Goal: Obtain resource: Download file/media

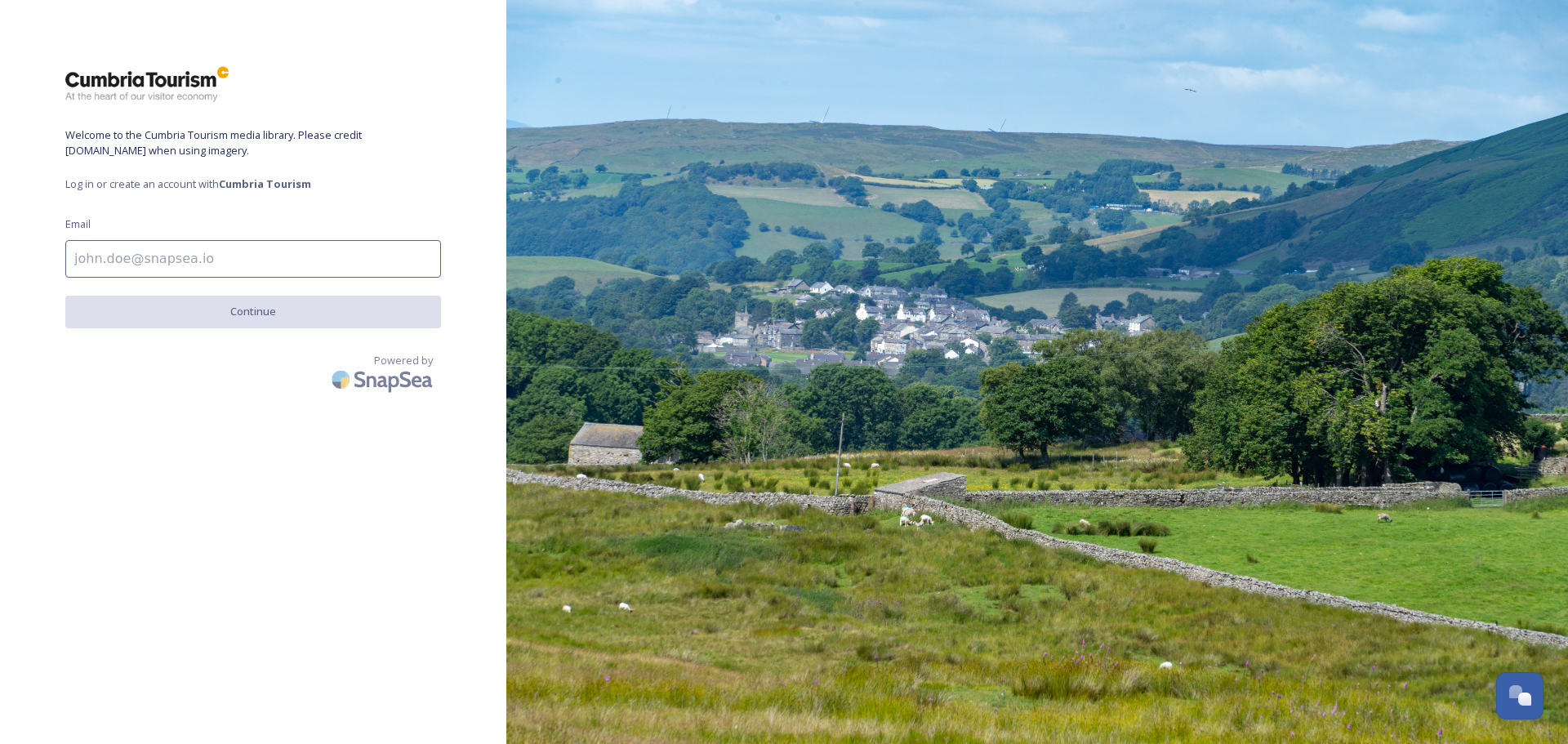
click at [139, 268] on input at bounding box center [253, 258] width 376 height 37
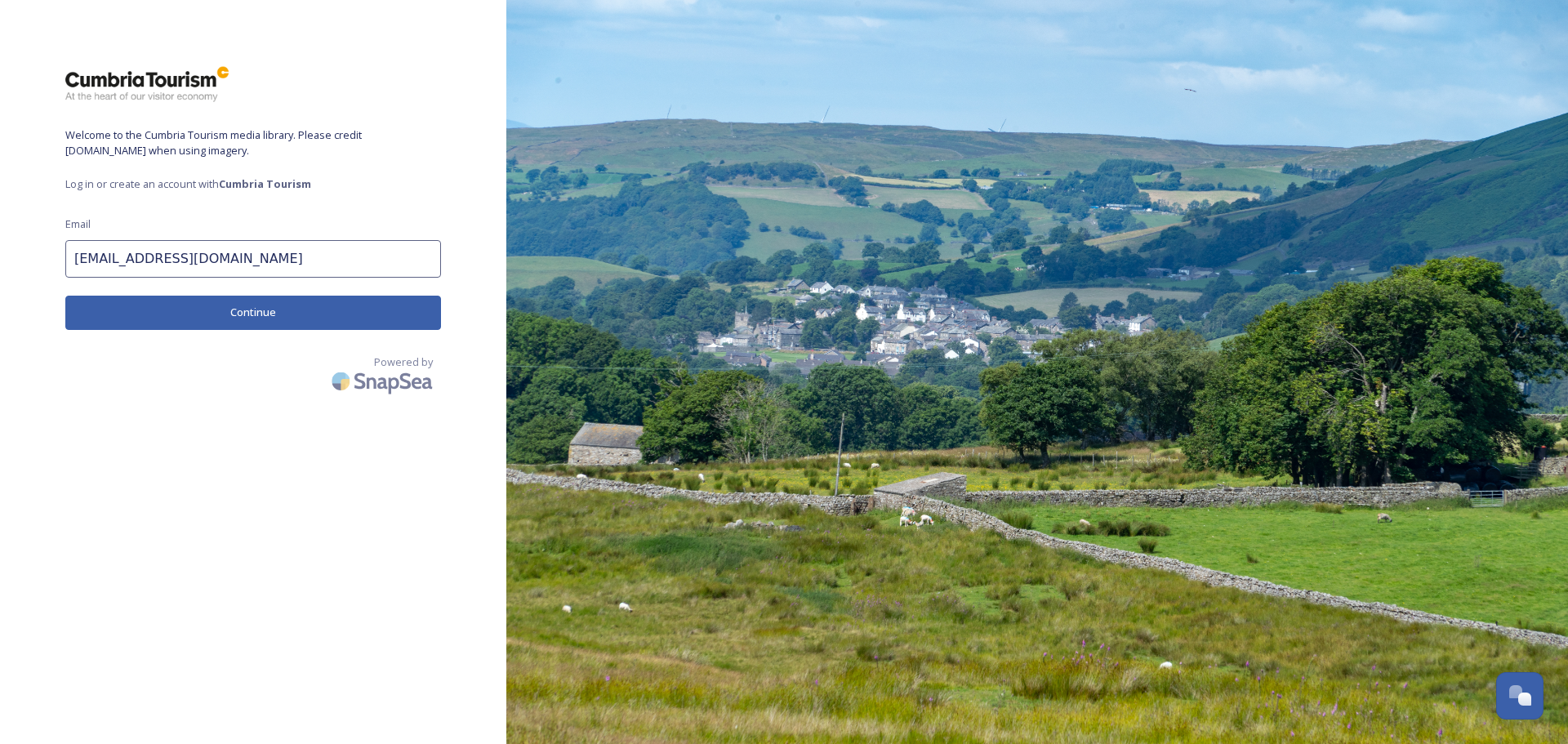
click at [244, 310] on button "Continue" at bounding box center [253, 312] width 376 height 33
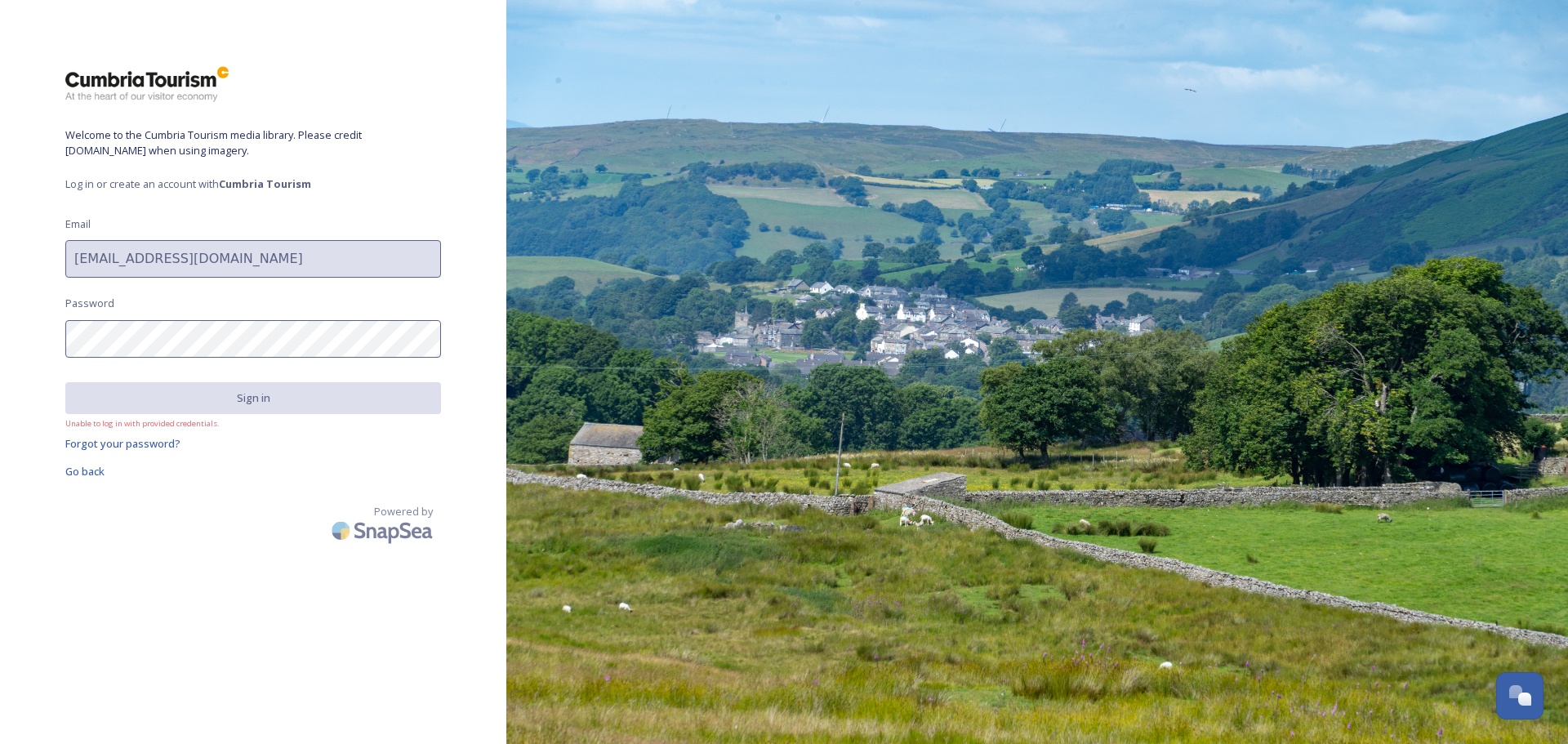
click at [0, 334] on div "Welcome to the Cumbria Tourism media library. Please credit [DOMAIN_NAME] when …" at bounding box center [253, 371] width 506 height 613
click at [92, 468] on span "Go back" at bounding box center [84, 470] width 39 height 14
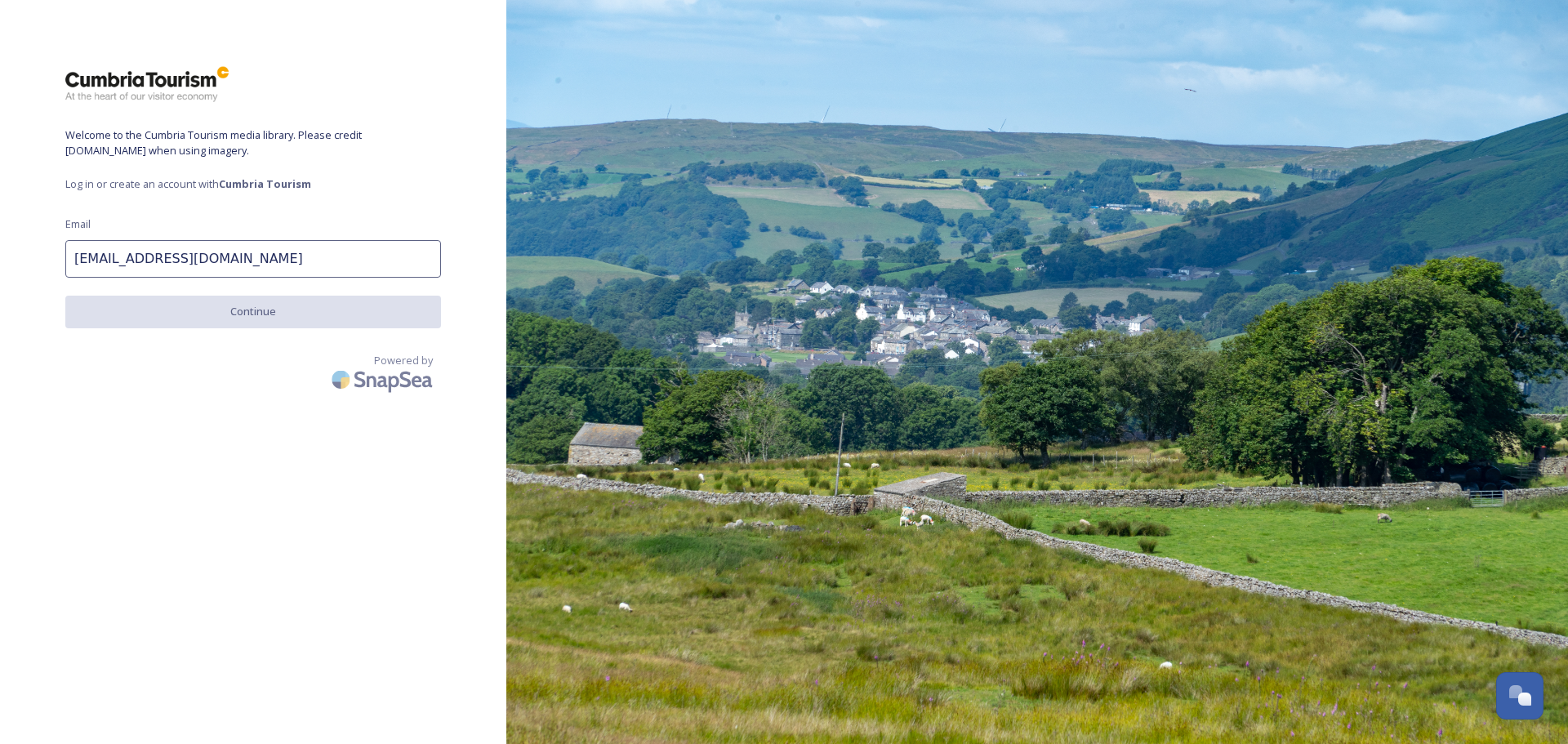
click at [272, 264] on input "[EMAIL_ADDRESS][DOMAIN_NAME]" at bounding box center [253, 258] width 376 height 37
type input "[EMAIL_ADDRESS][DOMAIN_NAME]"
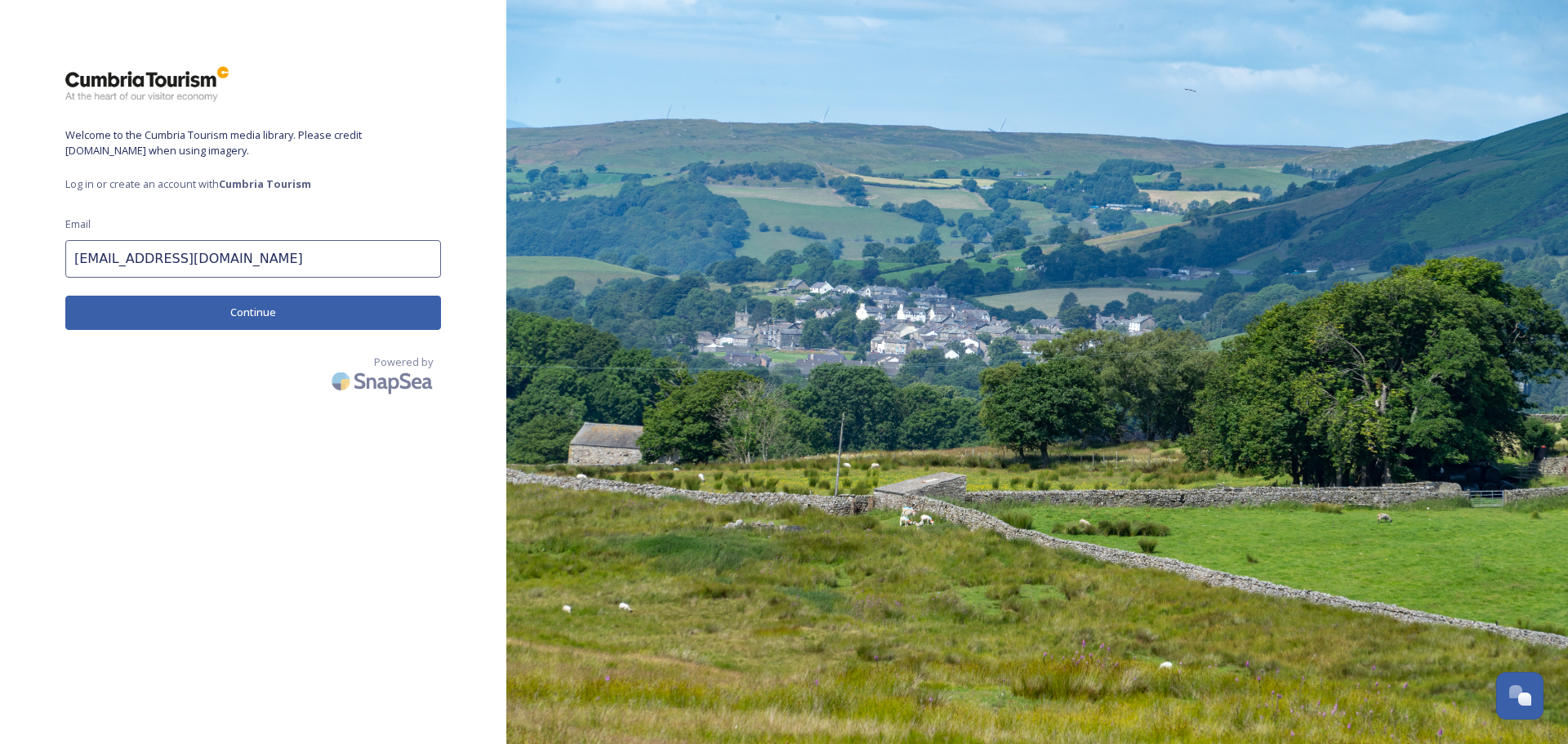
click at [274, 325] on button "Continue" at bounding box center [253, 312] width 376 height 33
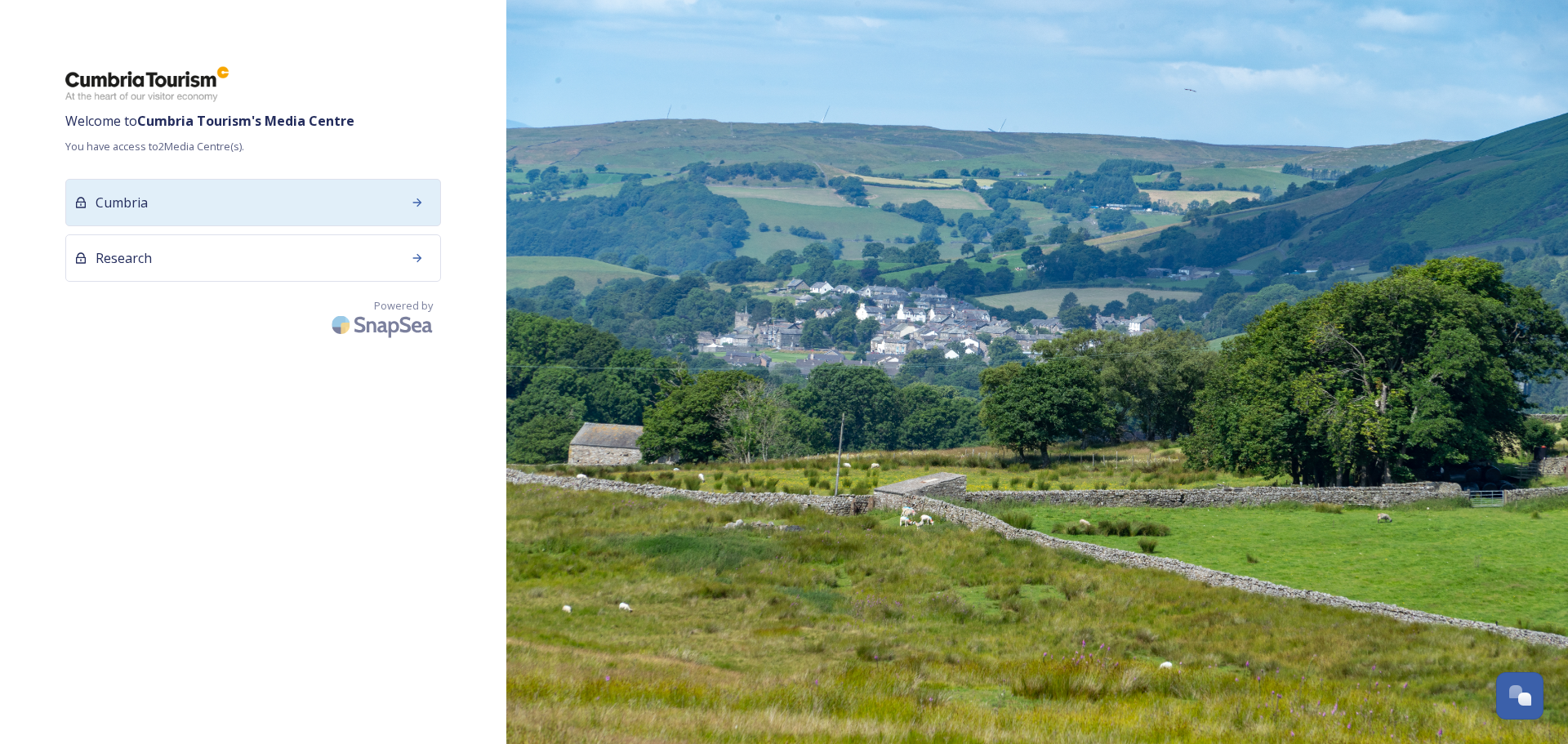
click at [151, 222] on div "Cumbria" at bounding box center [253, 203] width 376 height 48
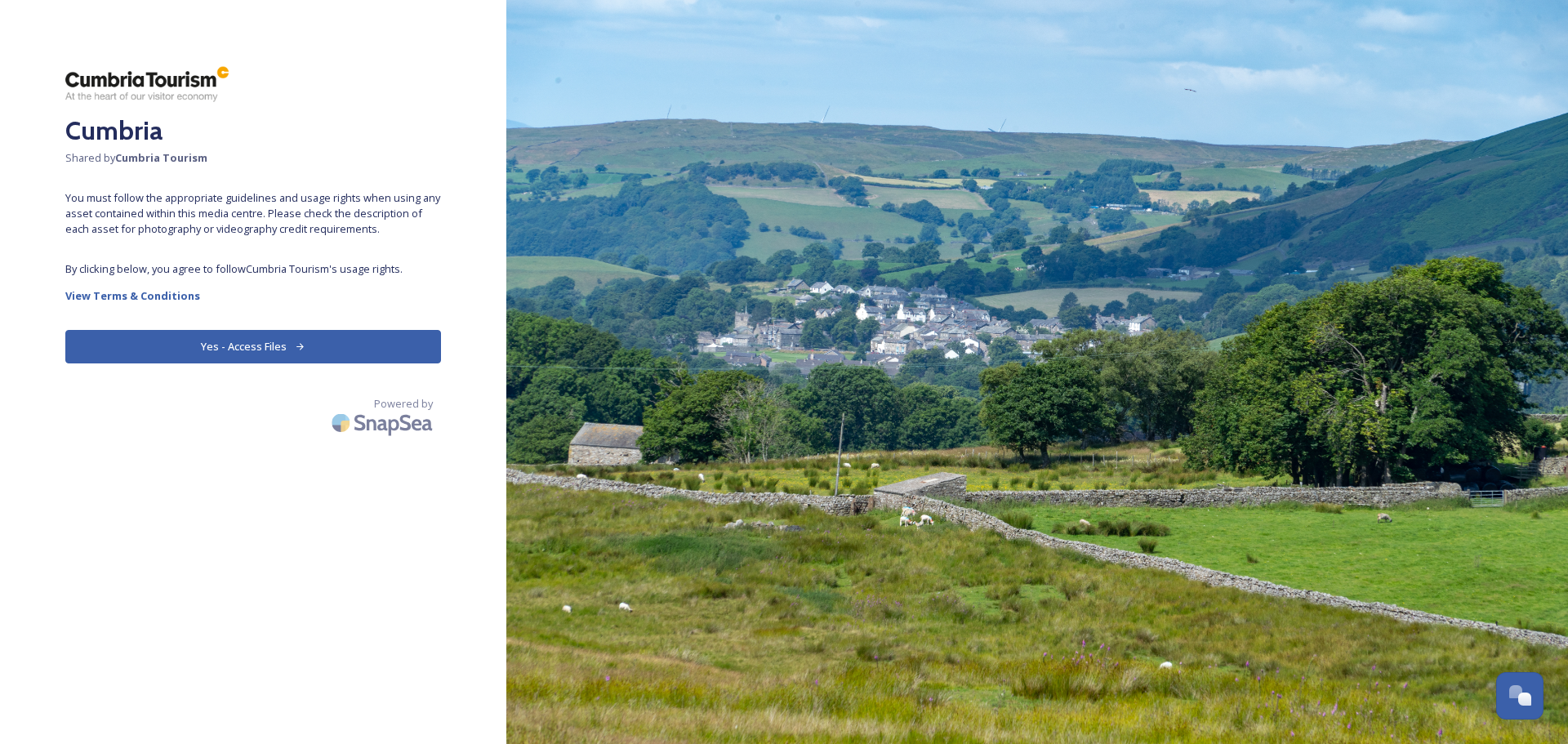
click at [261, 352] on button "Yes - Access Files" at bounding box center [253, 346] width 376 height 33
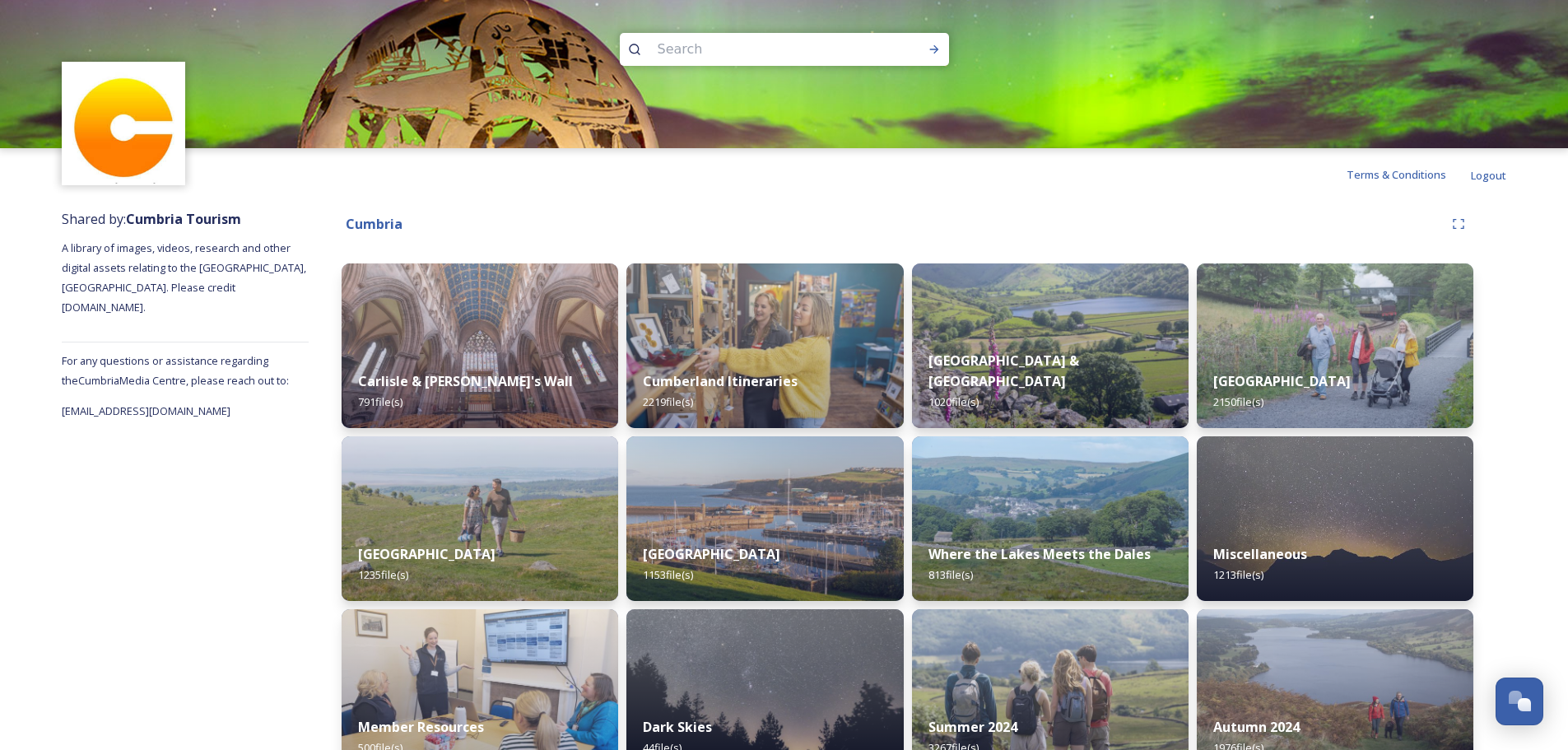
drag, startPoint x: 684, startPoint y: 40, endPoint x: 685, endPoint y: 31, distance: 9.1
click at [685, 31] on div at bounding box center [784, 74] width 1568 height 148
type input "autumn"
click at [933, 50] on icon at bounding box center [934, 49] width 14 height 13
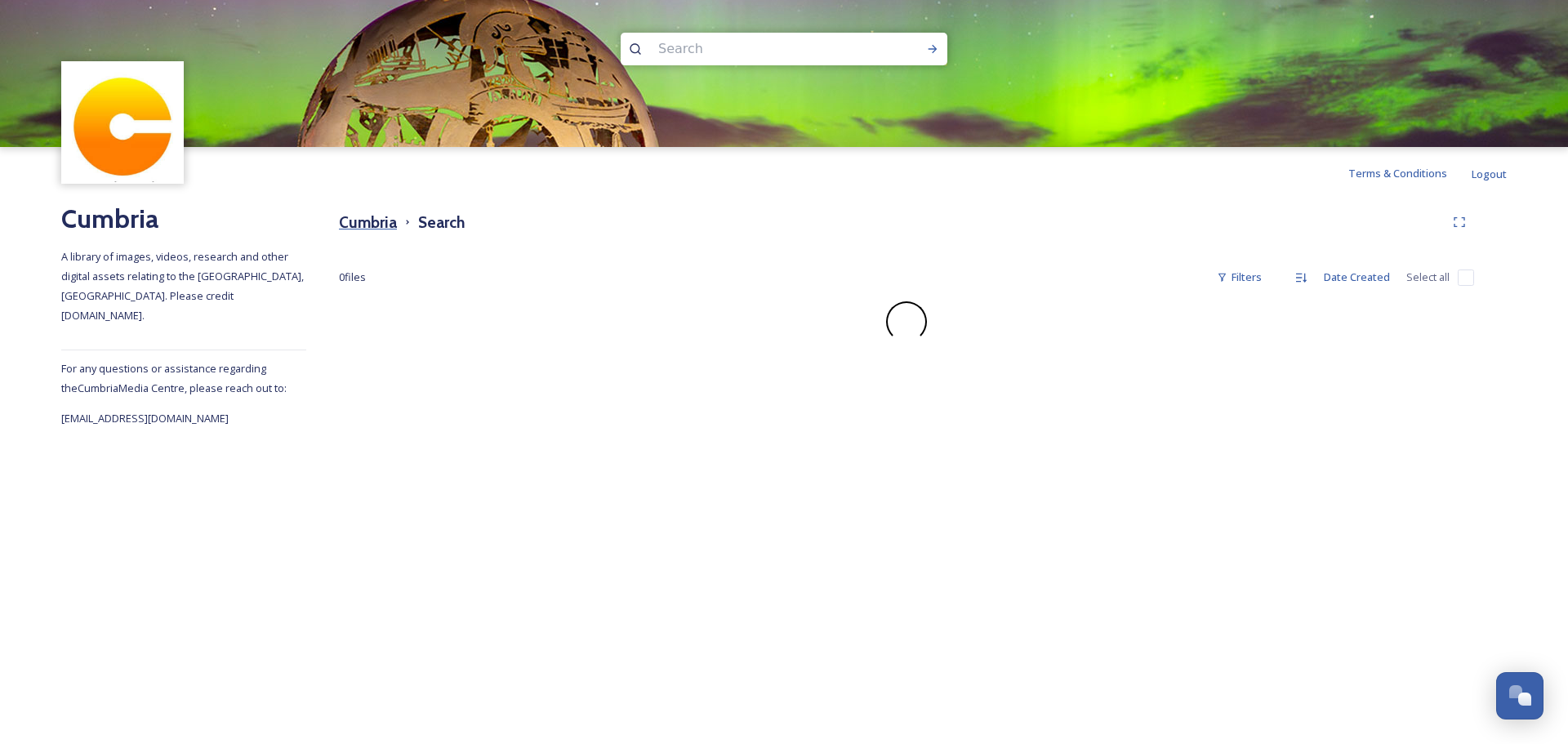
click at [371, 219] on h3 "Cumbria" at bounding box center [367, 222] width 58 height 24
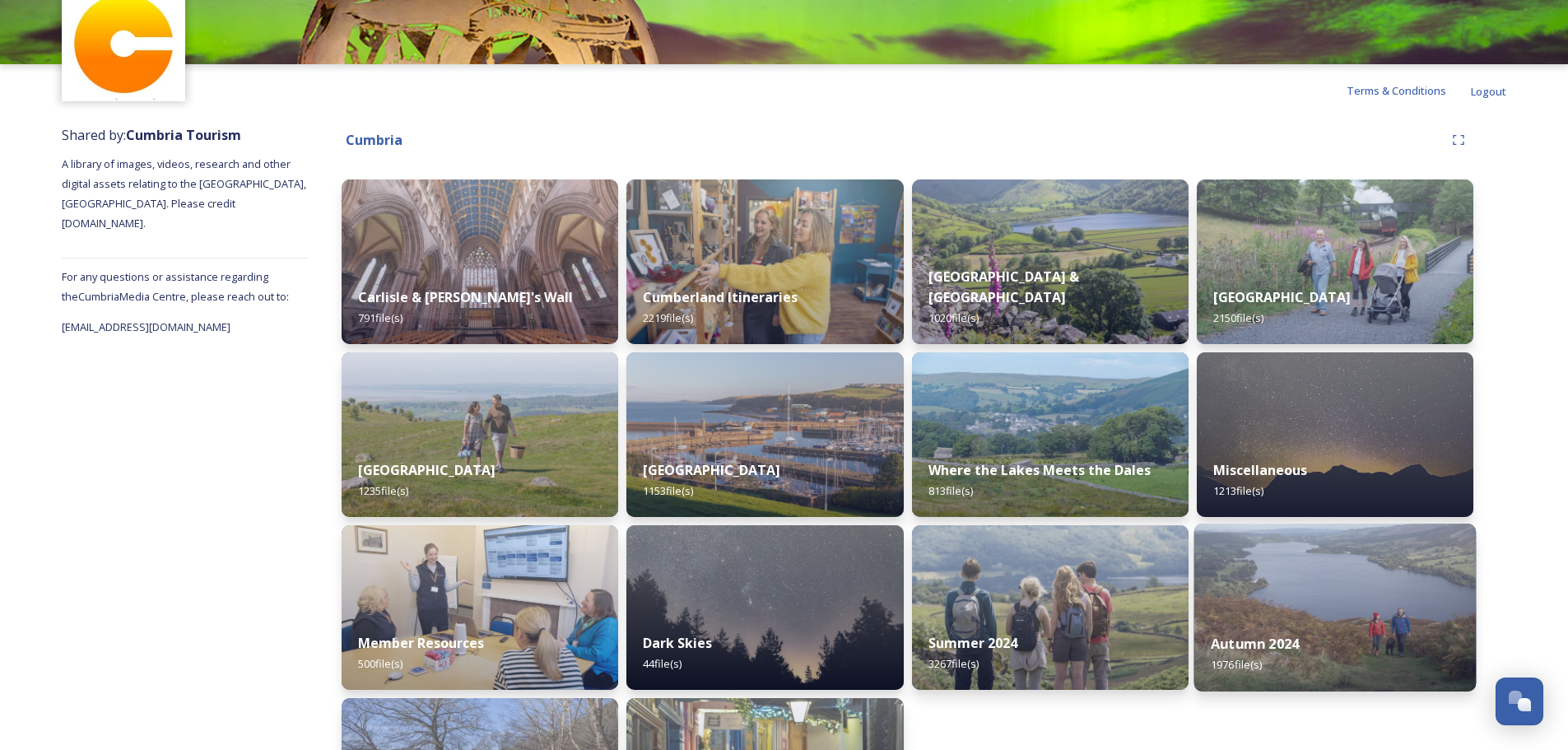
scroll to position [213, 0]
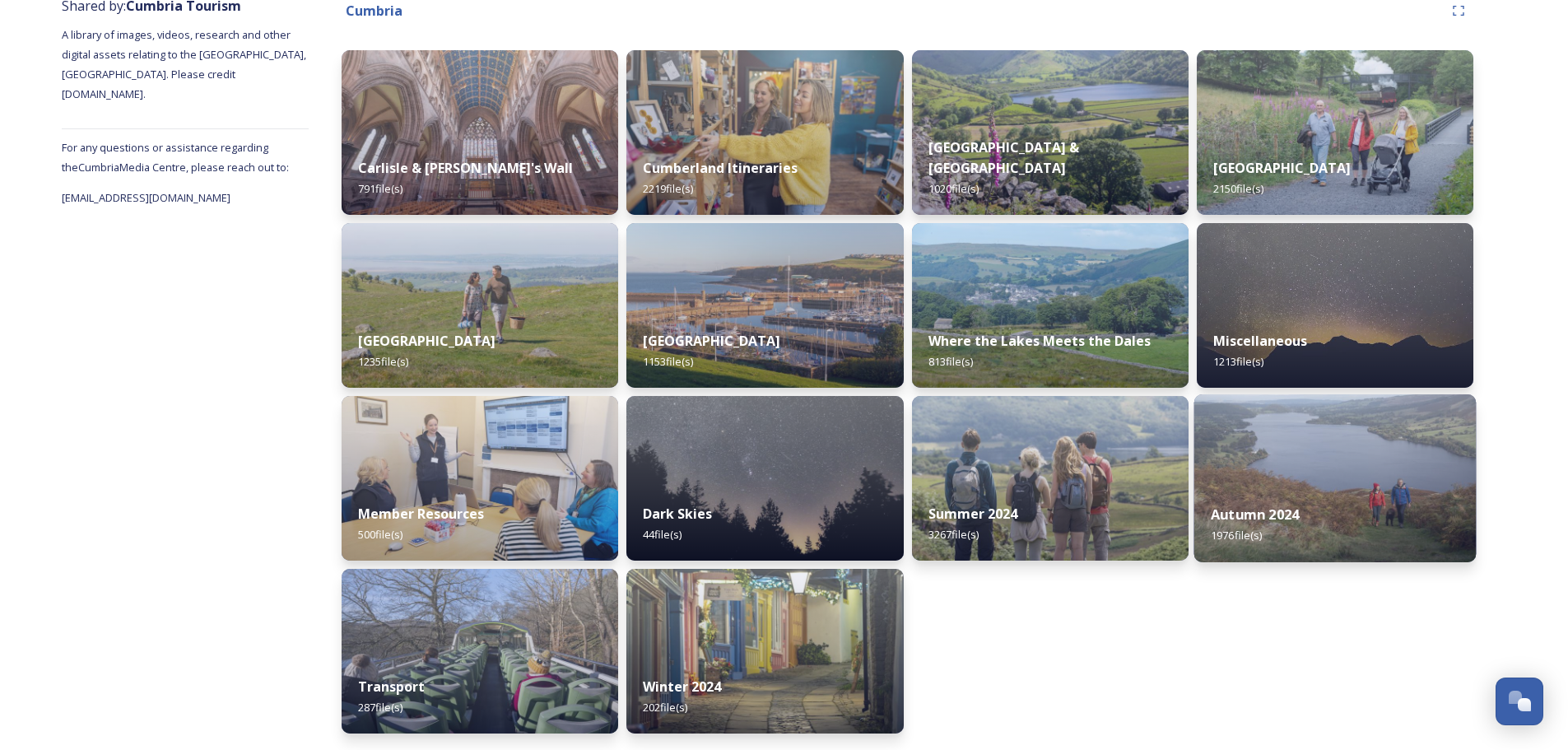
click at [1368, 469] on img at bounding box center [1335, 478] width 283 height 168
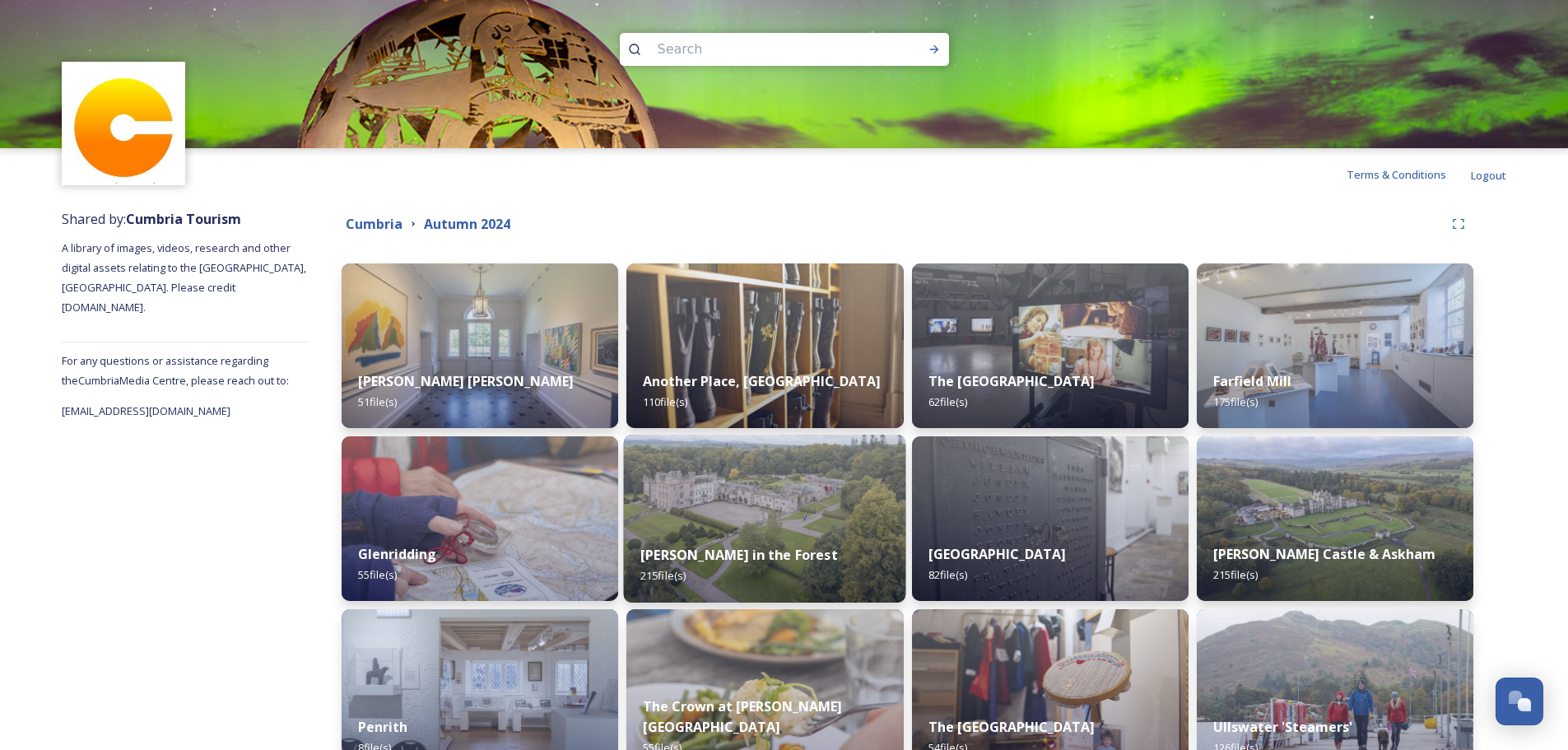
scroll to position [273, 0]
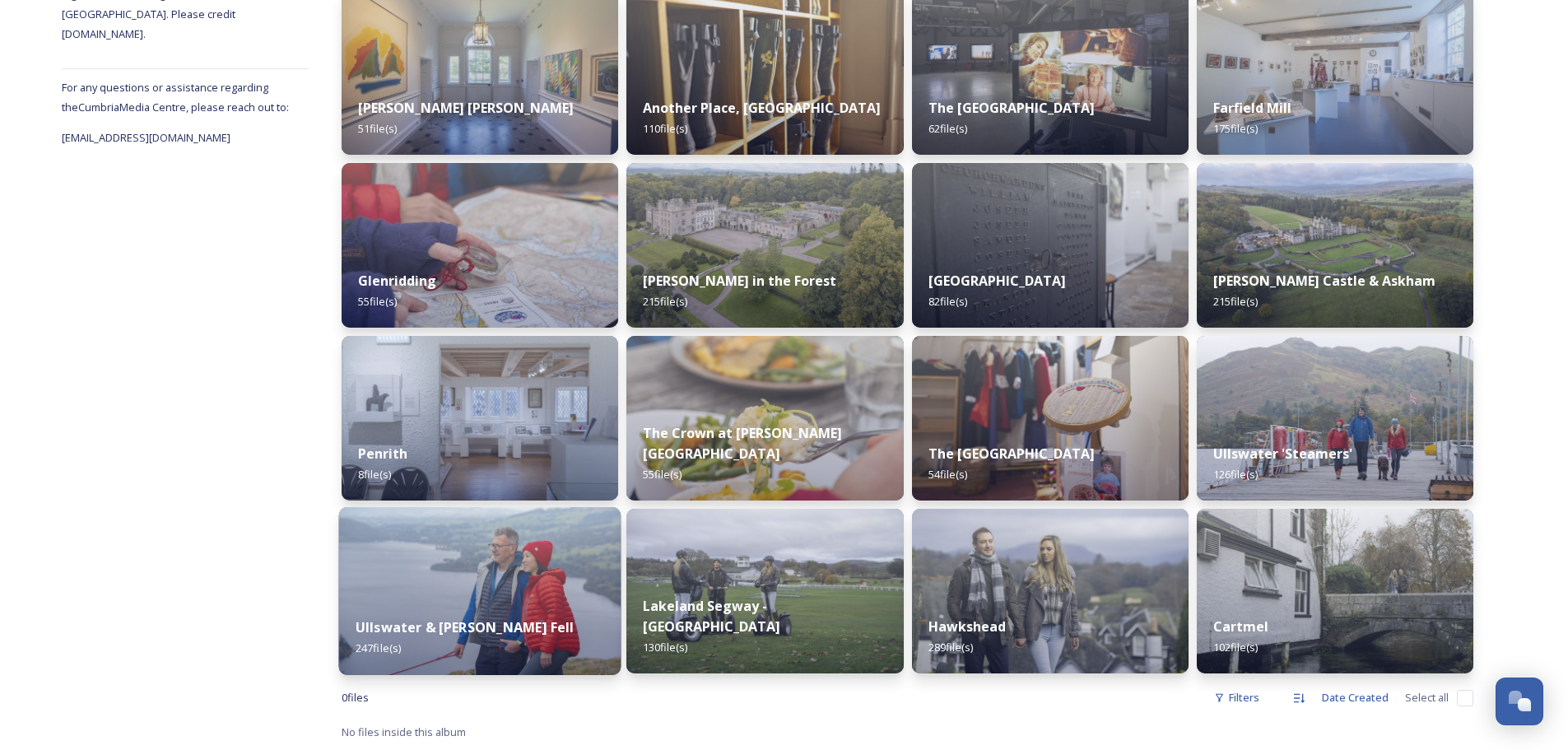
click at [481, 593] on img at bounding box center [480, 591] width 283 height 168
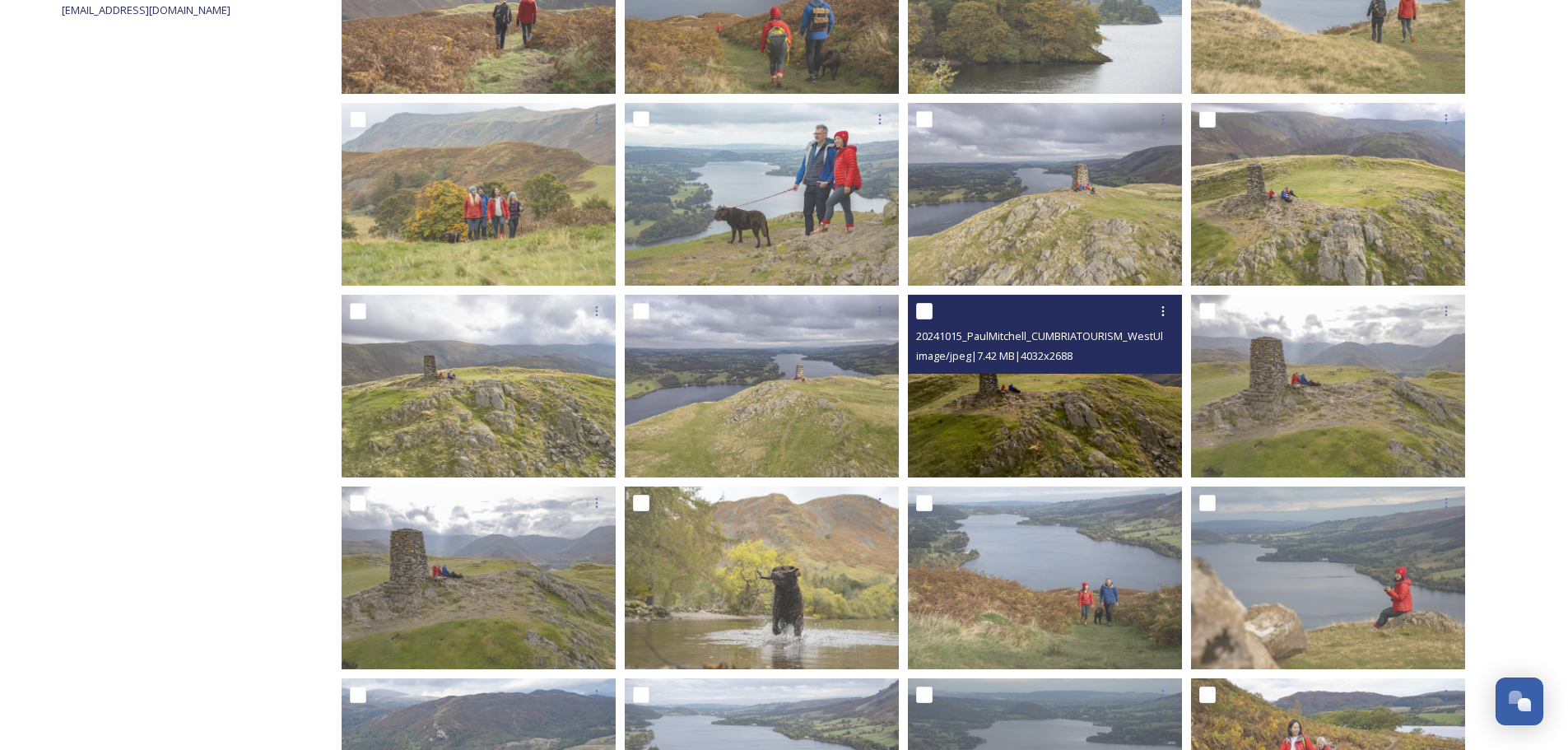
scroll to position [576, 0]
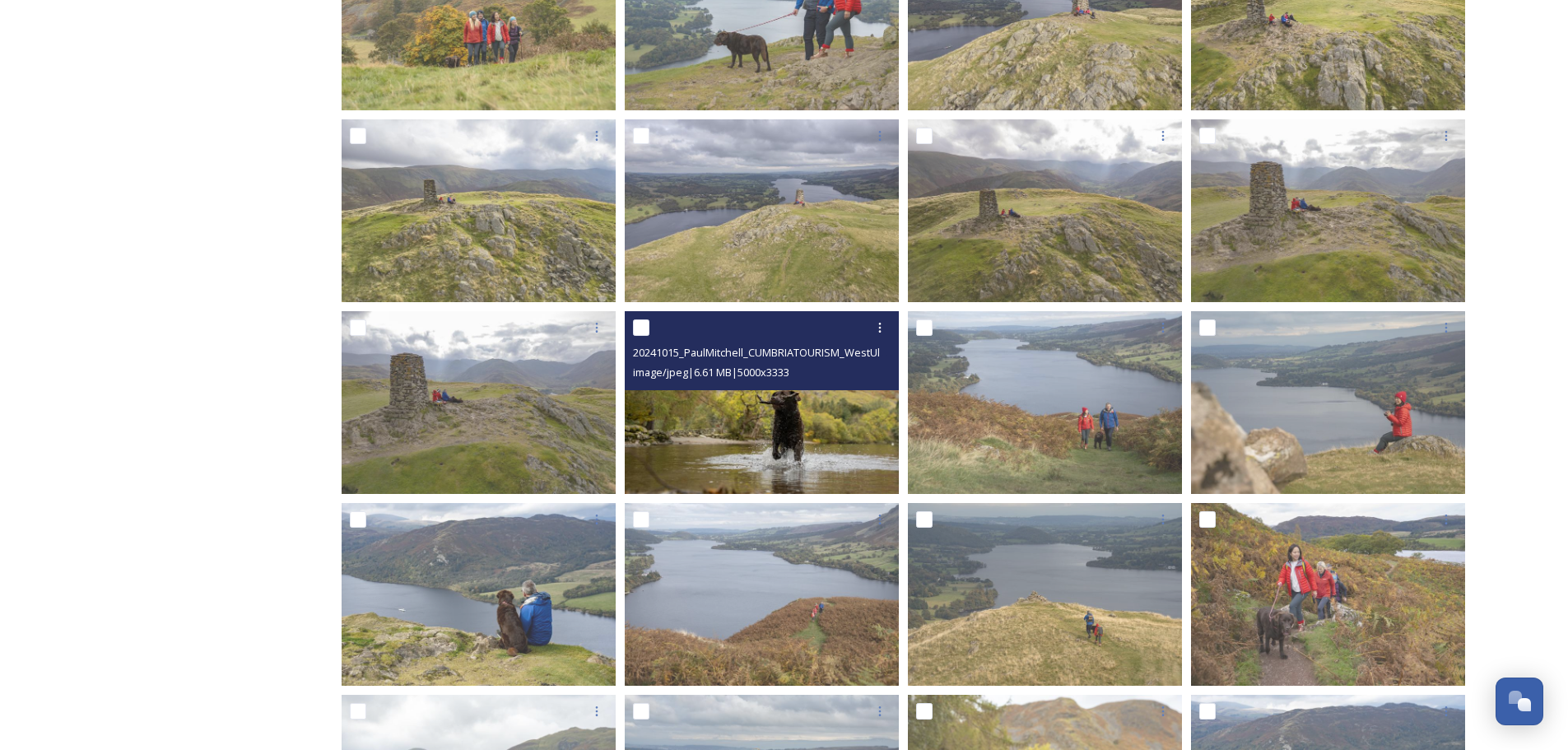
click at [782, 407] on img at bounding box center [762, 403] width 274 height 183
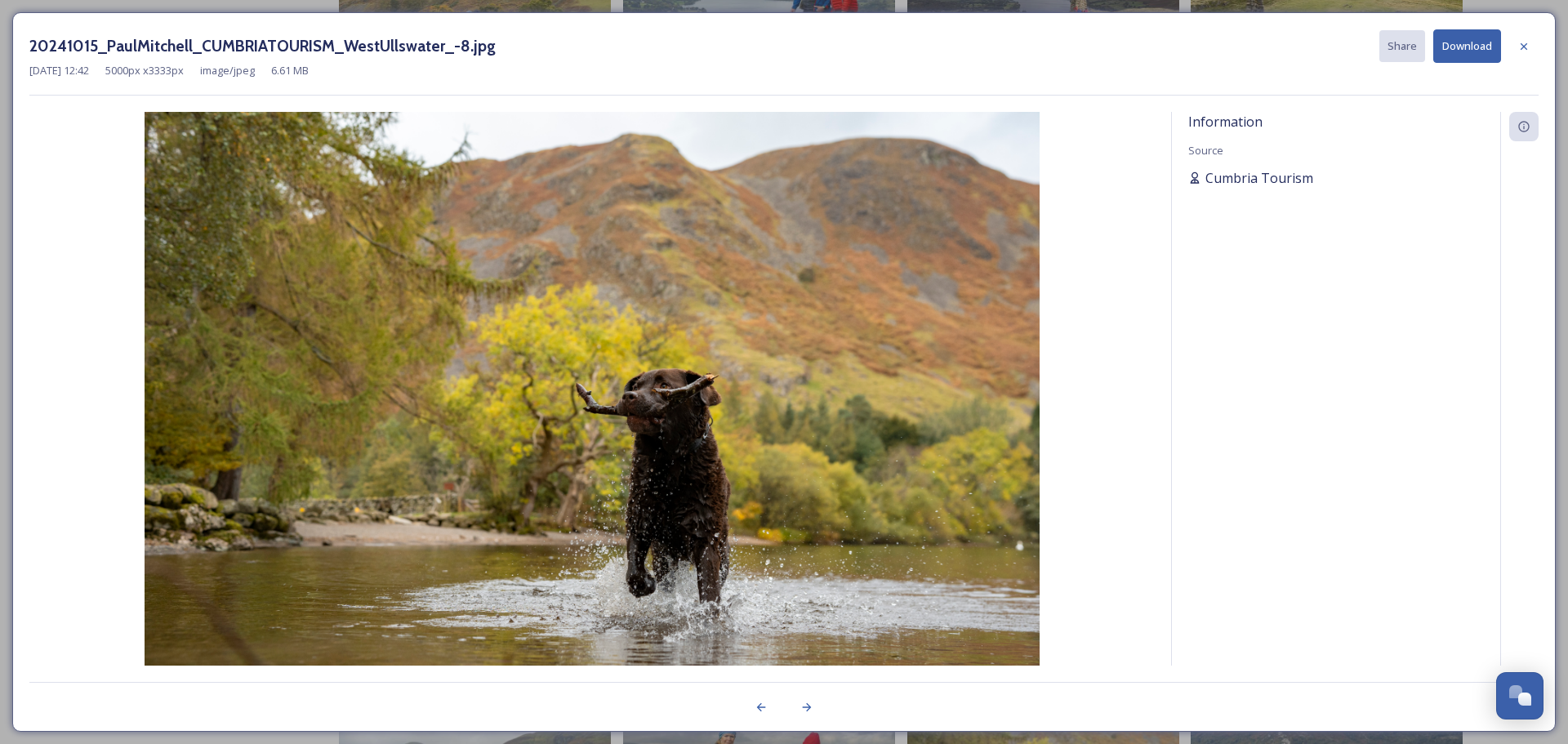
click at [1281, 175] on span "Cumbria Tourism" at bounding box center [1259, 178] width 108 height 19
click at [1533, 129] on div "Information" at bounding box center [1524, 126] width 30 height 30
click at [1529, 125] on icon at bounding box center [1523, 126] width 11 height 11
click at [1236, 159] on div "Information Source Cumbria Tourism" at bounding box center [1336, 388] width 328 height 554
click at [1211, 172] on span "Cumbria Tourism" at bounding box center [1259, 178] width 108 height 19
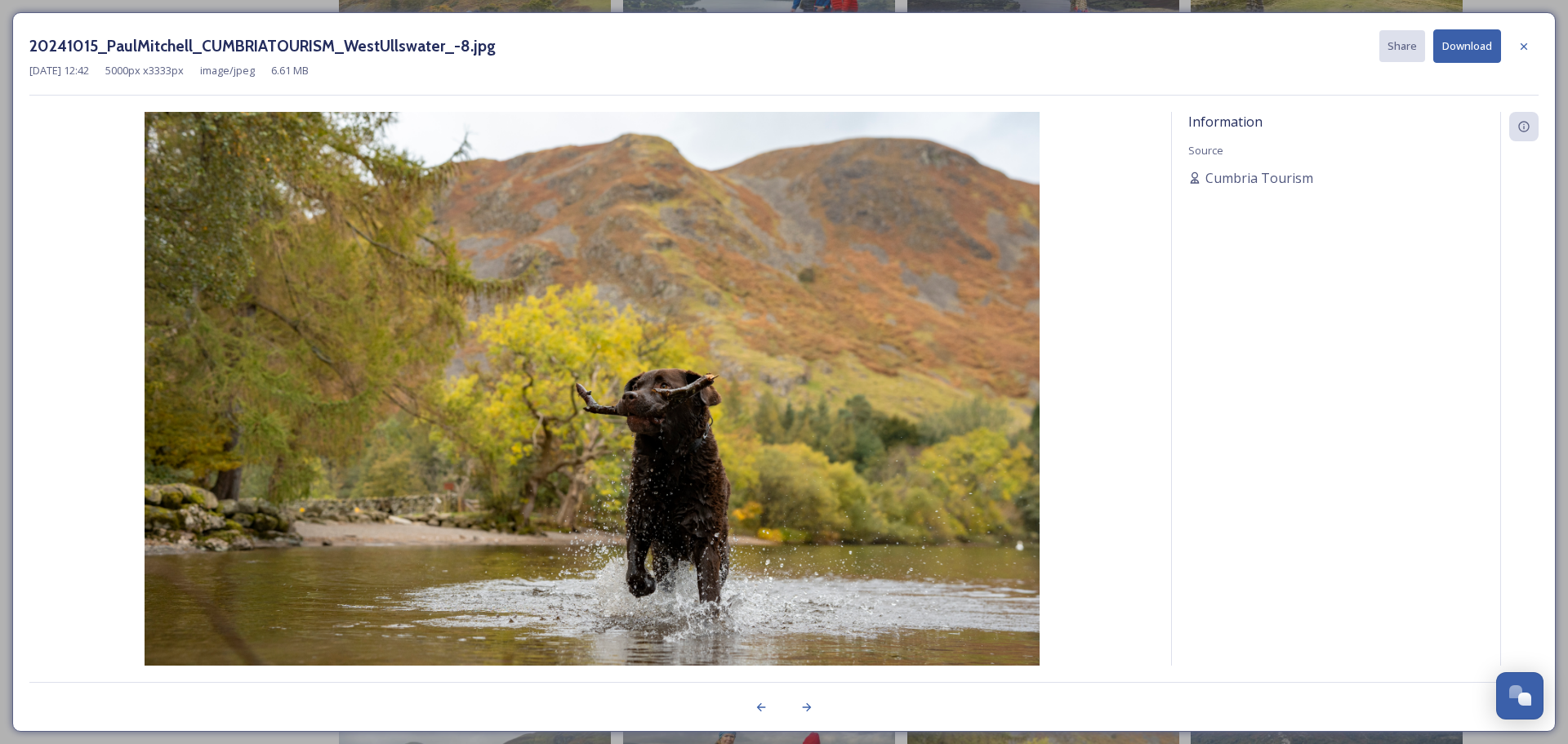
click at [1204, 127] on span "Information" at bounding box center [1226, 121] width 75 height 18
click at [1222, 176] on span "Cumbria Tourism" at bounding box center [1259, 178] width 108 height 19
click at [1200, 175] on icon at bounding box center [1195, 178] width 13 height 13
click at [1526, 133] on icon at bounding box center [1524, 126] width 13 height 13
click at [1246, 124] on span "Information" at bounding box center [1226, 121] width 75 height 18
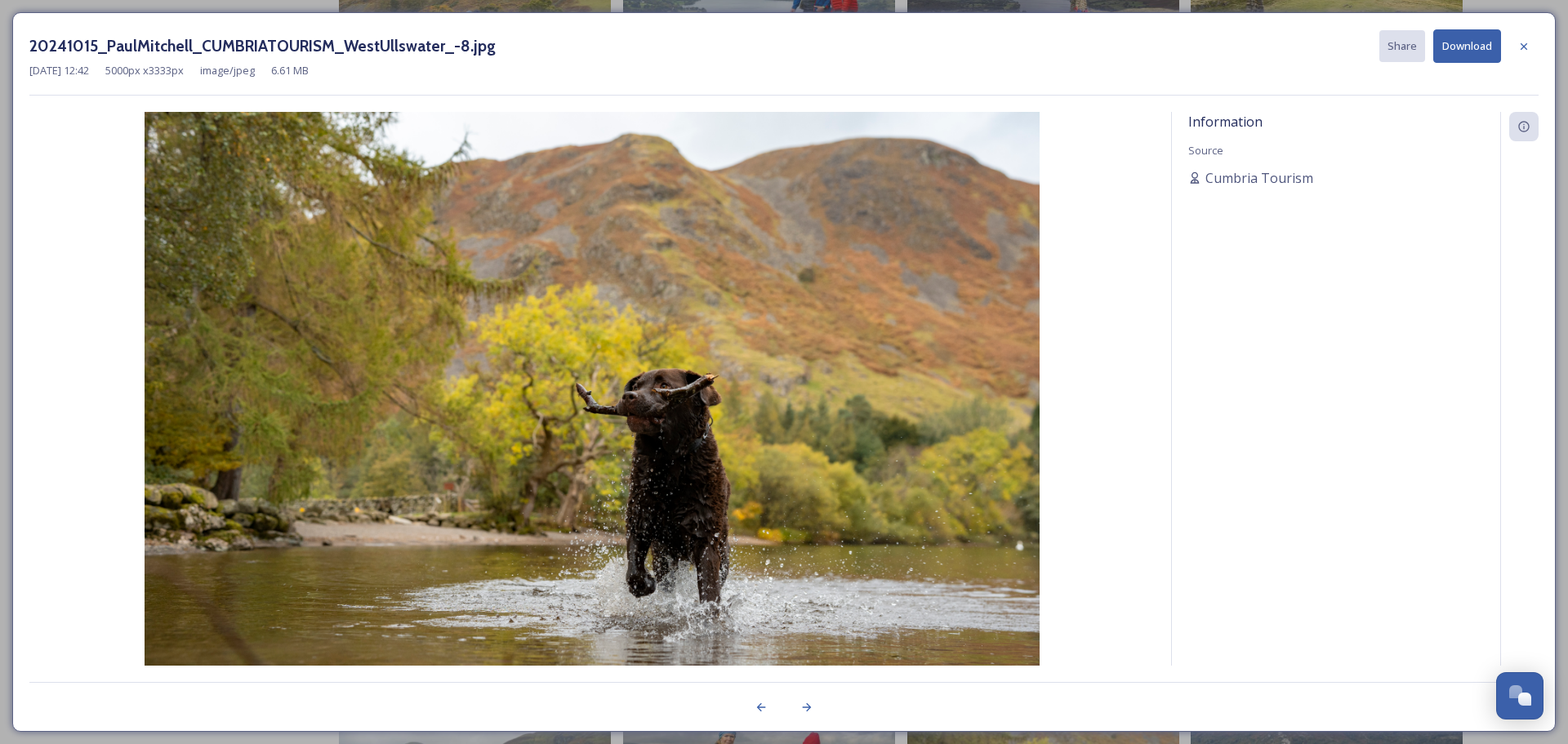
drag, startPoint x: 1201, startPoint y: 176, endPoint x: 1321, endPoint y: 145, distance: 123.9
click at [1328, 145] on div "Information Source Cumbria Tourism" at bounding box center [1336, 388] width 328 height 554
click at [1459, 36] on button "Download" at bounding box center [1467, 46] width 68 height 33
click at [1169, 40] on div "20241015_PaulMitchell_CUMBRIATOURISM_WestUllswater_-8.jpg Share Download" at bounding box center [784, 46] width 1510 height 33
click at [1524, 42] on icon at bounding box center [1524, 47] width 13 height 13
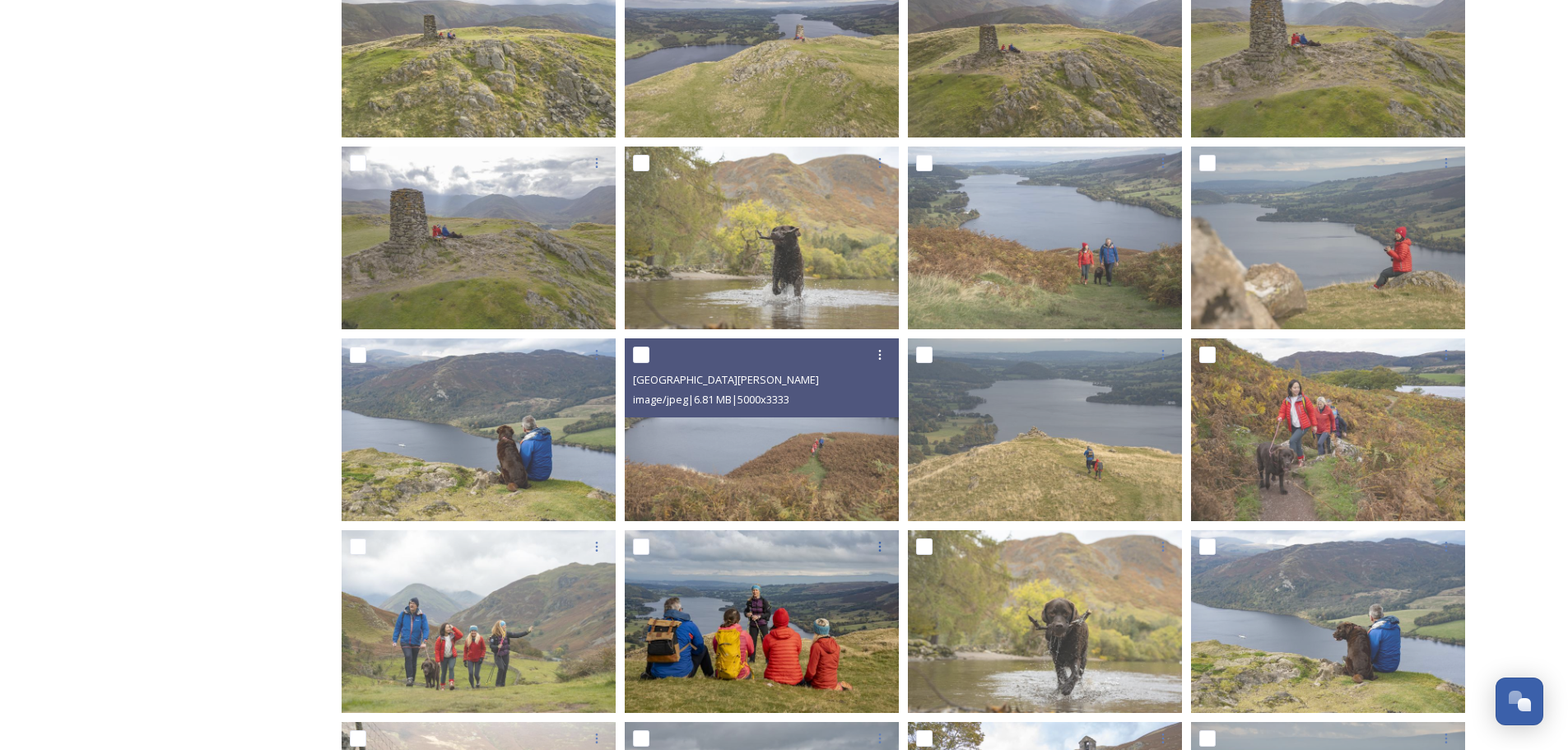
scroll to position [658, 0]
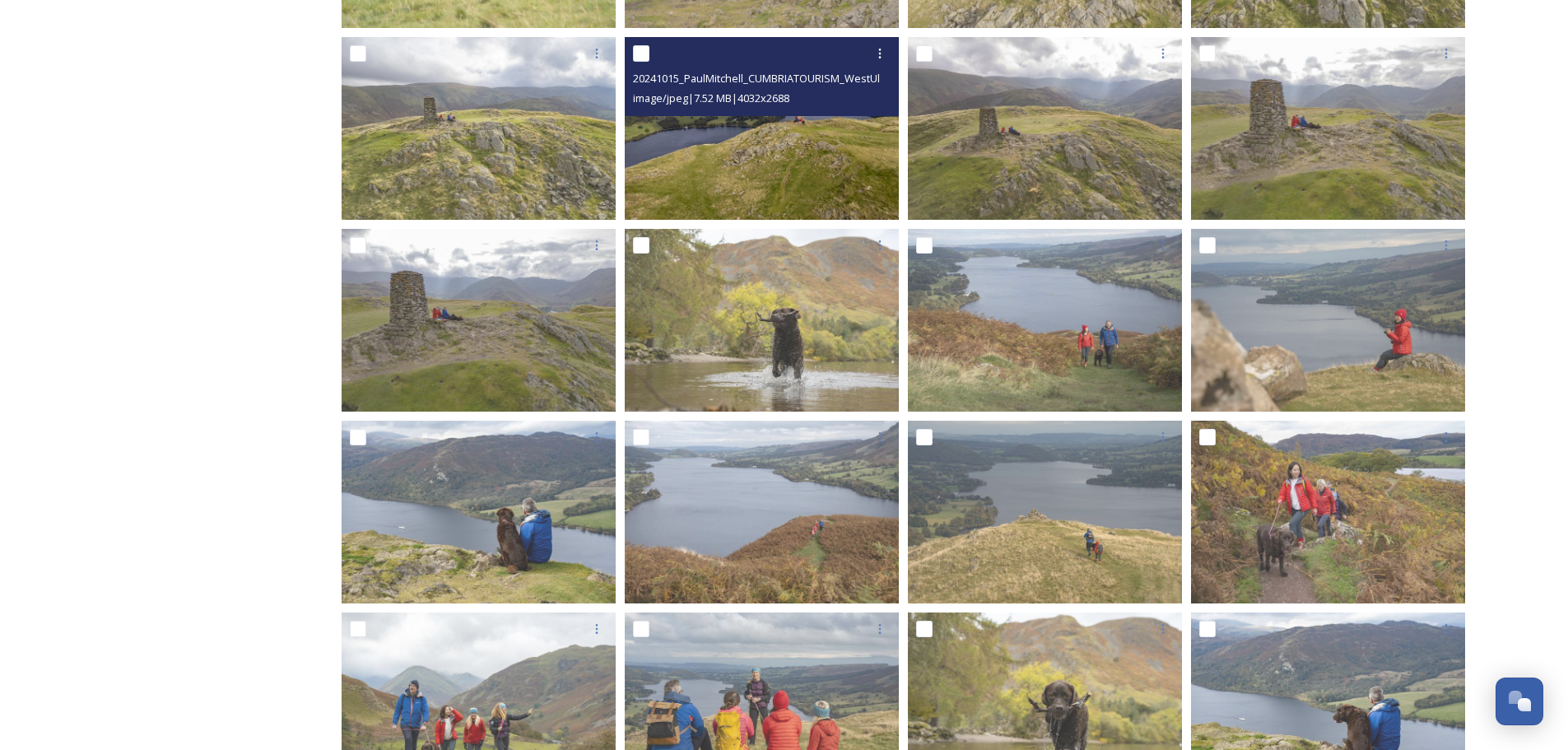
click at [884, 155] on img at bounding box center [762, 128] width 274 height 183
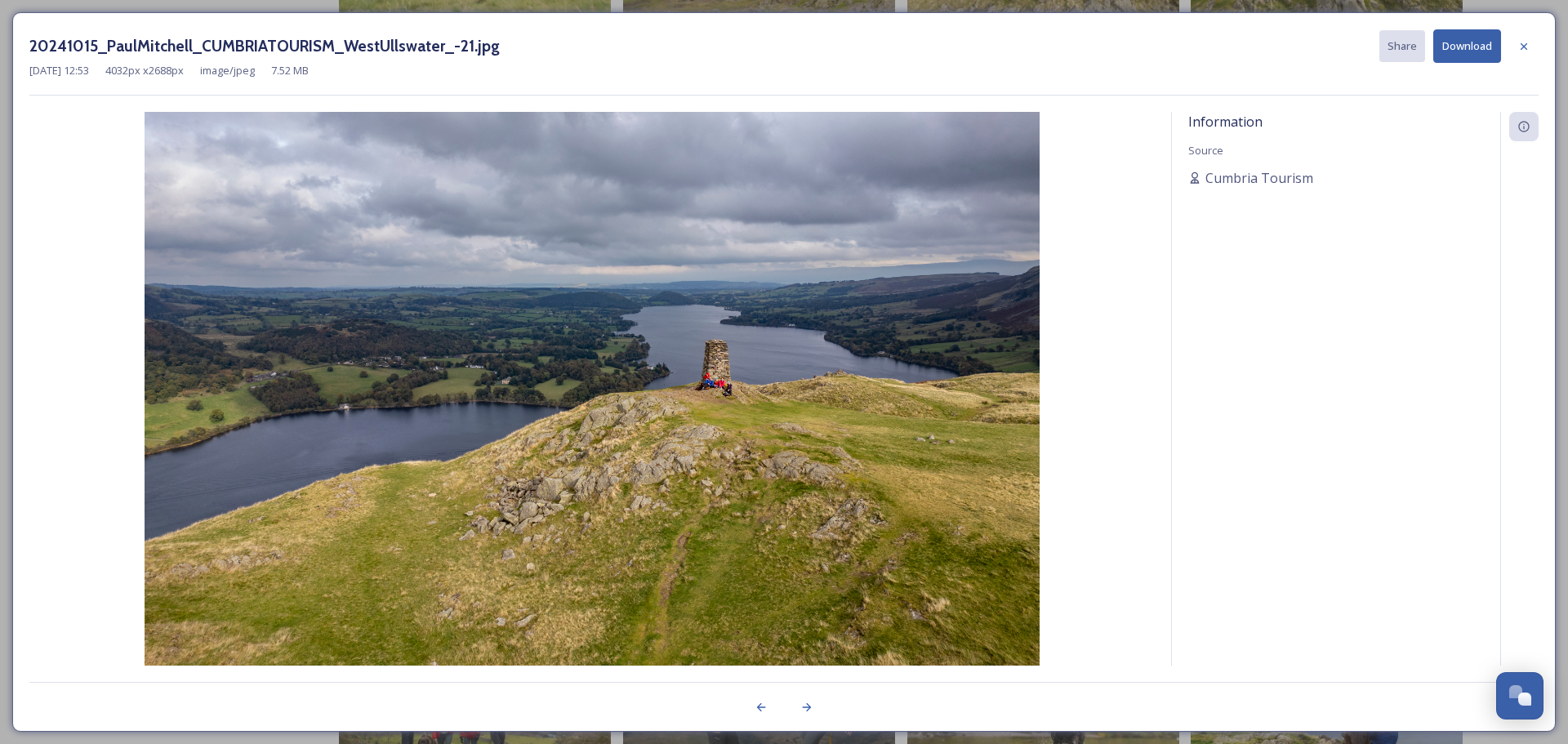
click at [1462, 43] on button "Download" at bounding box center [1467, 46] width 68 height 33
click at [1096, 35] on div "20241015_PaulMitchell_CUMBRIATOURISM_WestUllswater_-21.jpg Share Download" at bounding box center [784, 46] width 1510 height 33
click at [1511, 48] on div at bounding box center [1524, 46] width 30 height 30
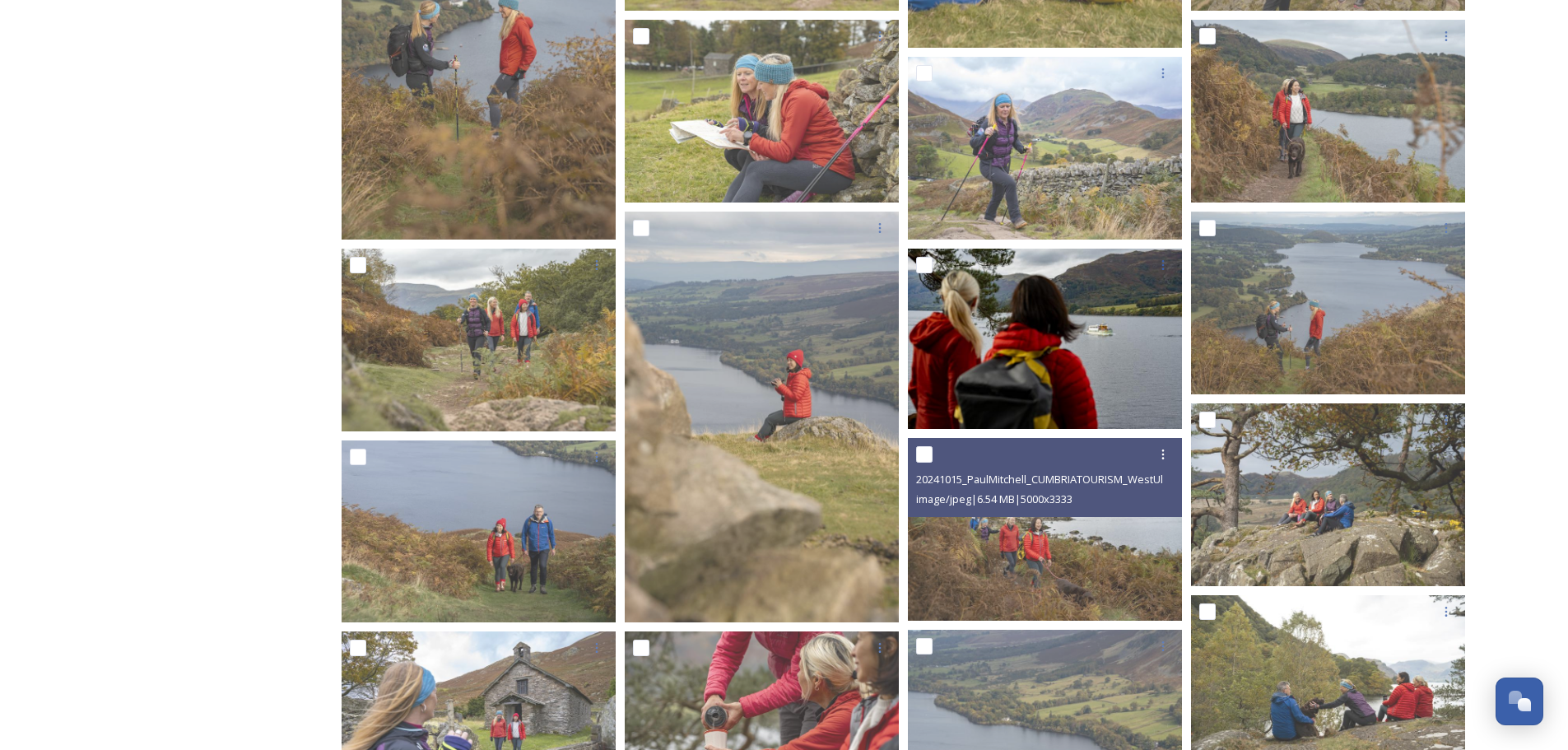
scroll to position [2222, 0]
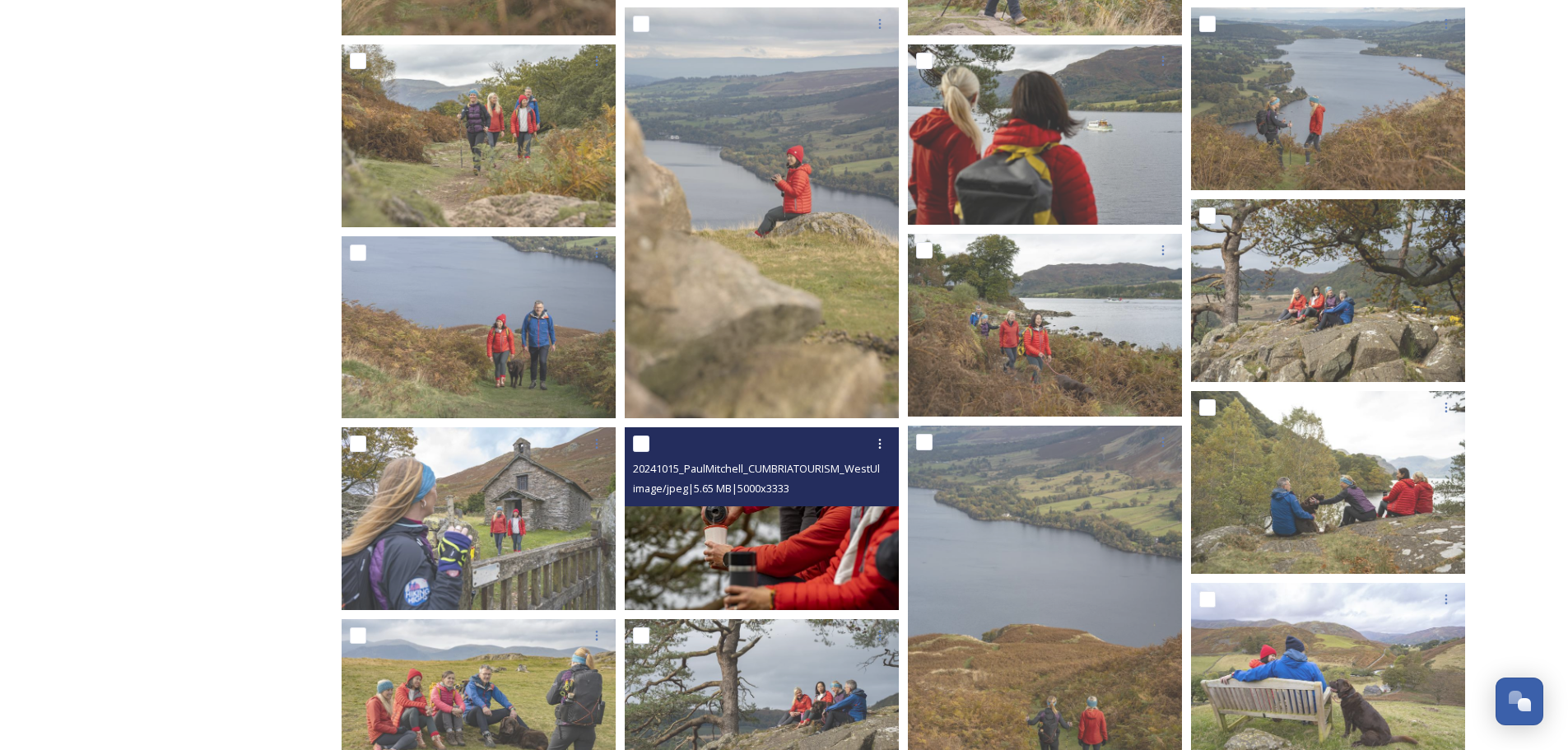
click at [818, 512] on img at bounding box center [762, 519] width 274 height 183
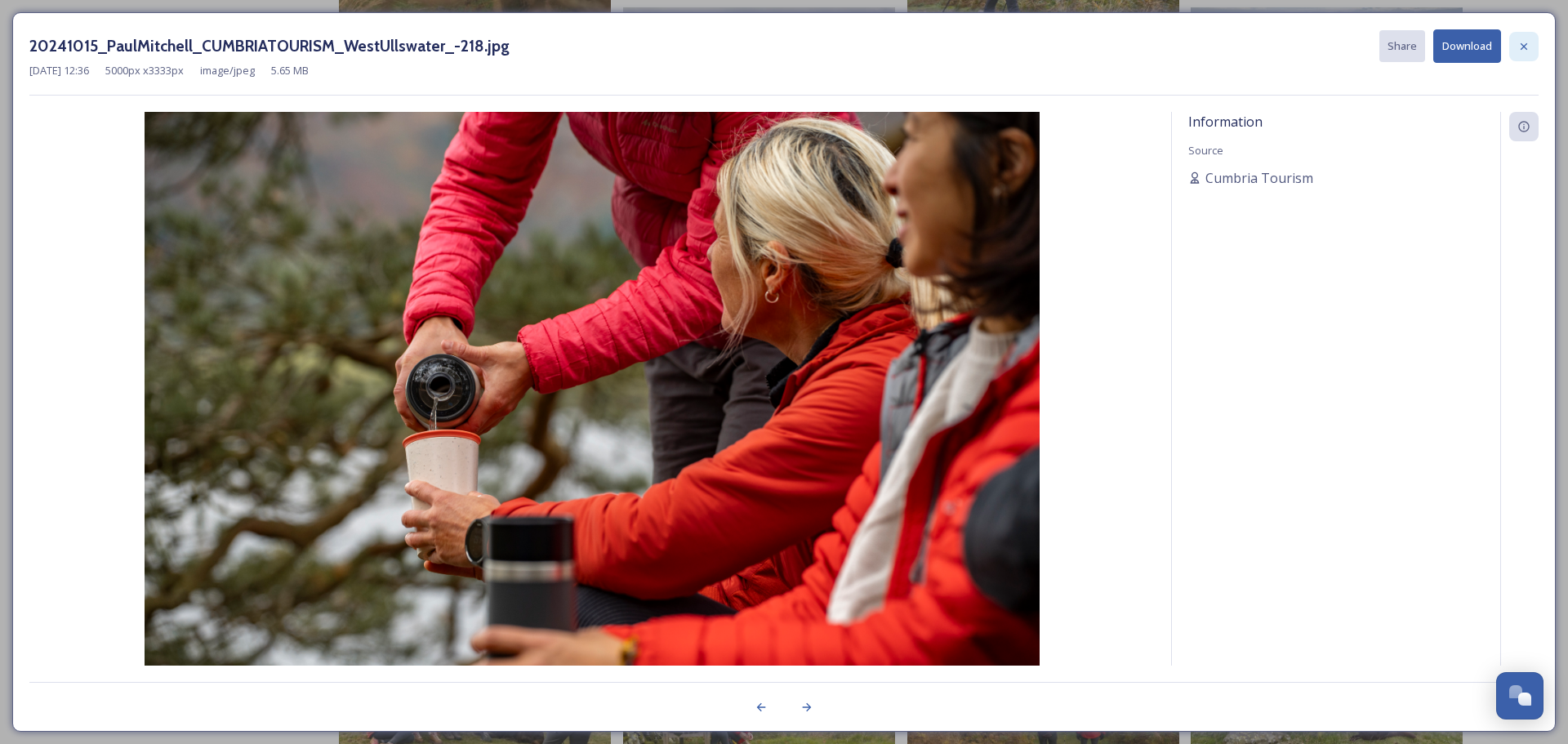
click at [1520, 47] on icon at bounding box center [1524, 47] width 13 height 13
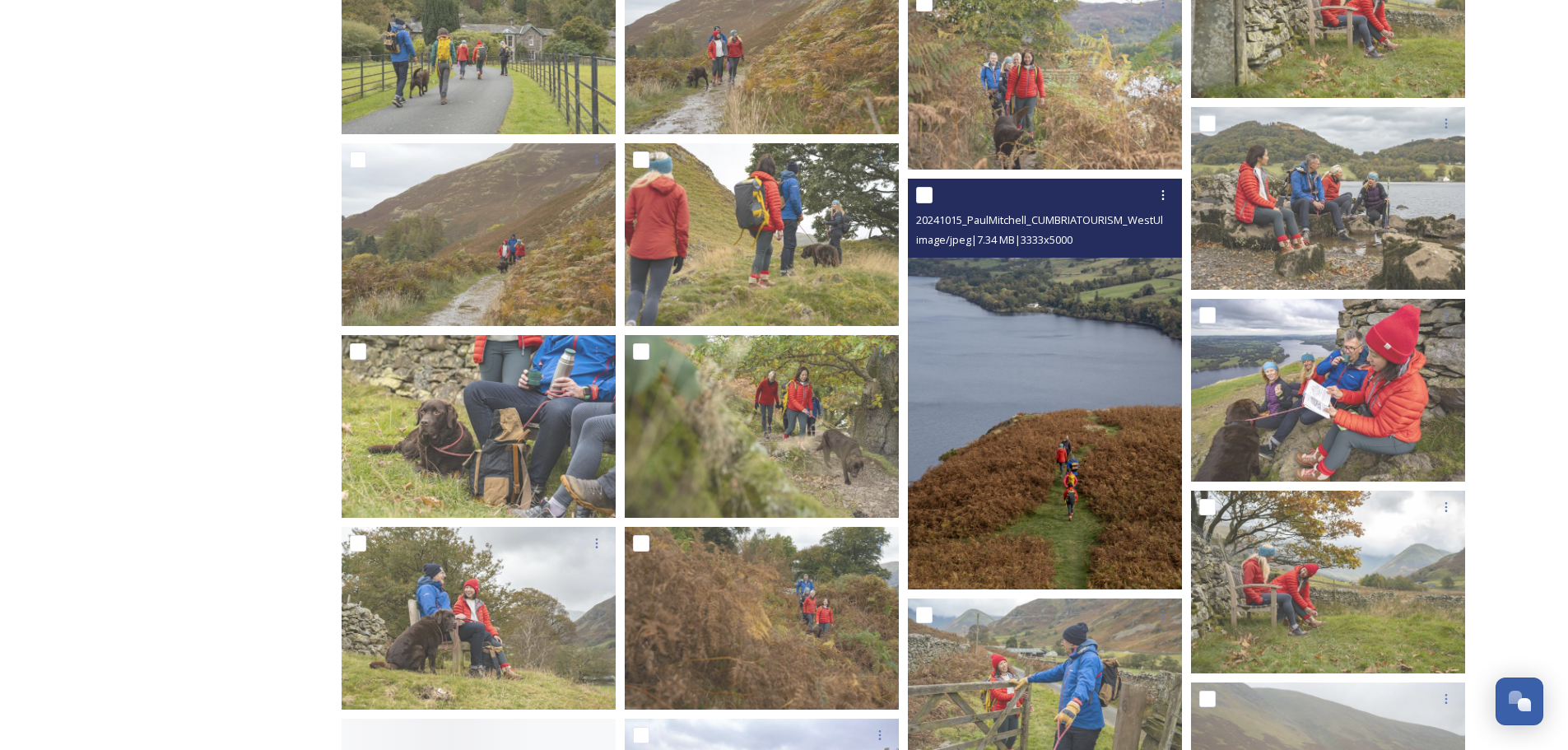
scroll to position [3374, 0]
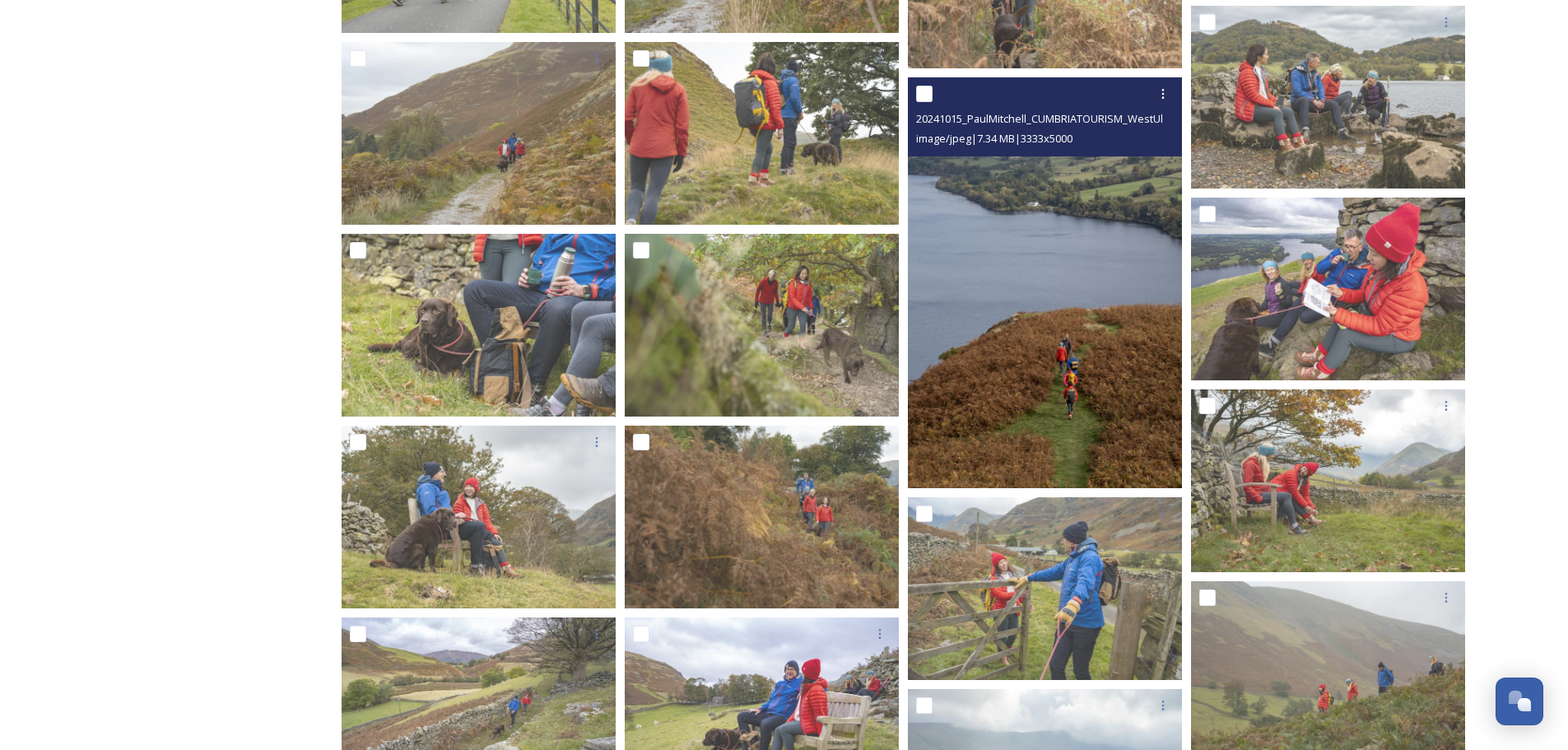
click at [1064, 346] on img at bounding box center [1045, 282] width 274 height 412
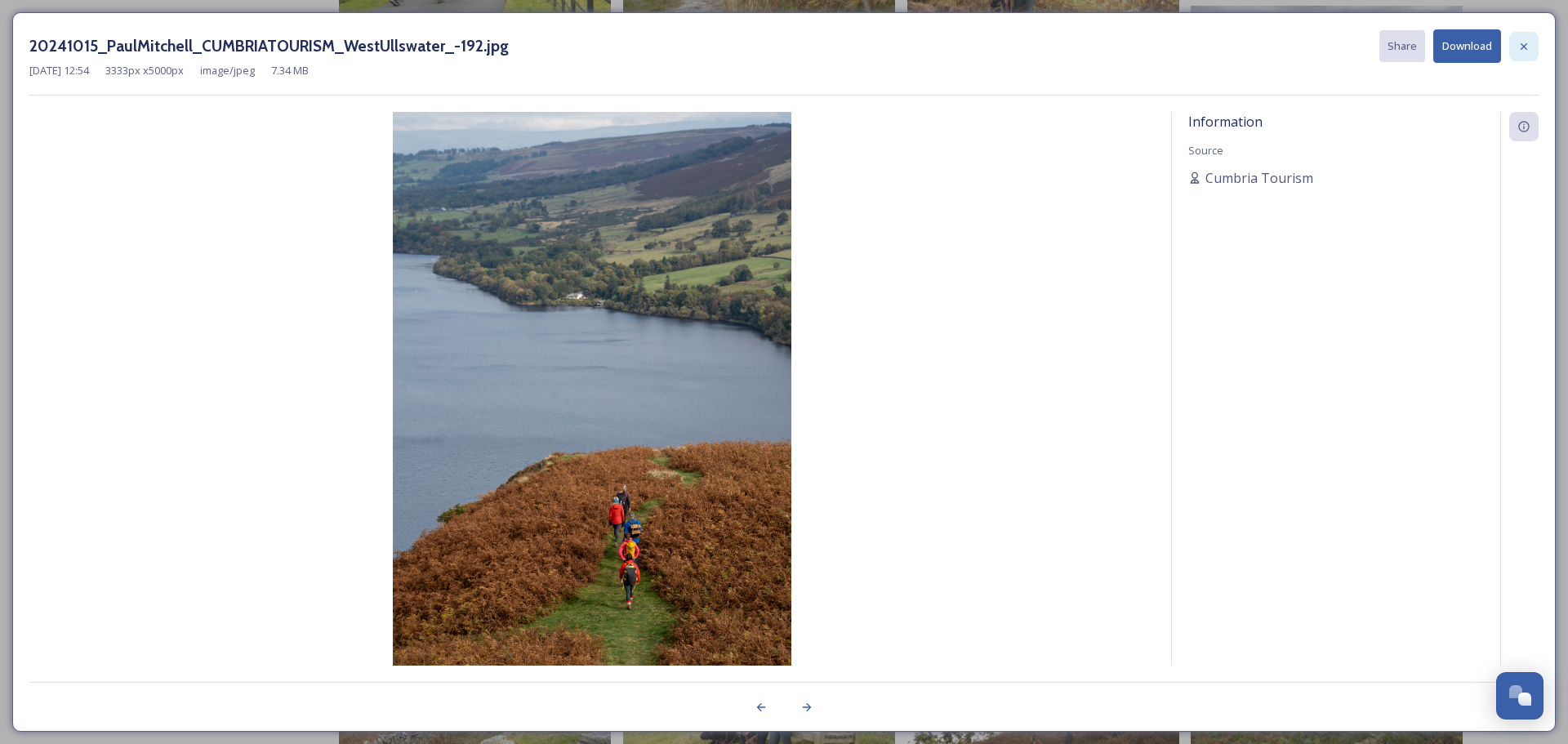
click at [1529, 46] on icon at bounding box center [1524, 47] width 13 height 13
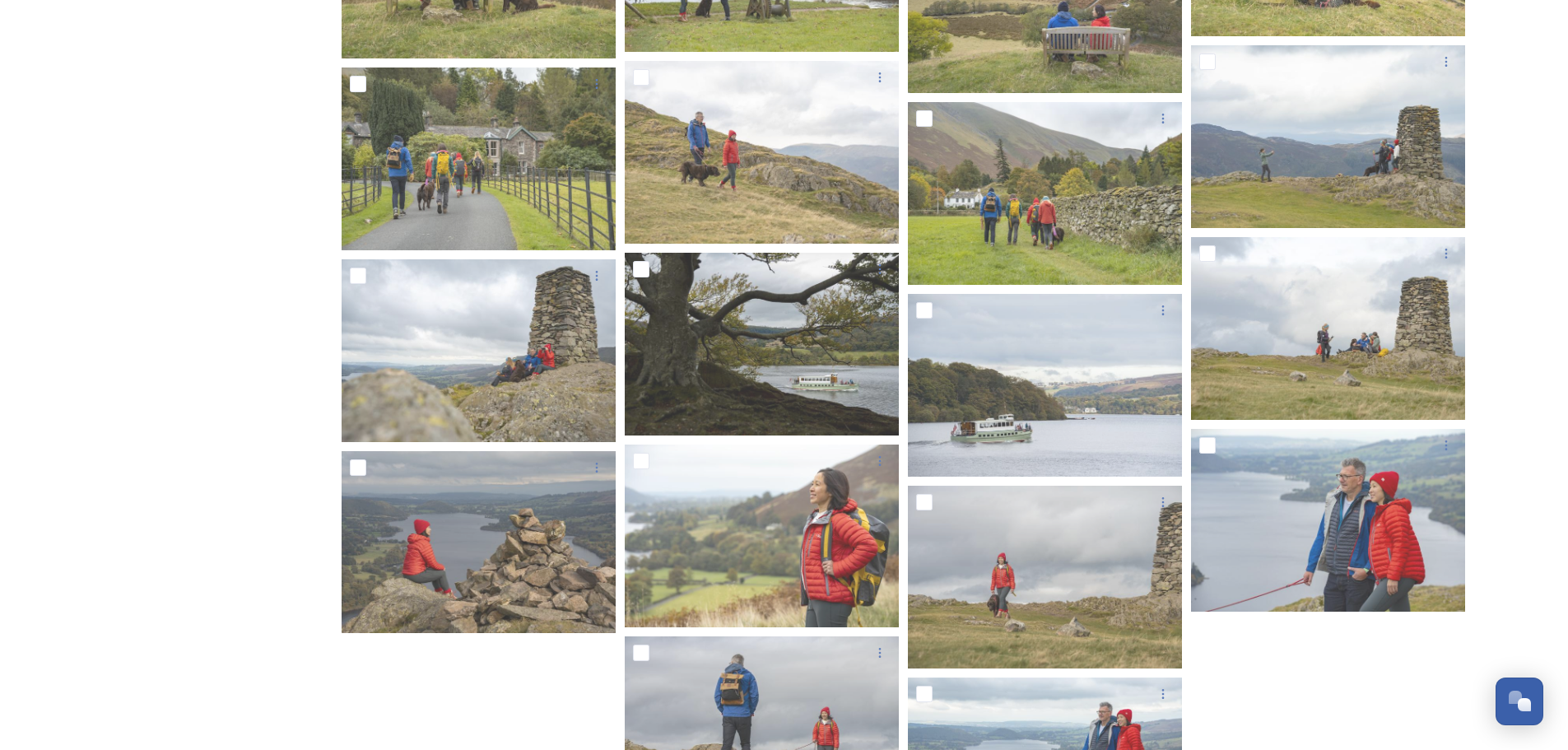
scroll to position [12014, 0]
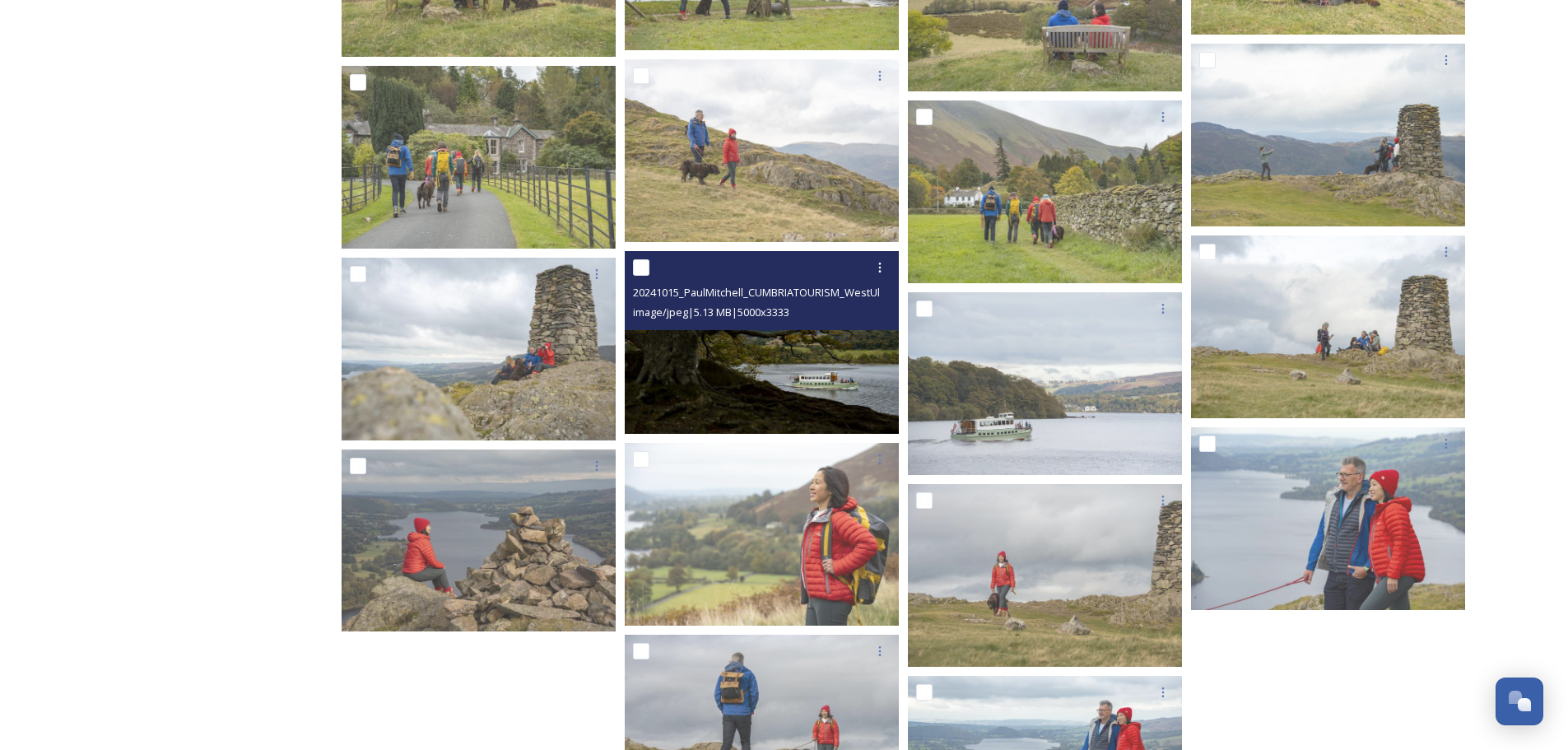
click at [802, 368] on img at bounding box center [762, 342] width 274 height 183
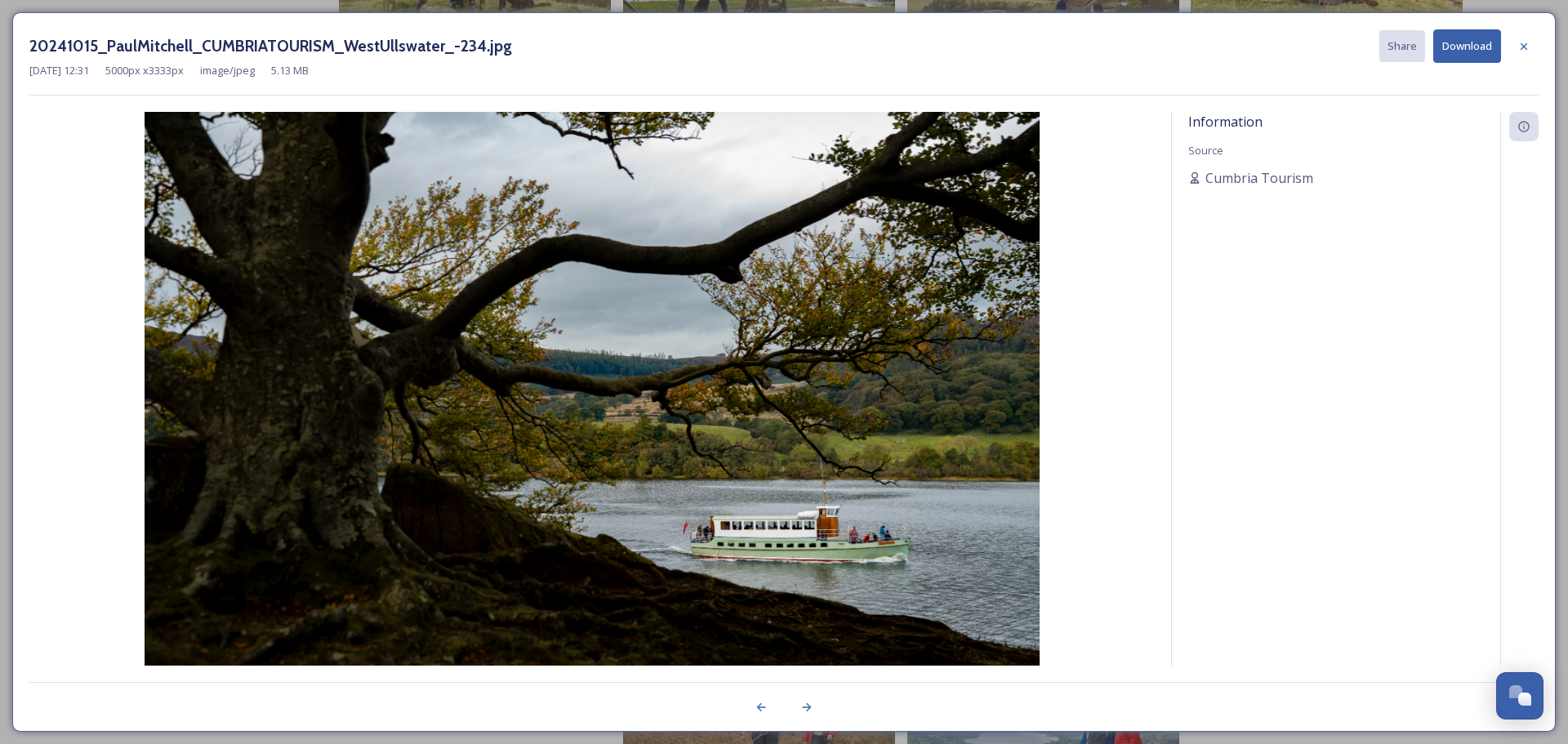
click at [1469, 49] on button "Download" at bounding box center [1467, 46] width 68 height 33
drag, startPoint x: 1524, startPoint y: 46, endPoint x: 1526, endPoint y: 63, distance: 17.1
click at [1524, 46] on icon at bounding box center [1523, 45] width 7 height 7
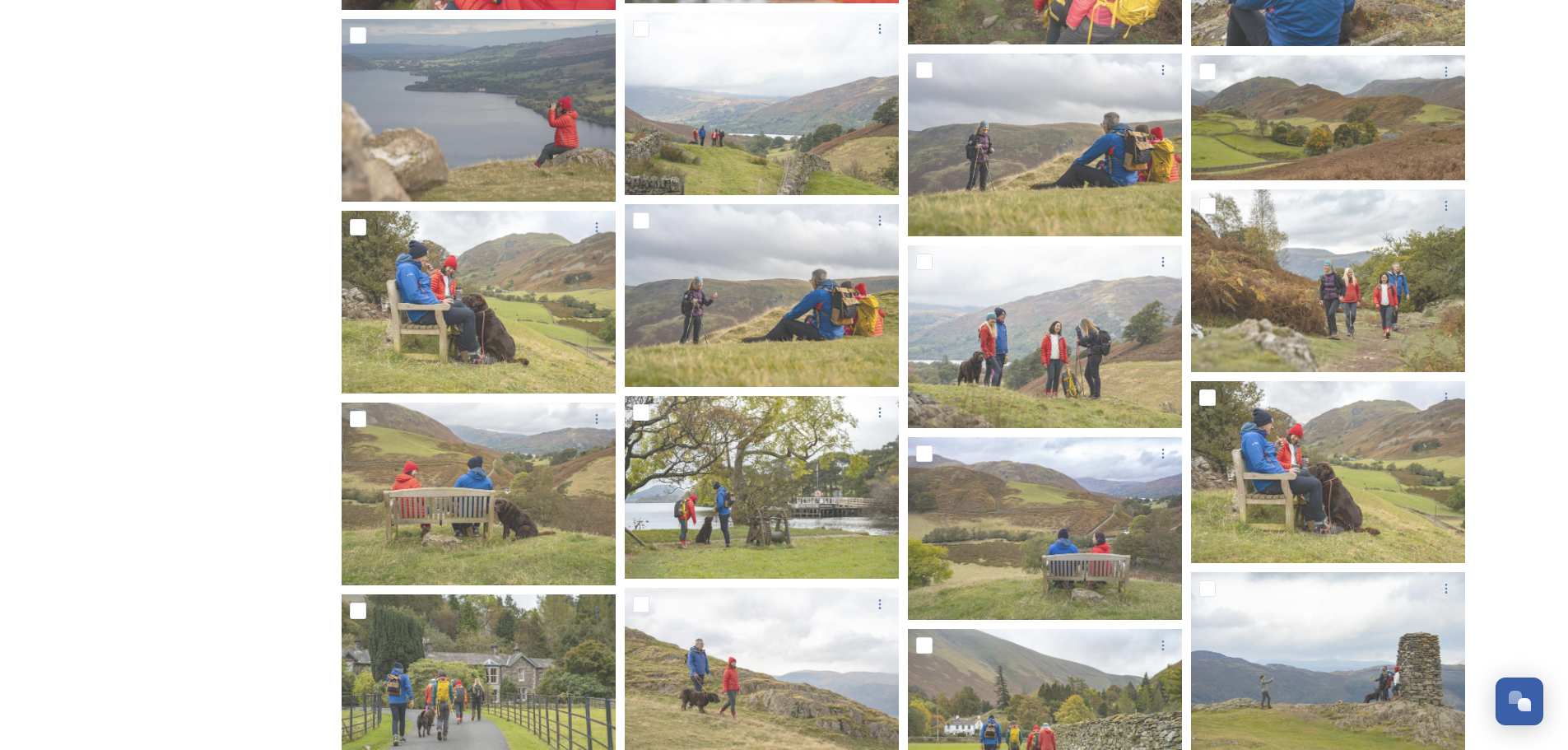
scroll to position [11076, 0]
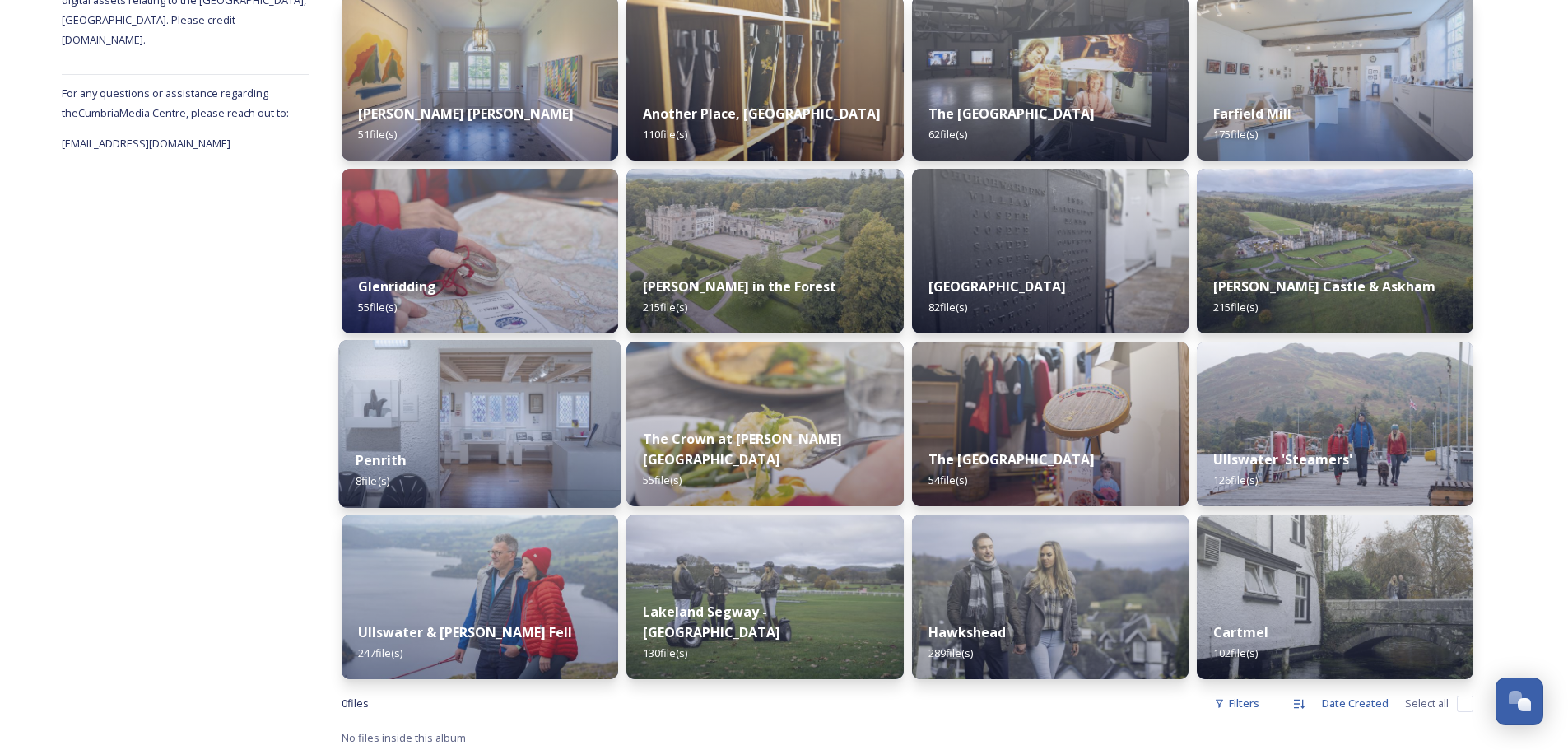
scroll to position [273, 0]
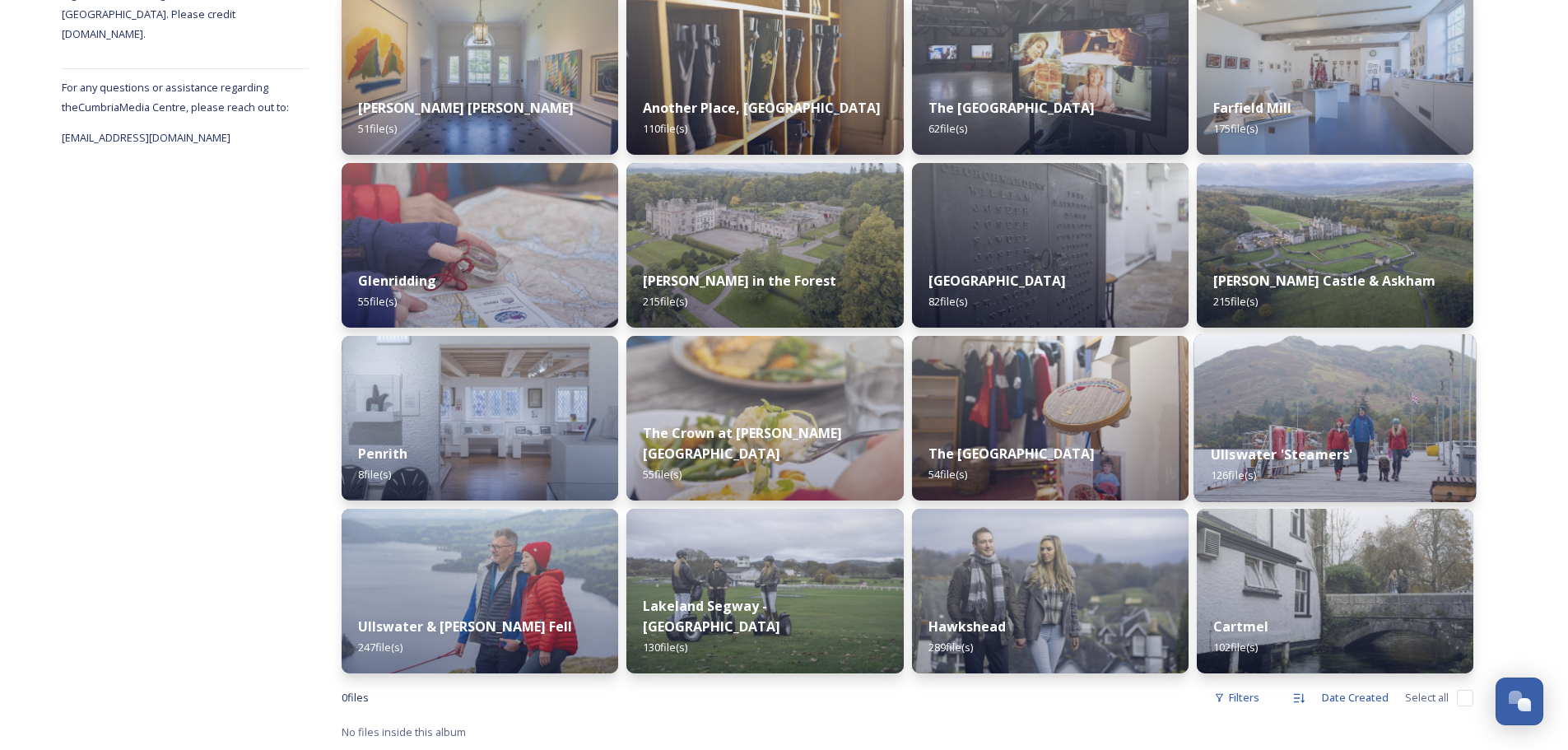
click at [1337, 394] on img at bounding box center [1335, 418] width 283 height 168
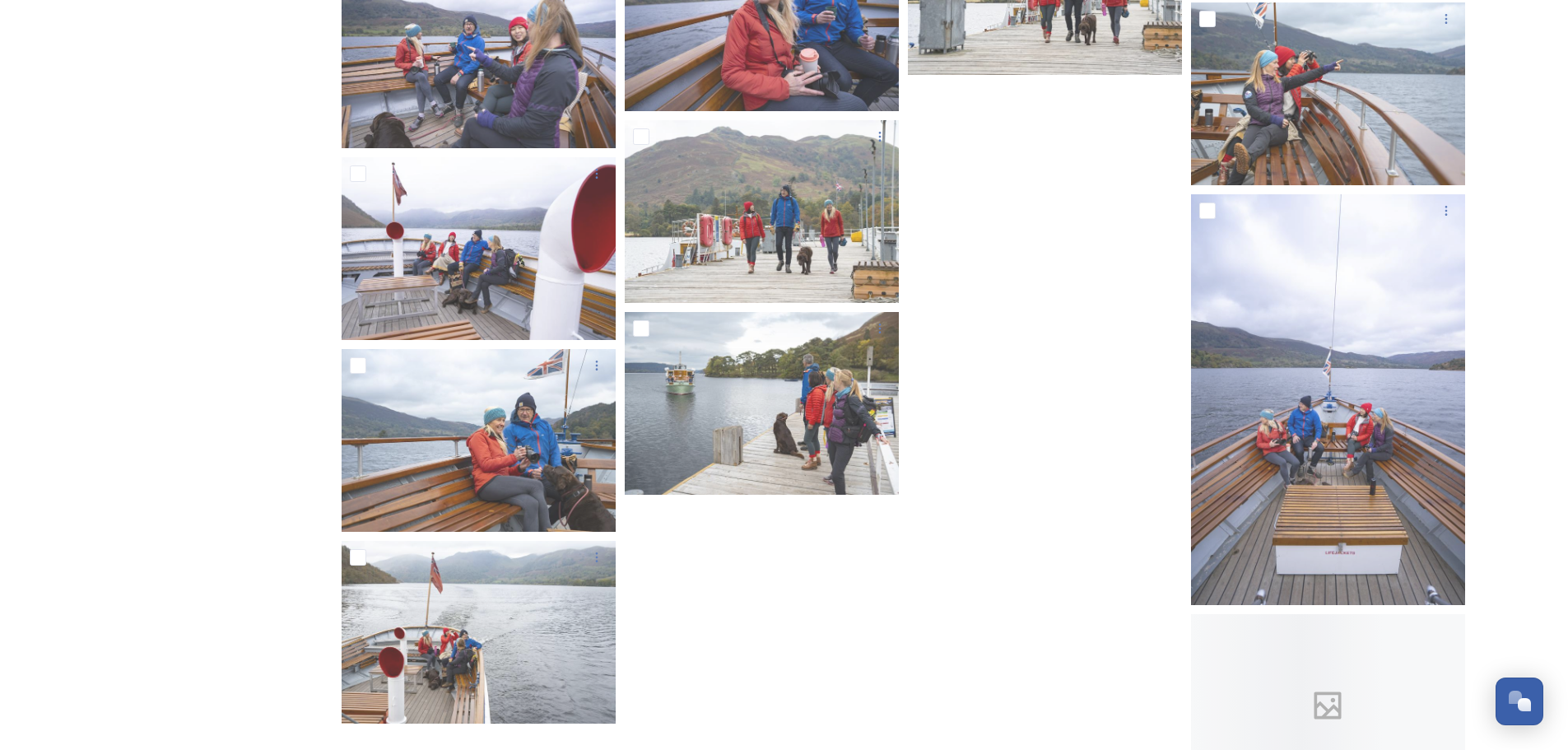
scroll to position [6675, 0]
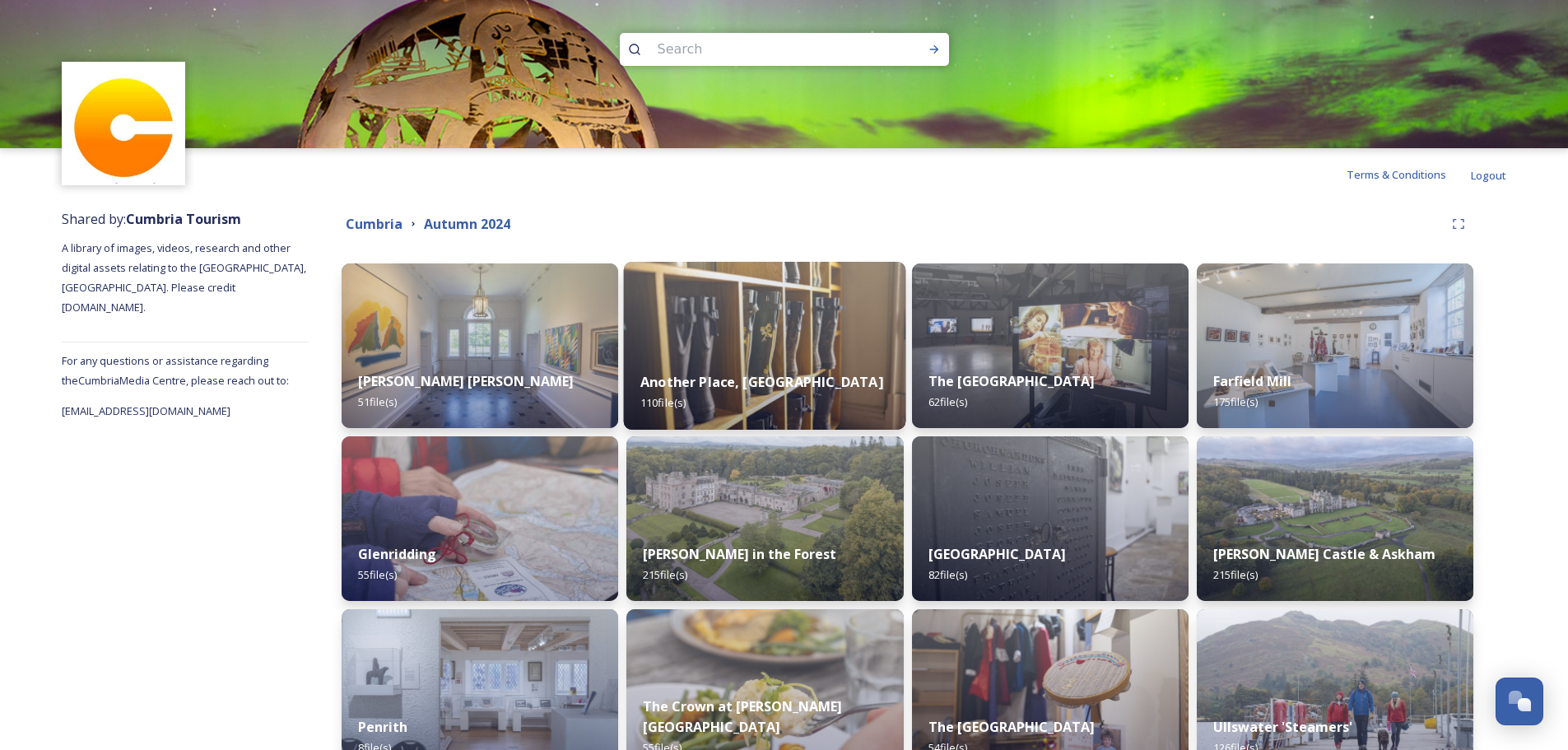
click at [687, 319] on img at bounding box center [765, 345] width 283 height 168
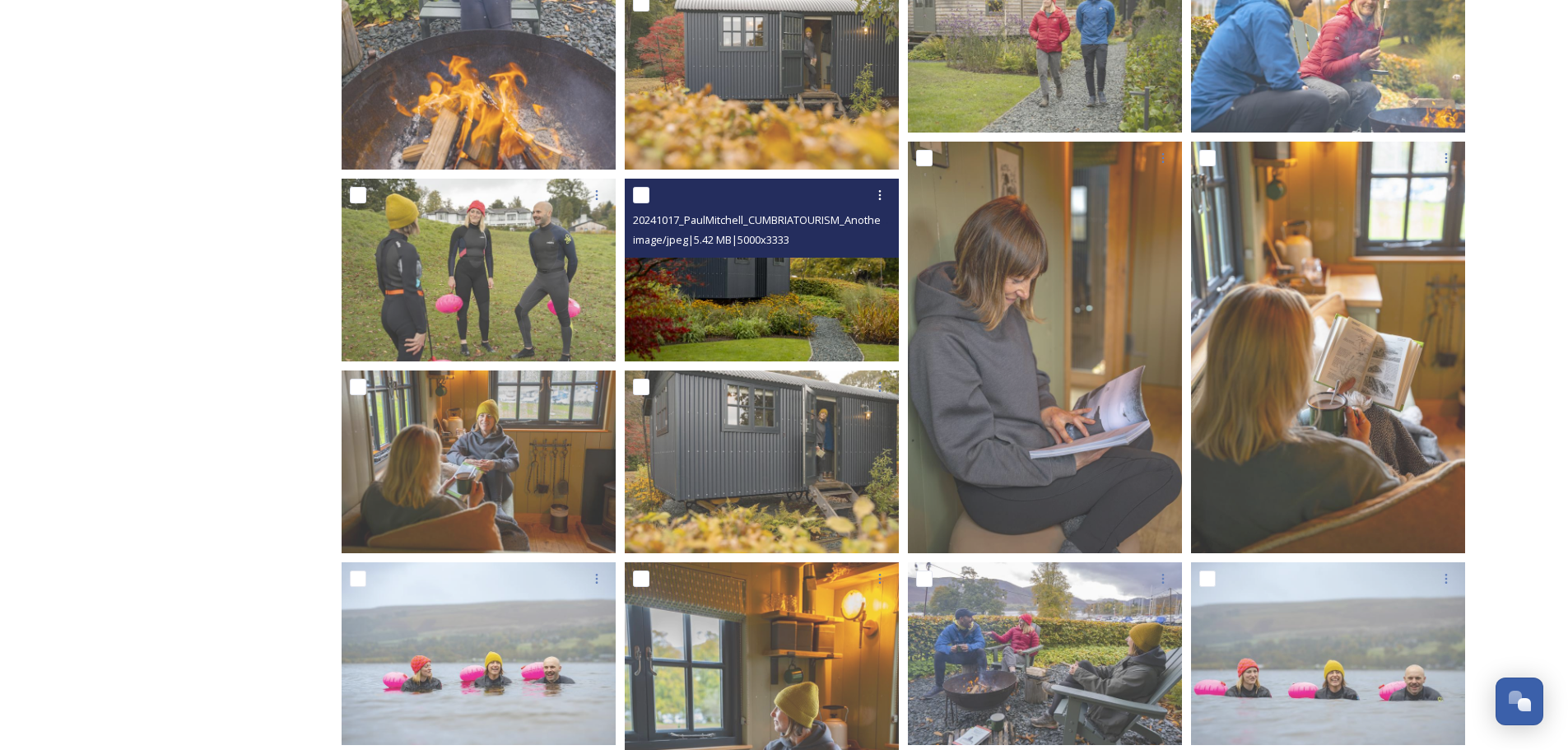
scroll to position [4032, 0]
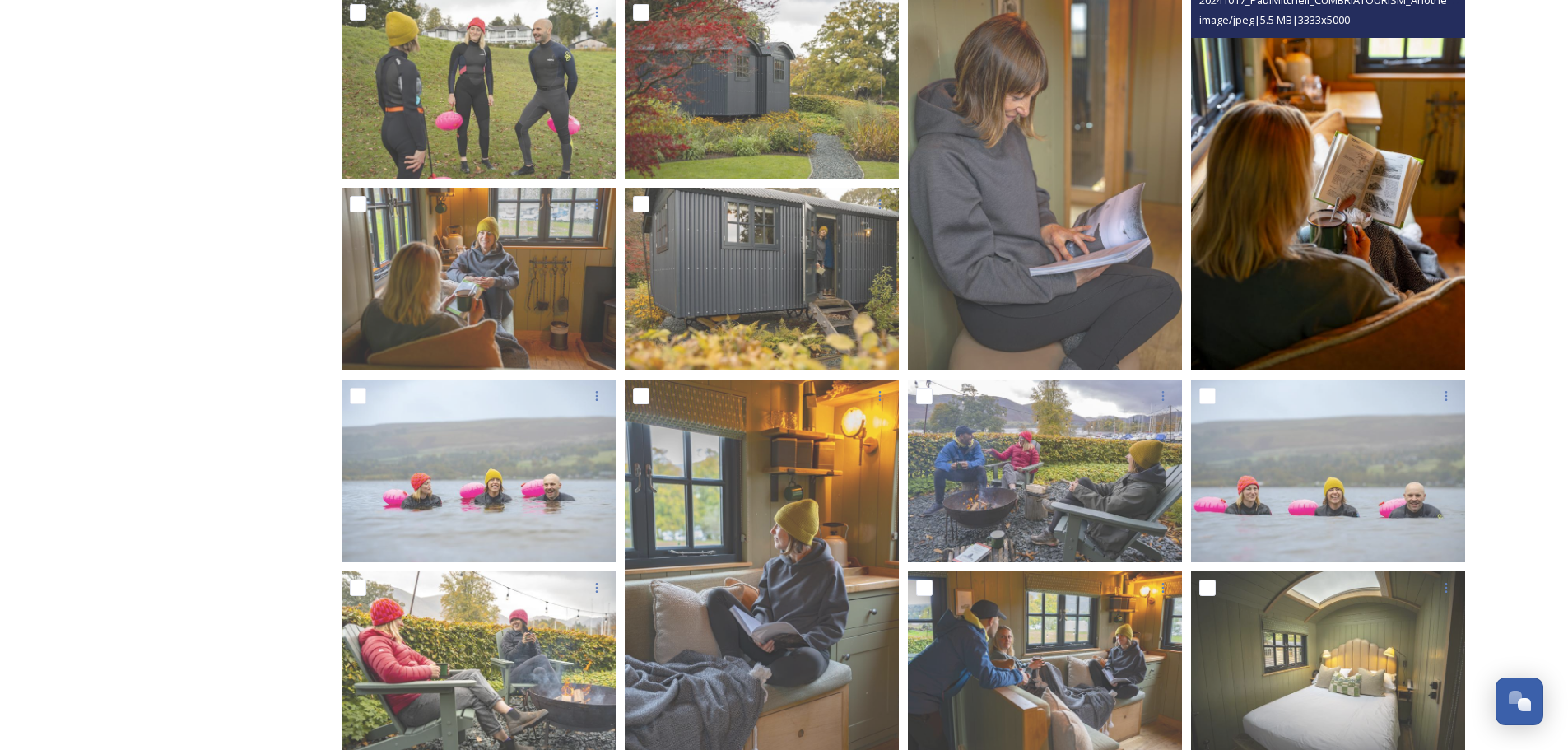
click at [1310, 172] on img at bounding box center [1328, 164] width 274 height 412
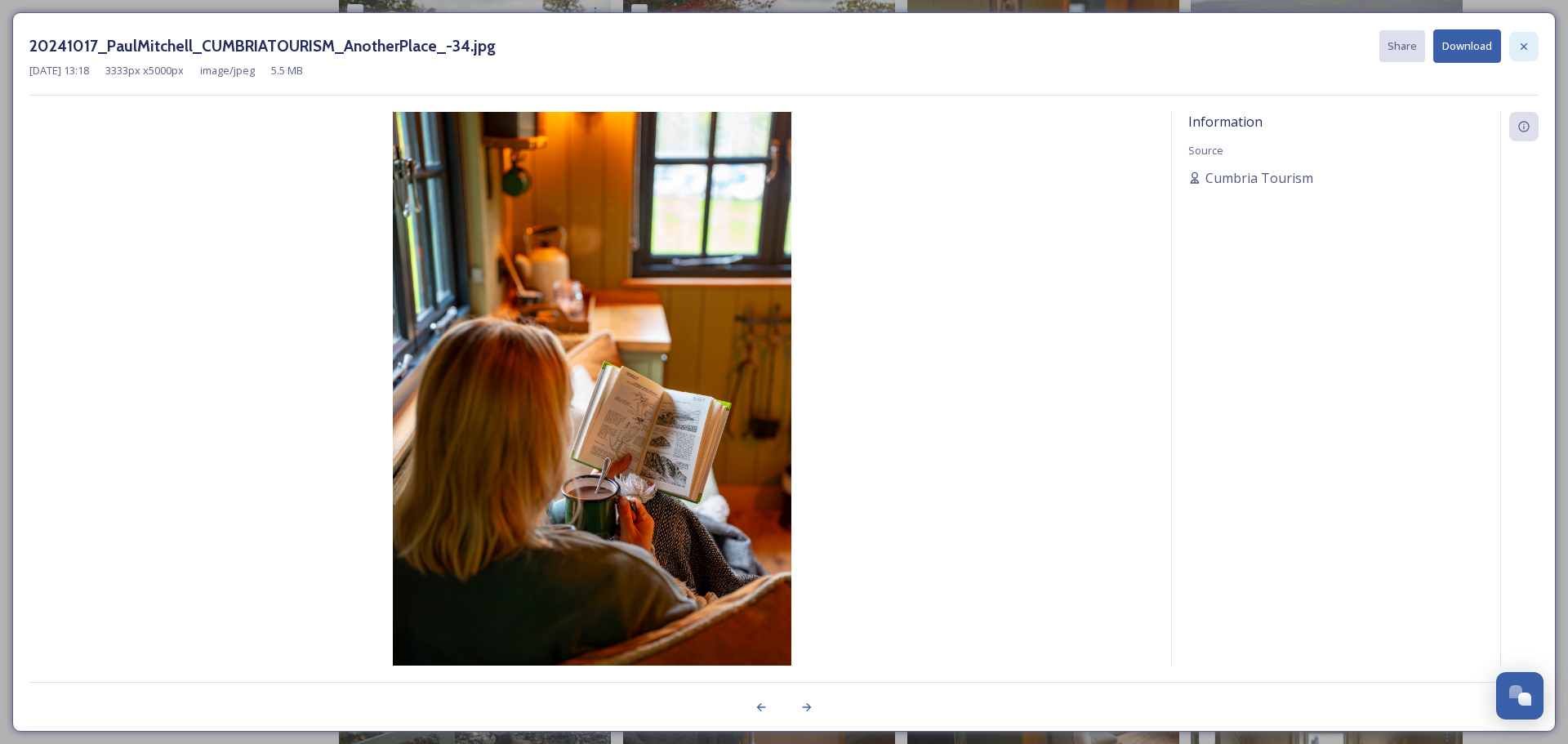
click at [1524, 42] on icon at bounding box center [1524, 47] width 13 height 13
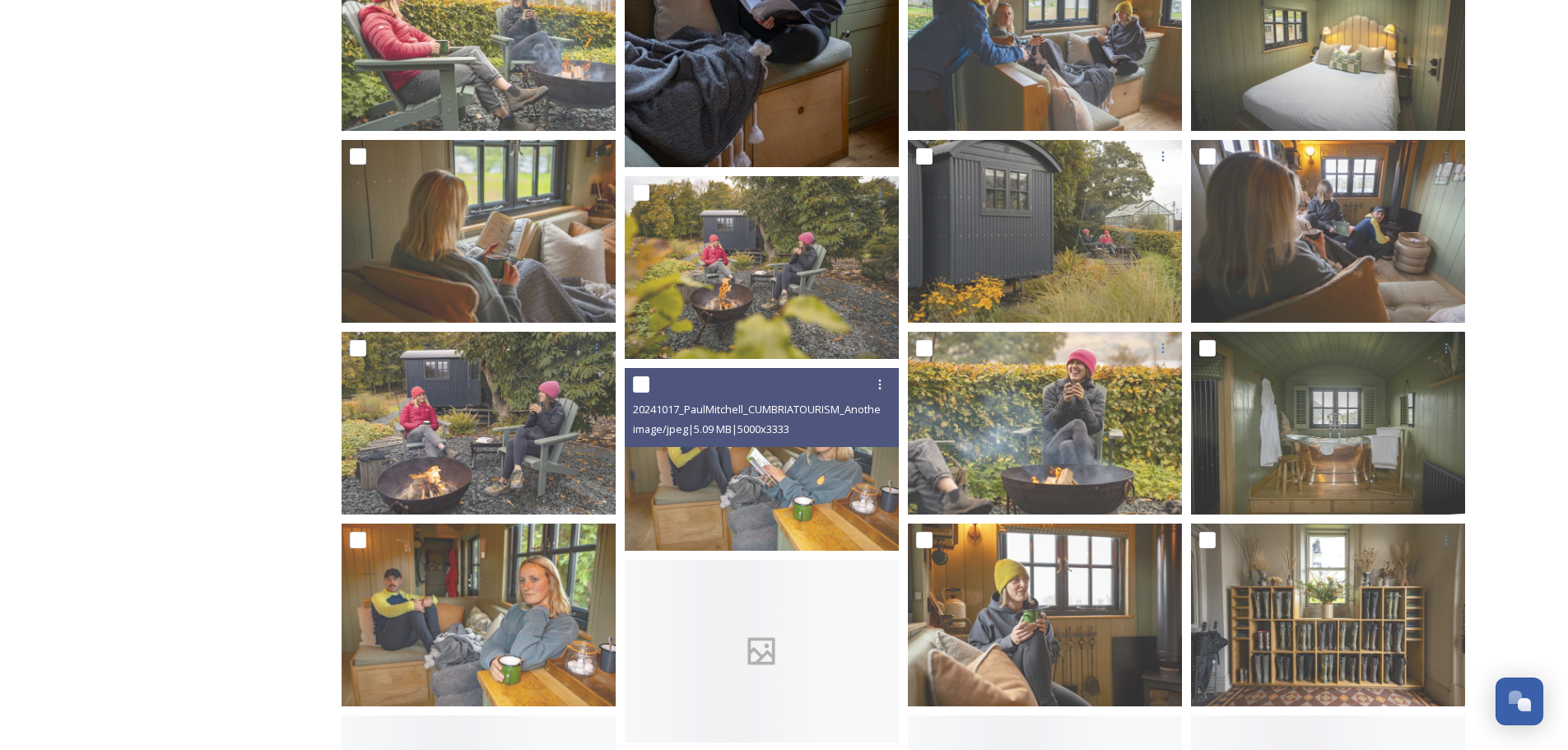
scroll to position [4855, 0]
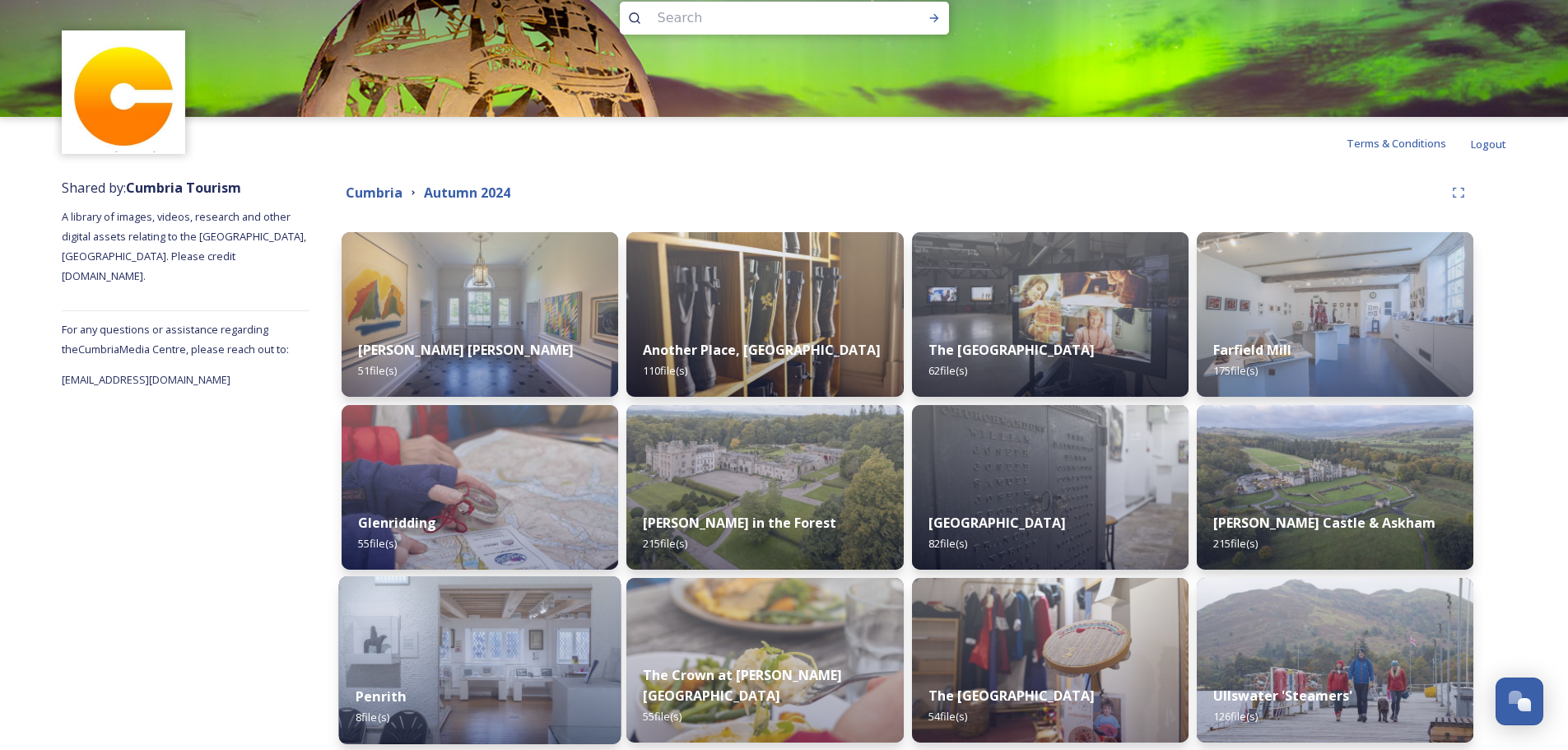
scroll to position [273, 0]
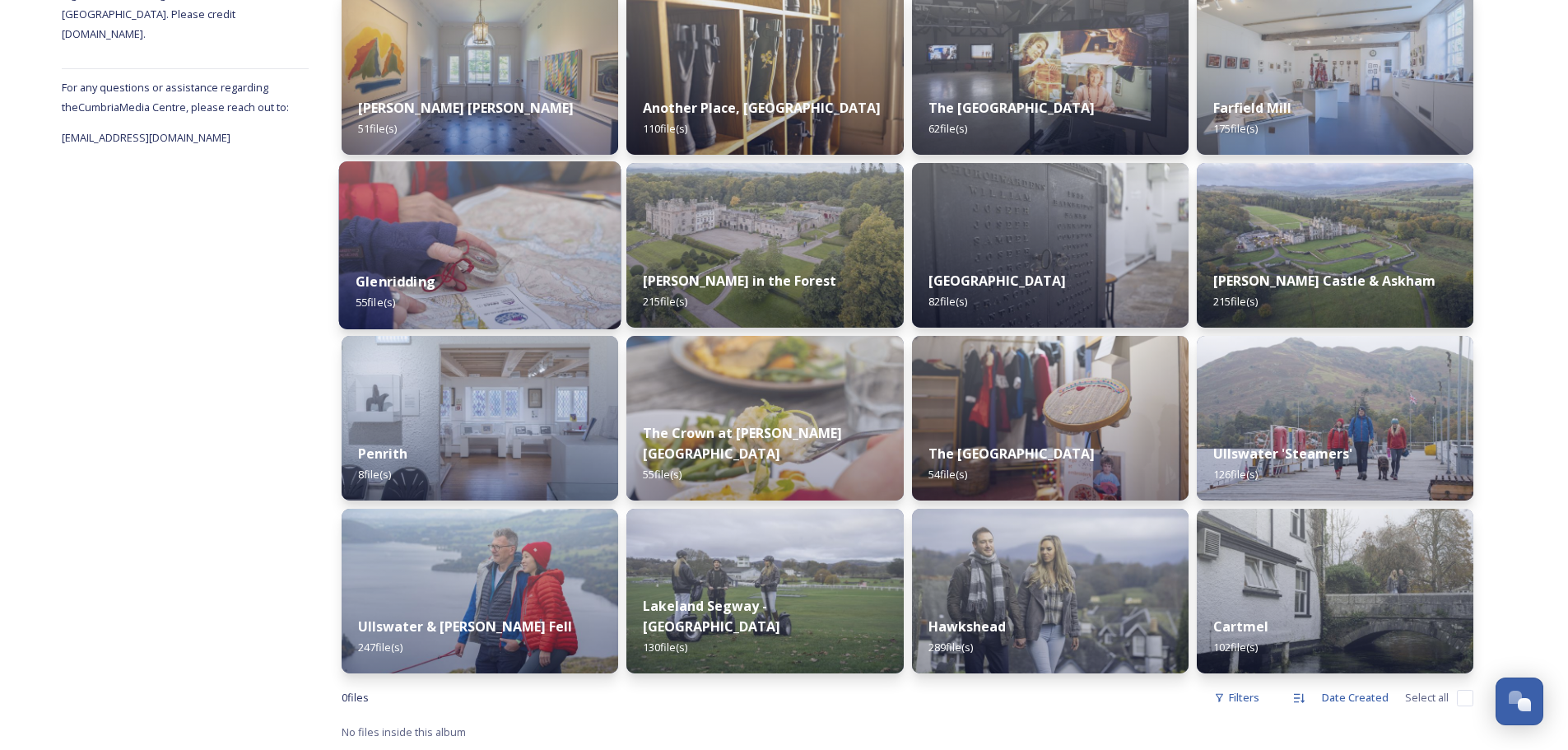
click at [471, 236] on img at bounding box center [480, 245] width 283 height 168
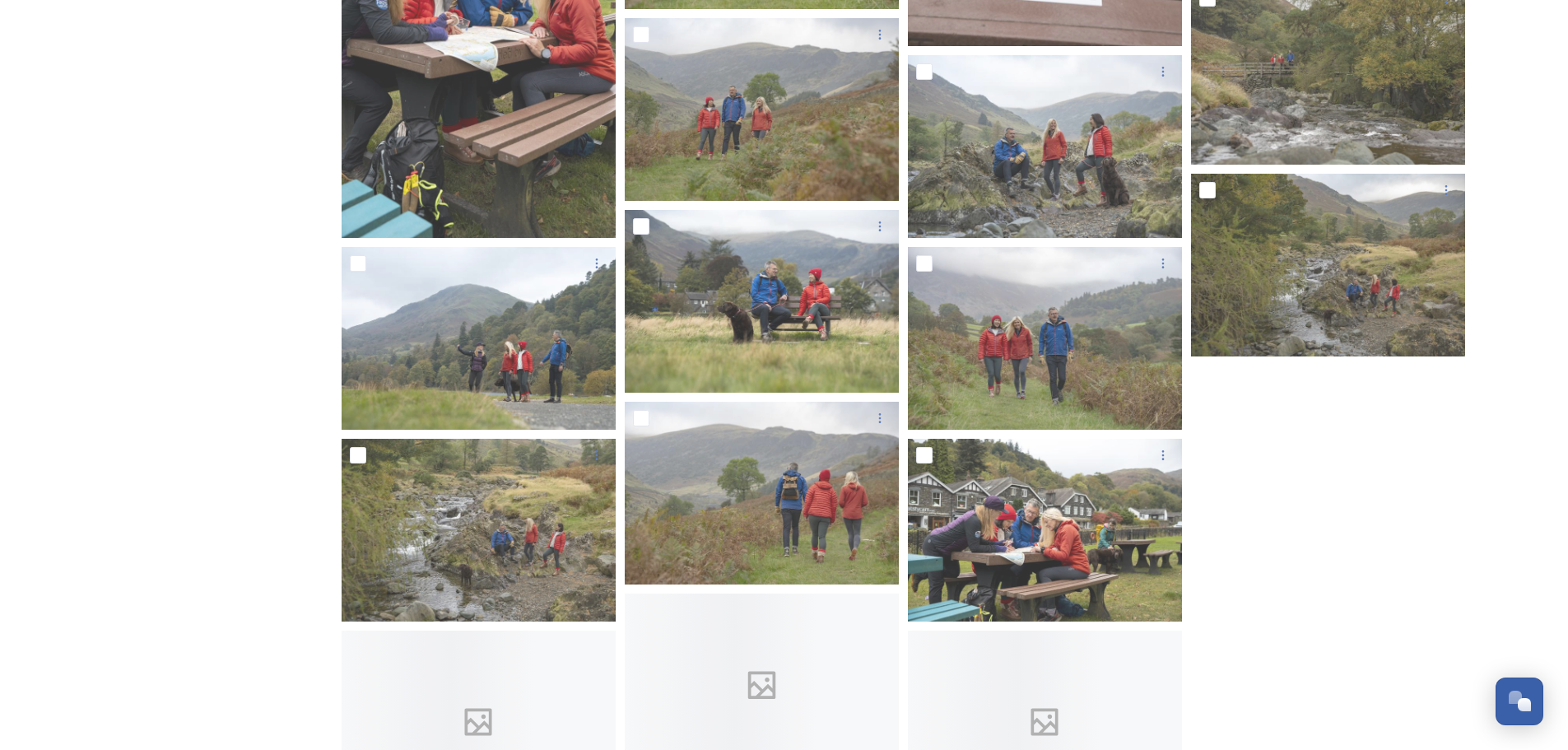
scroll to position [2730, 0]
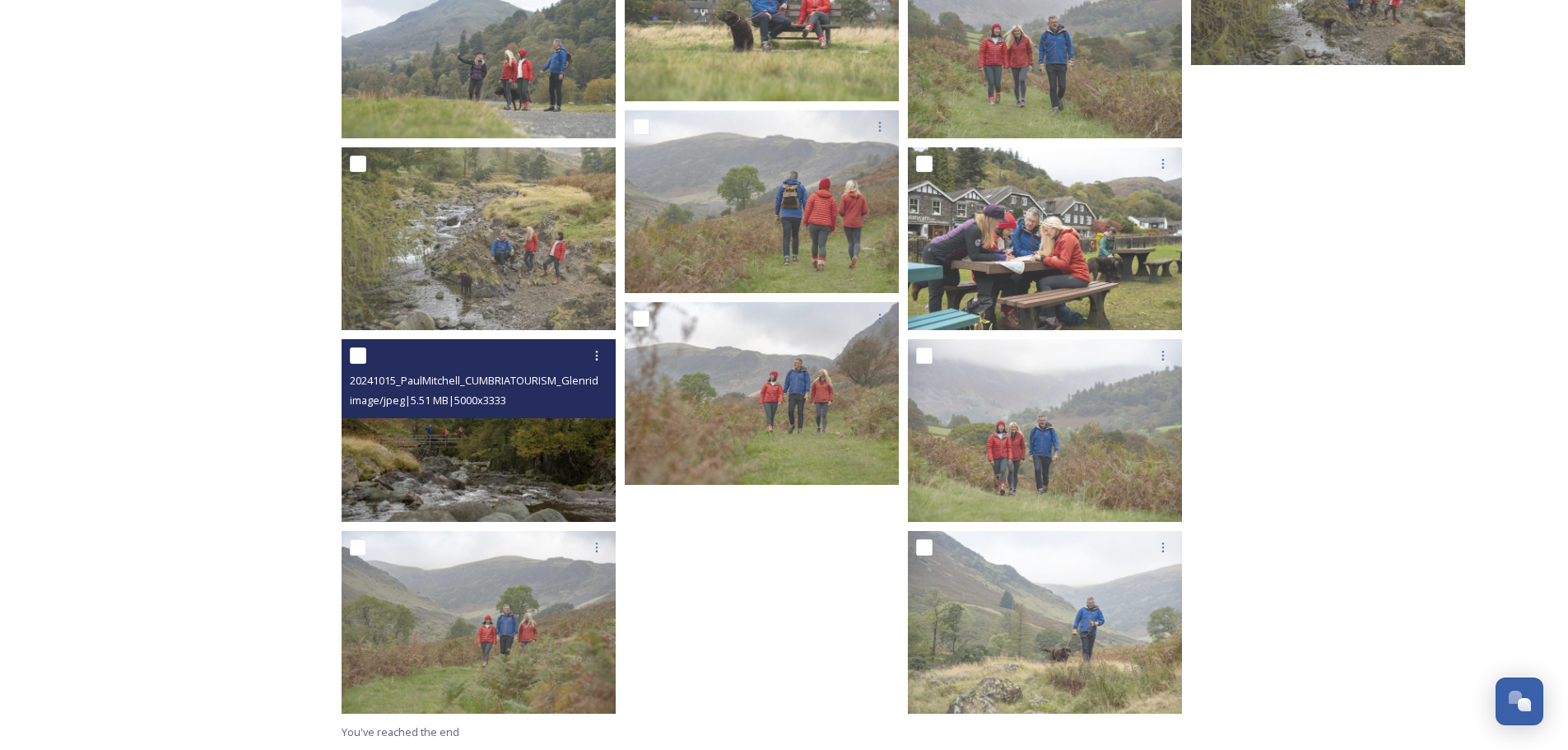
click at [490, 455] on img at bounding box center [478, 431] width 274 height 183
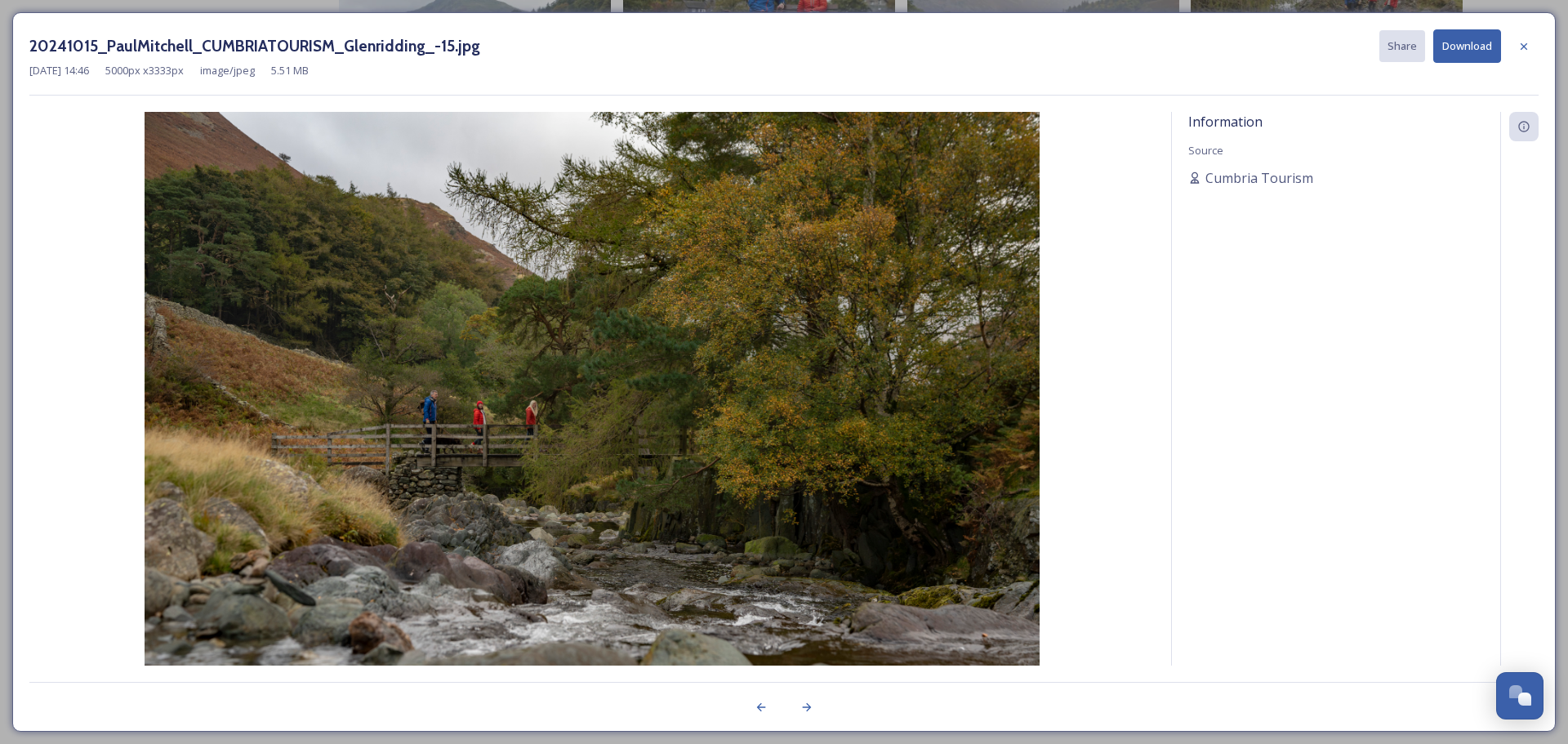
click at [1479, 51] on button "Download" at bounding box center [1467, 46] width 68 height 33
click at [1527, 42] on icon at bounding box center [1524, 47] width 13 height 13
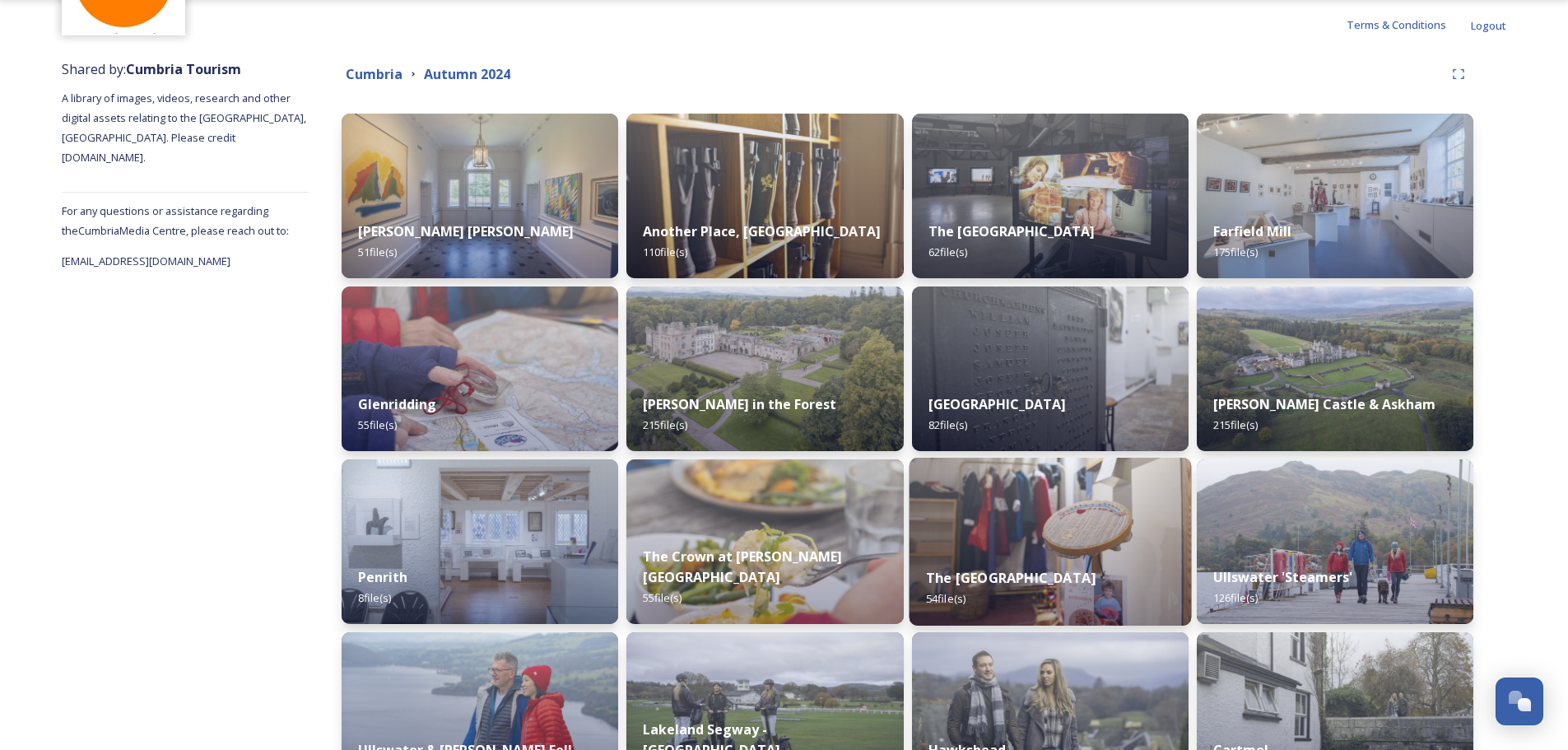
scroll to position [273, 0]
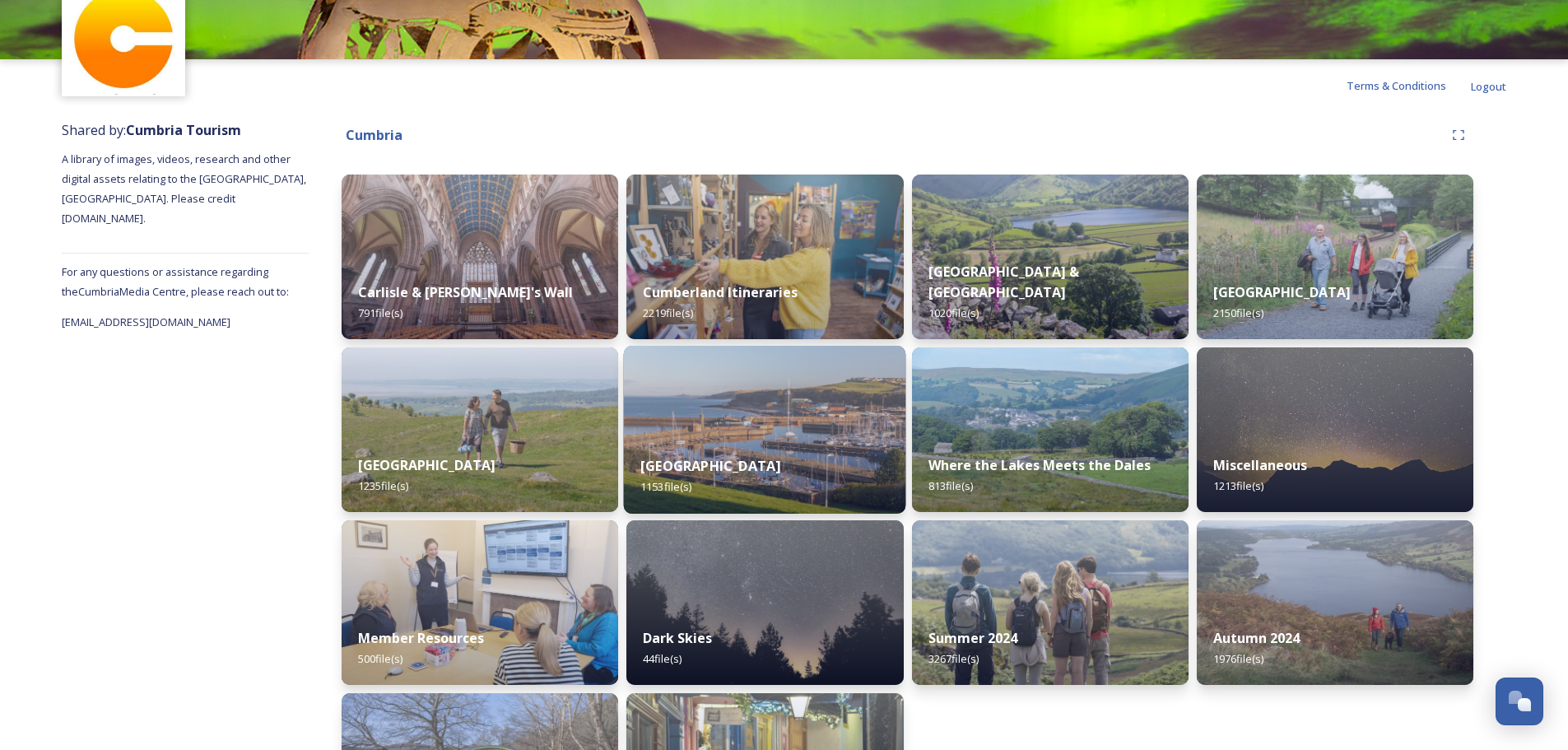
scroll to position [213, 0]
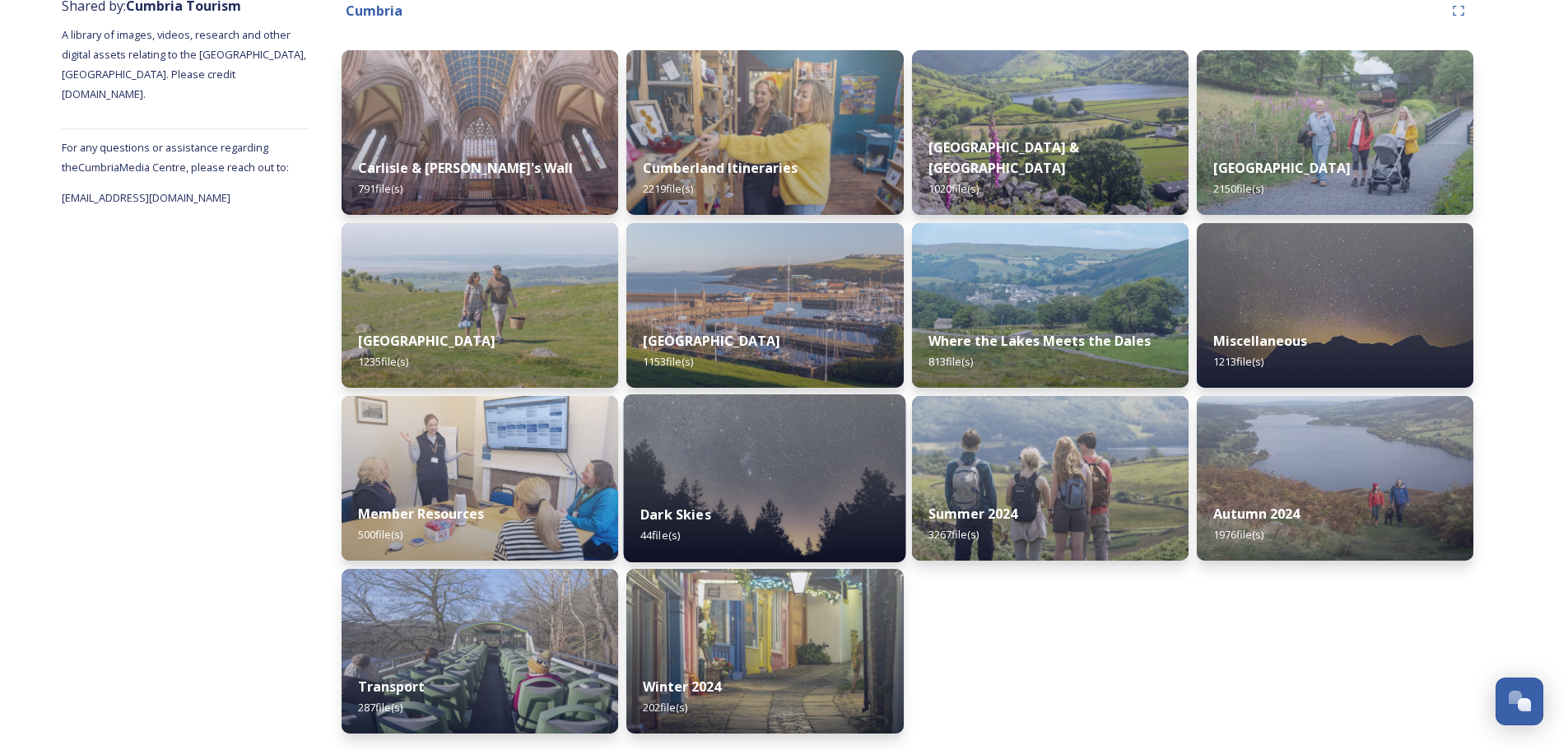
click at [818, 478] on img at bounding box center [765, 478] width 283 height 168
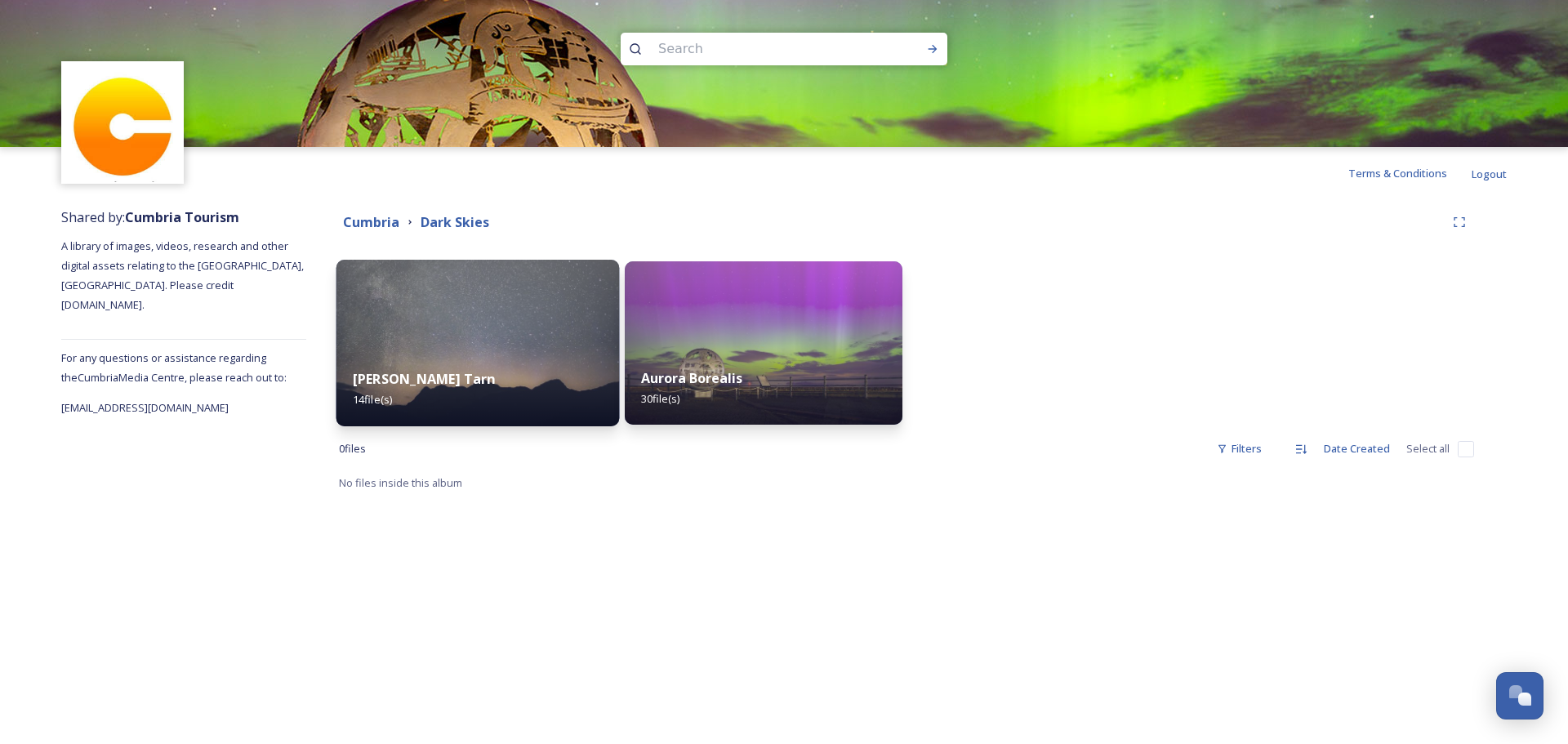
click at [476, 341] on img at bounding box center [478, 342] width 283 height 166
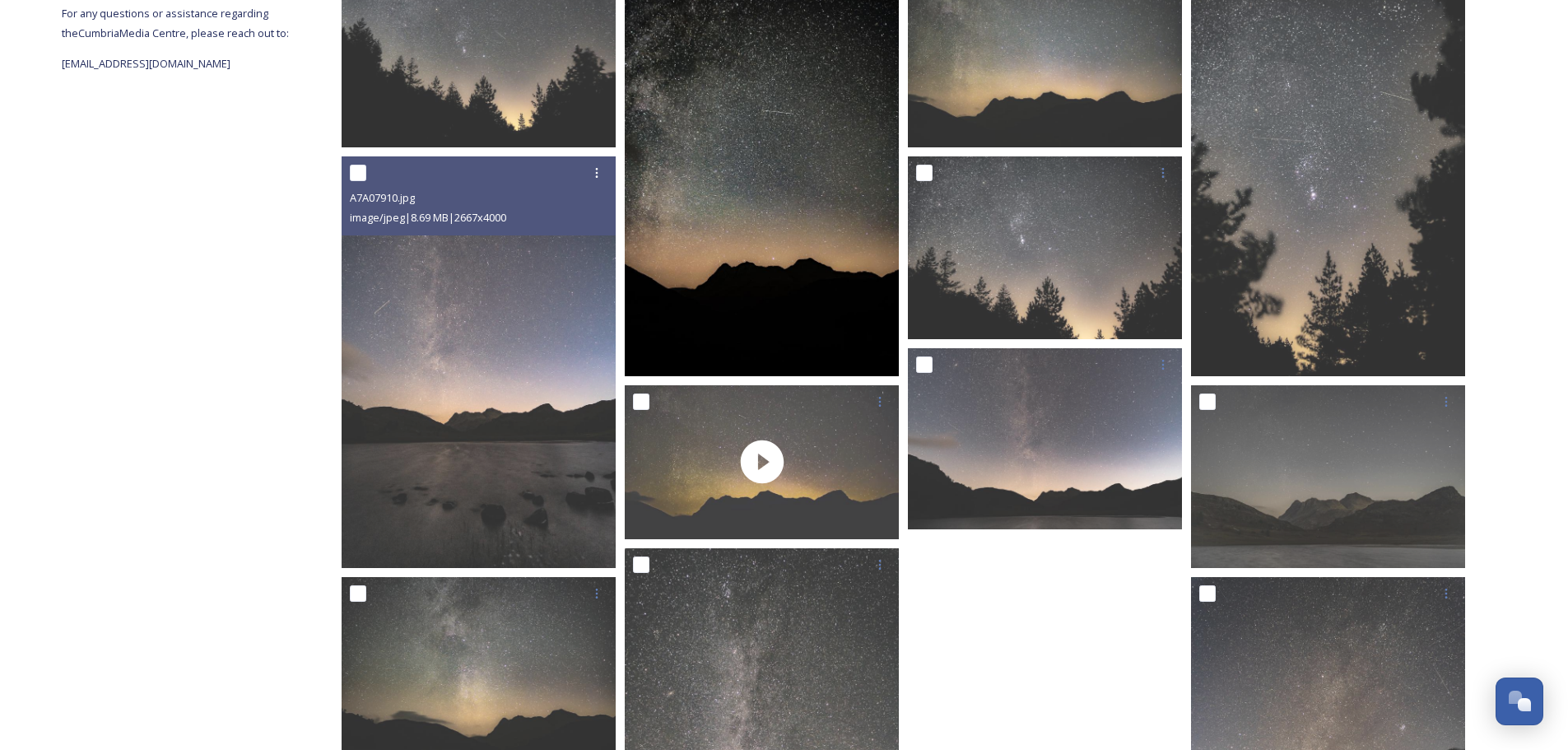
scroll to position [247, 0]
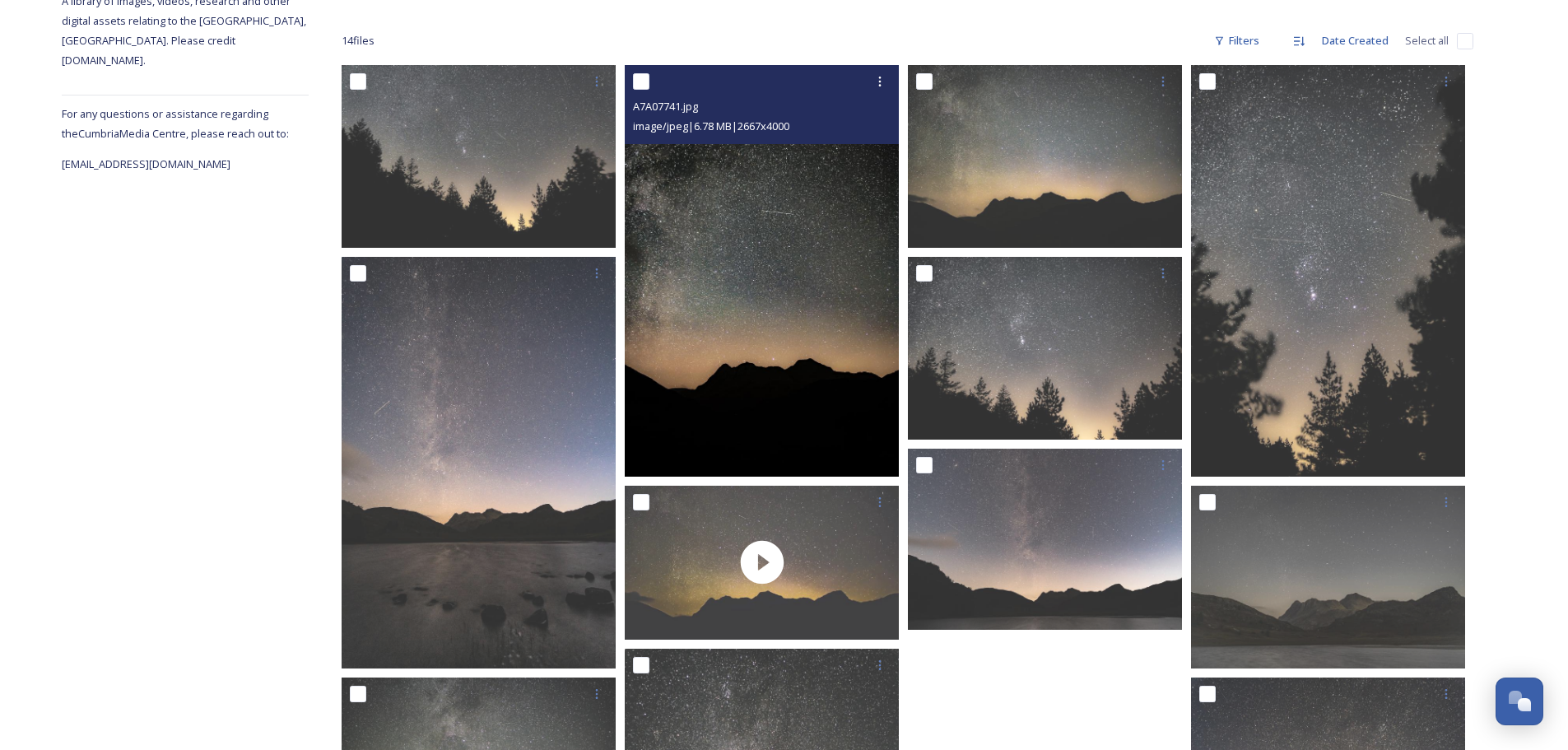
click at [791, 279] on img at bounding box center [762, 270] width 274 height 412
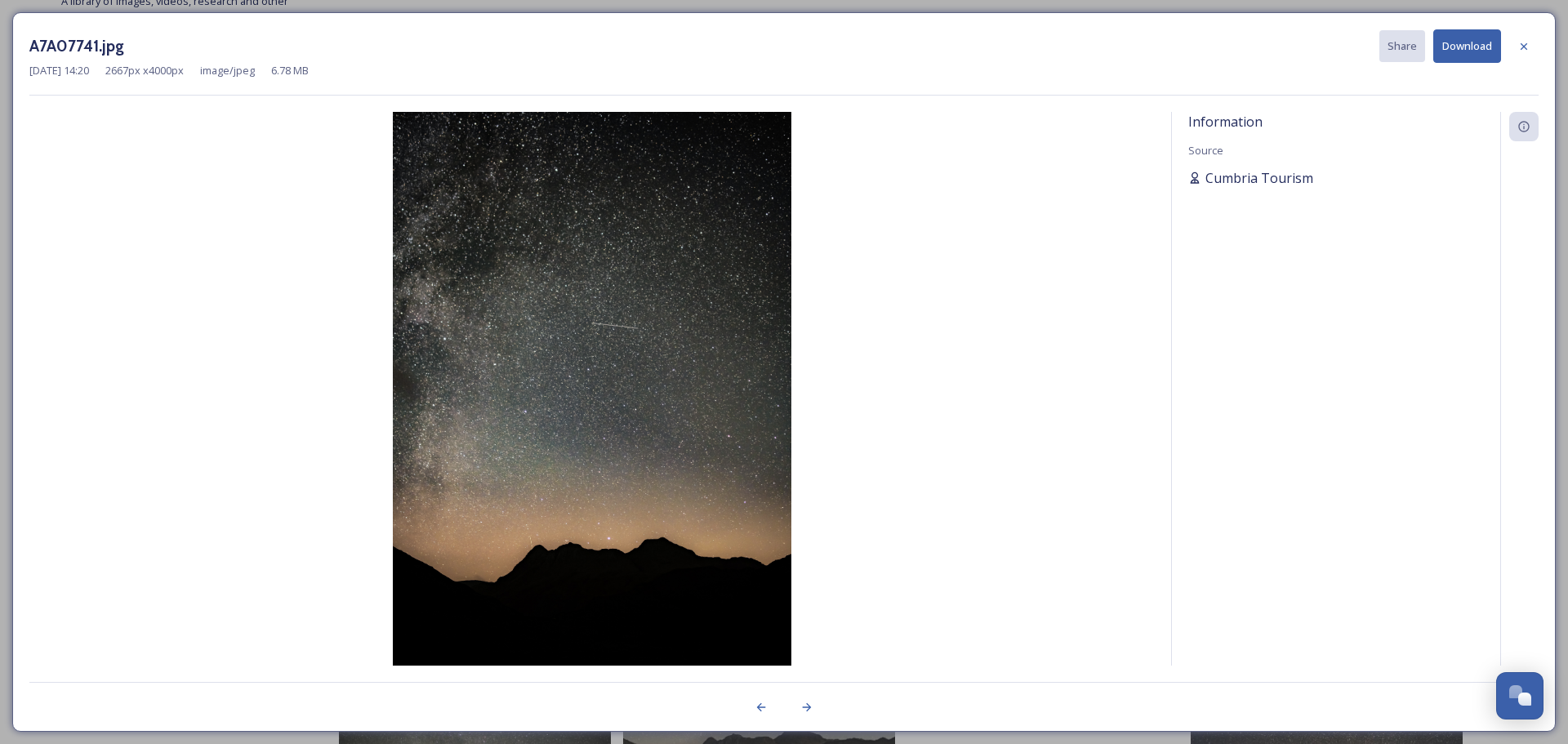
click at [1268, 176] on span "Cumbria Tourism" at bounding box center [1259, 178] width 108 height 19
click at [1519, 127] on icon at bounding box center [1523, 126] width 11 height 11
click at [1526, 41] on icon at bounding box center [1524, 47] width 13 height 13
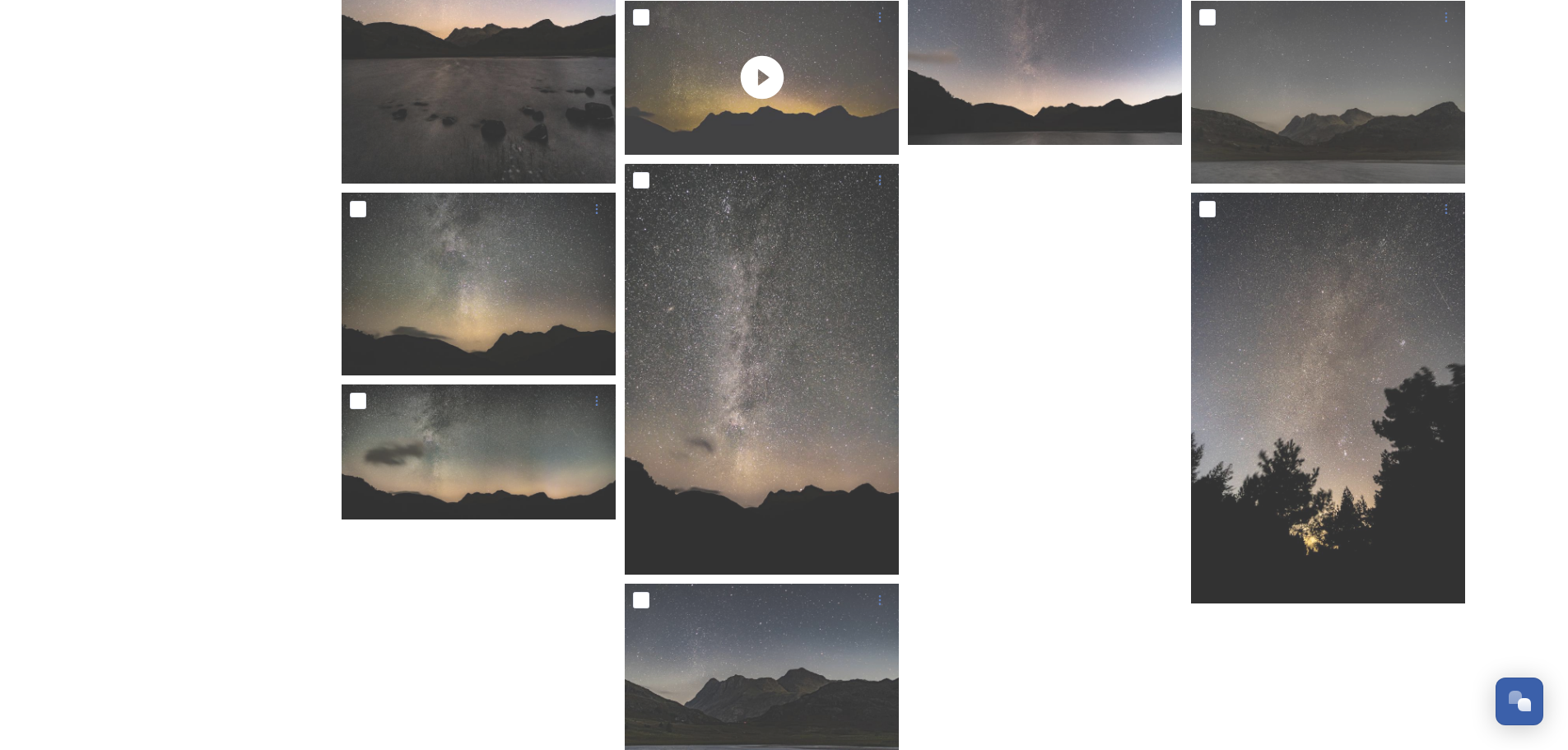
scroll to position [785, 0]
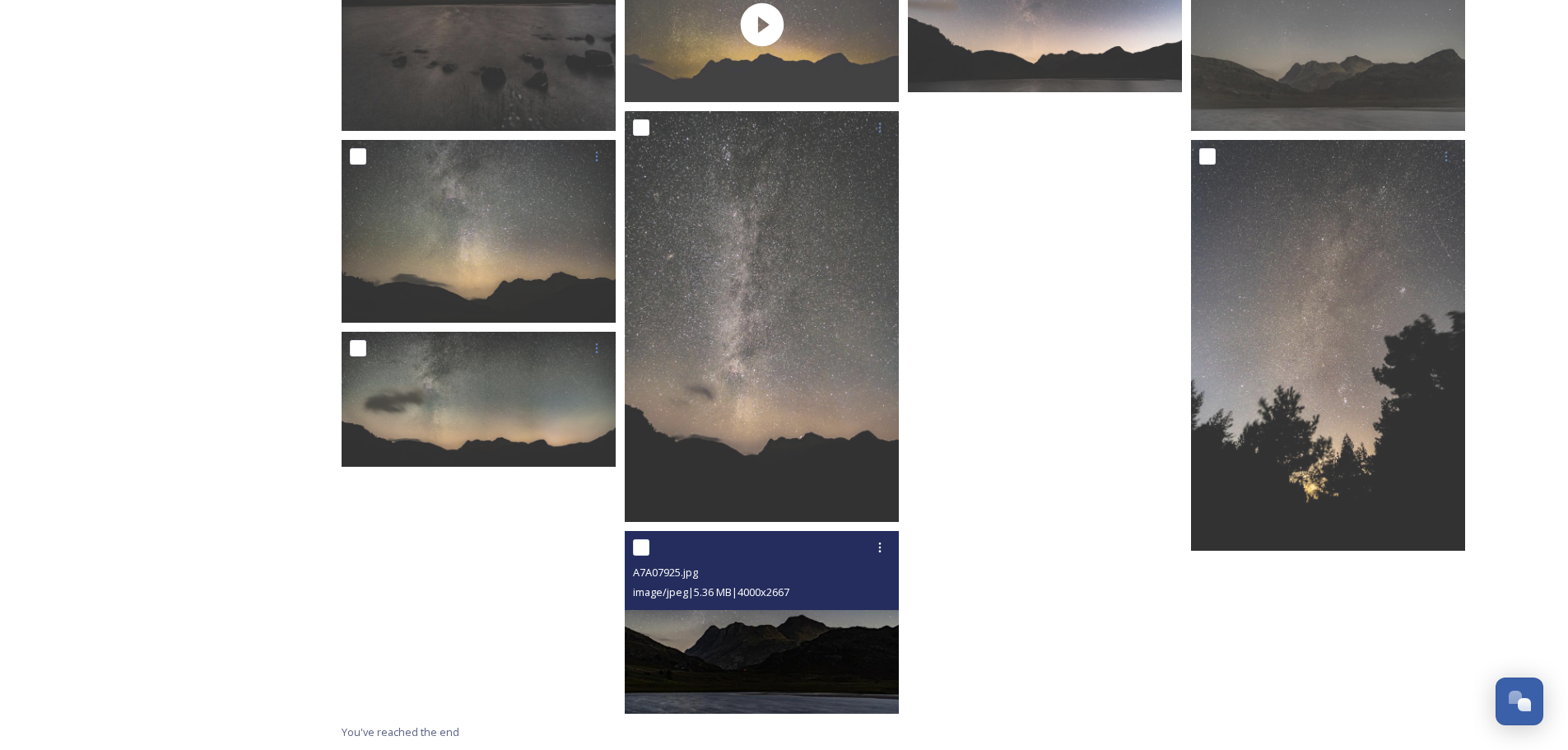
click at [756, 666] on img at bounding box center [762, 623] width 274 height 183
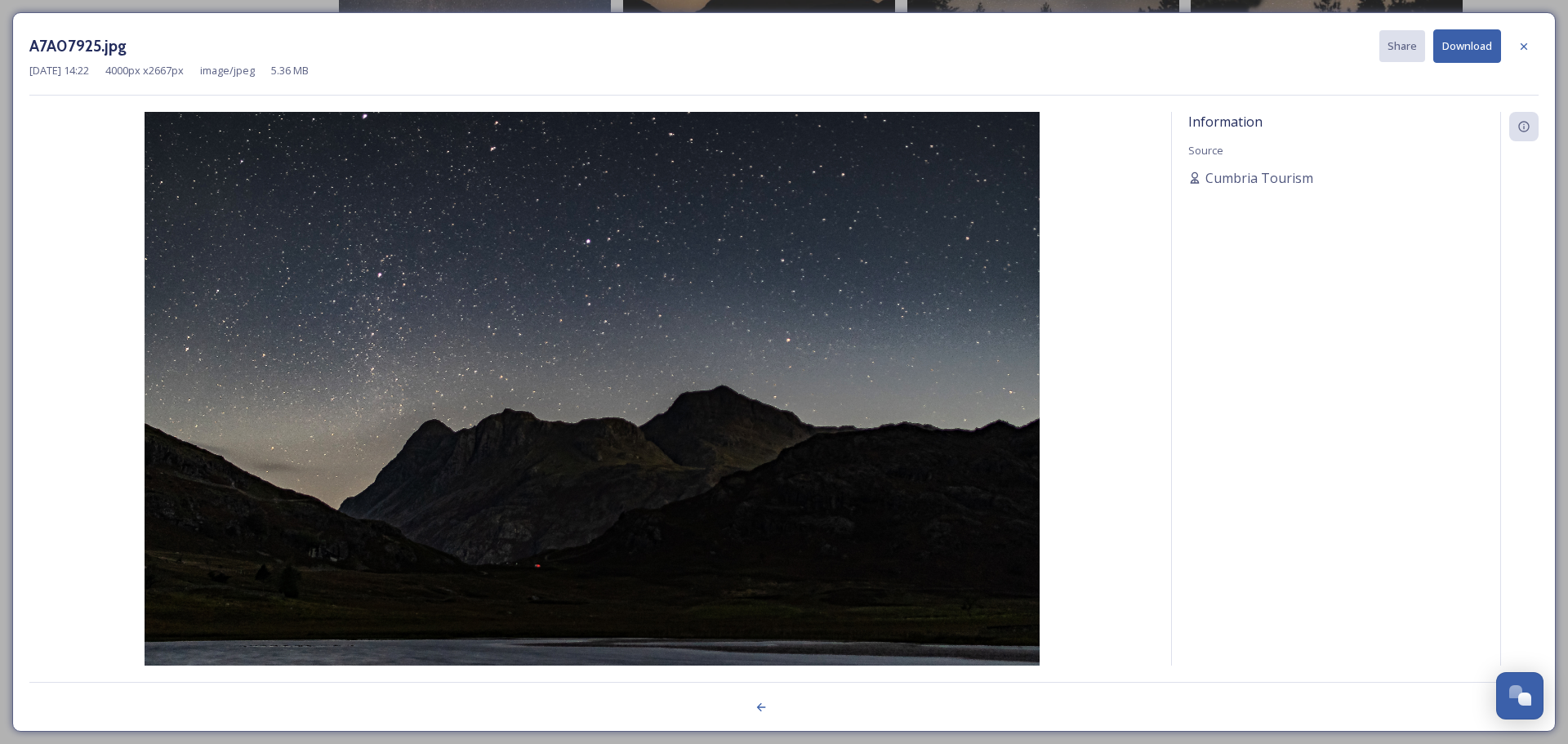
click at [1478, 44] on button "Download" at bounding box center [1467, 46] width 68 height 33
click at [1521, 47] on icon at bounding box center [1524, 47] width 13 height 13
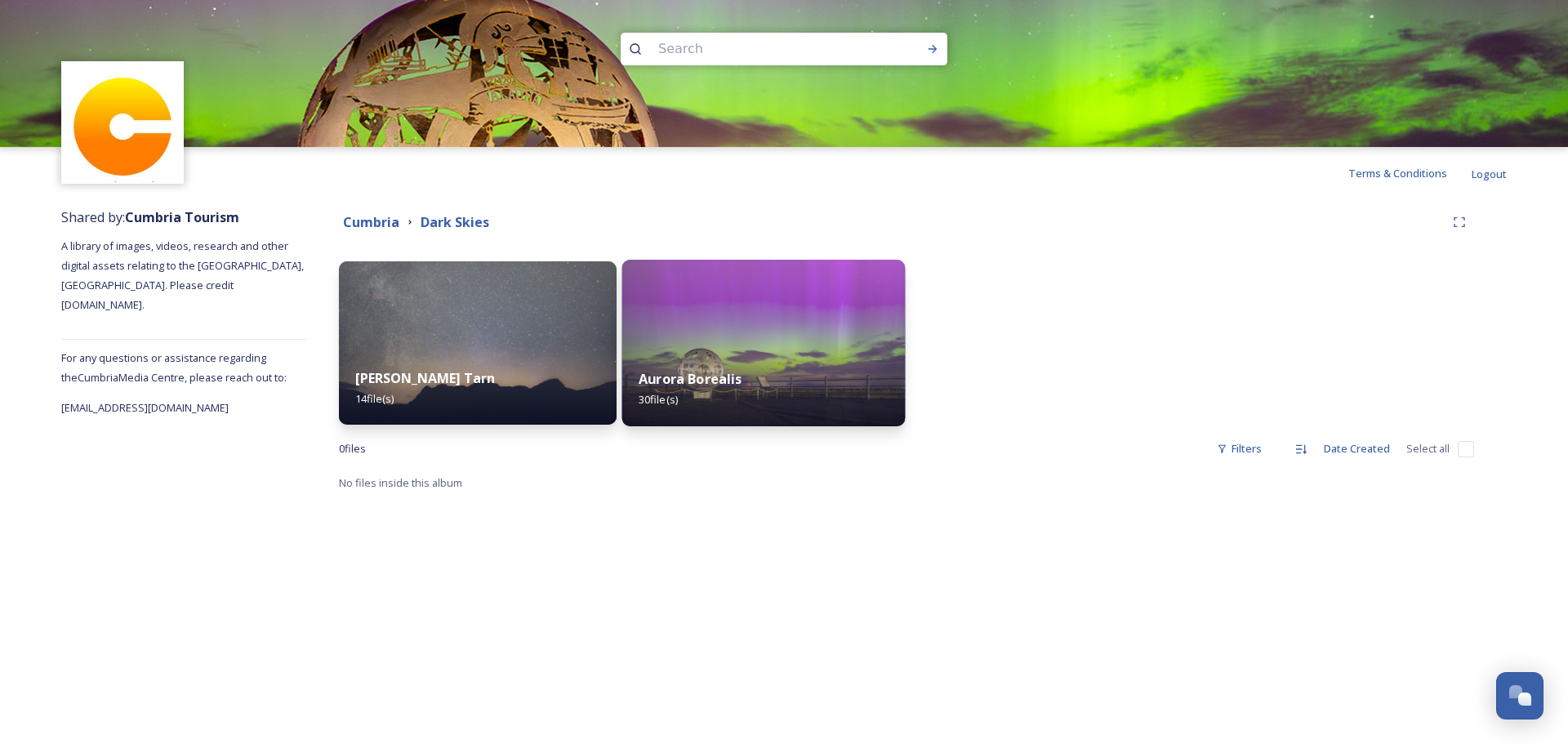
click at [750, 353] on div "Aurora Borealis 30 file(s)" at bounding box center [763, 389] width 283 height 75
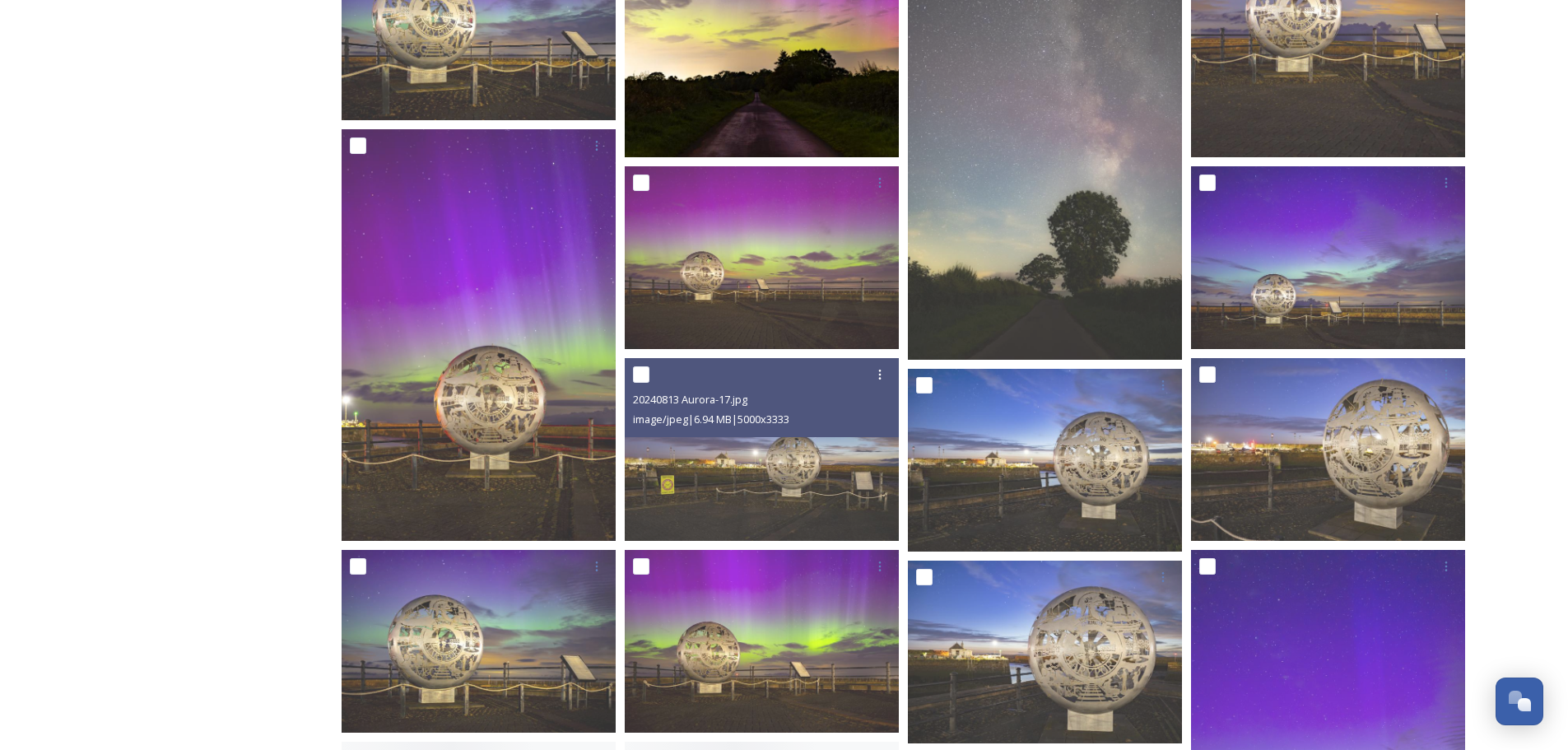
scroll to position [905, 0]
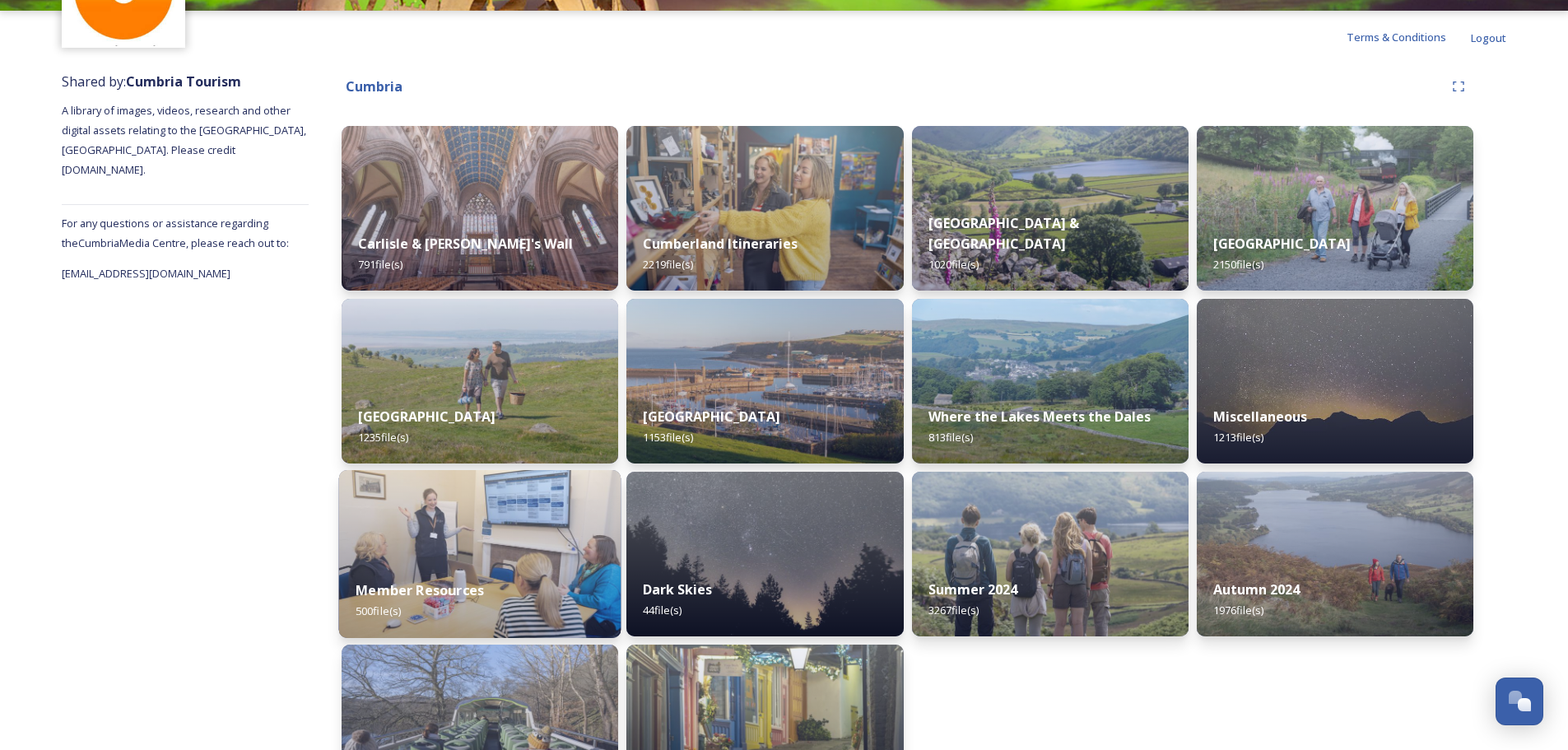
scroll to position [213, 0]
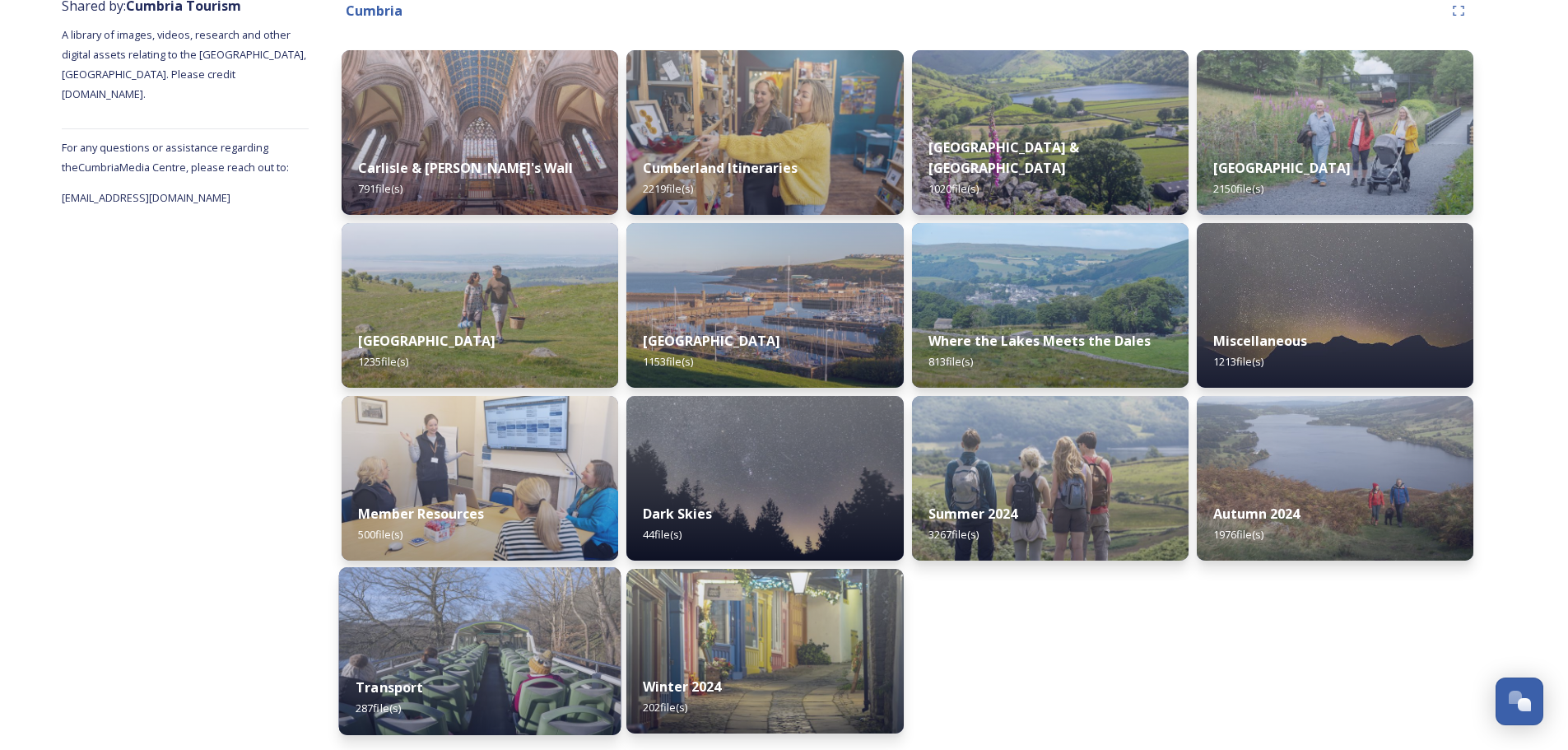
click at [498, 671] on div "Transport 287 file(s)" at bounding box center [480, 698] width 283 height 75
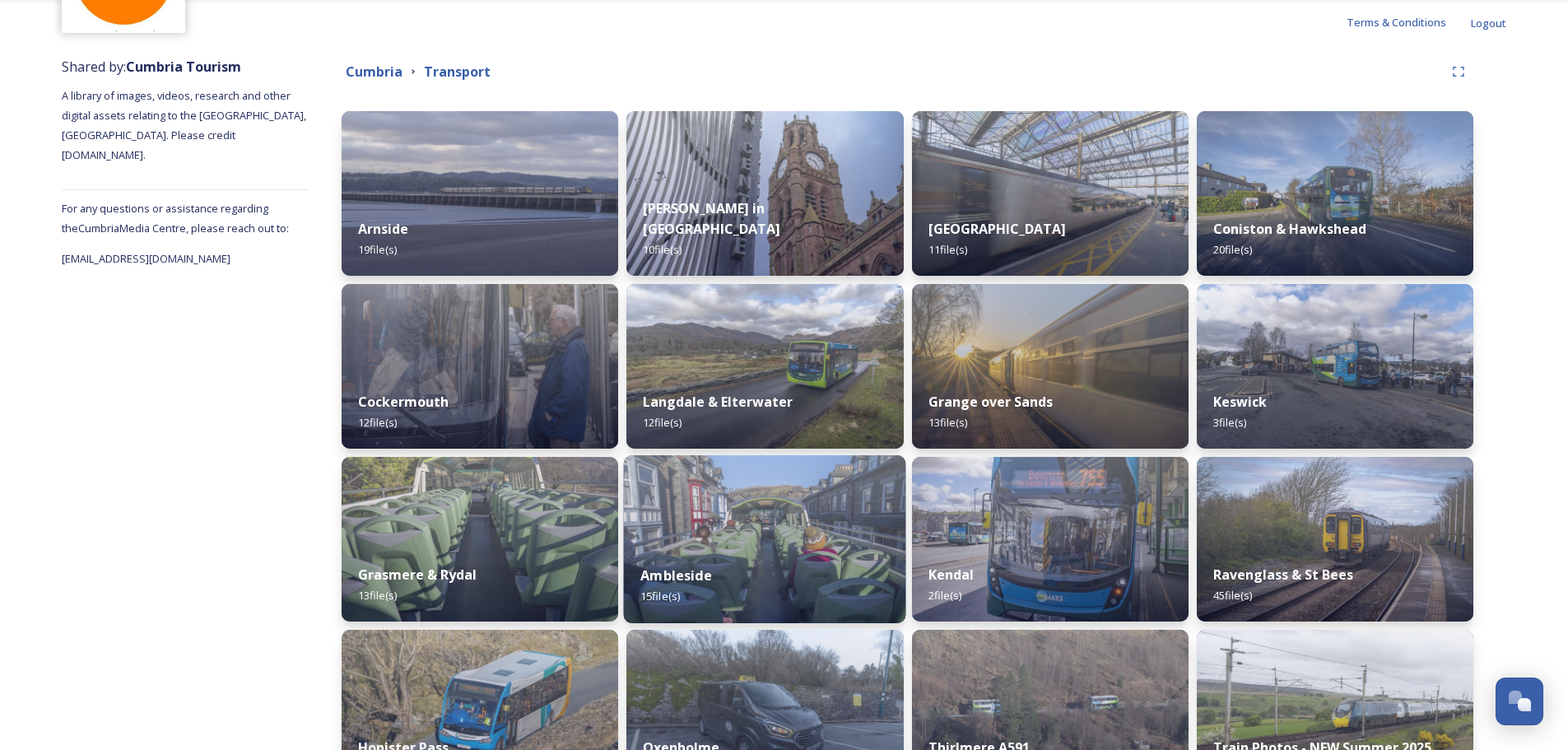
scroll to position [273, 0]
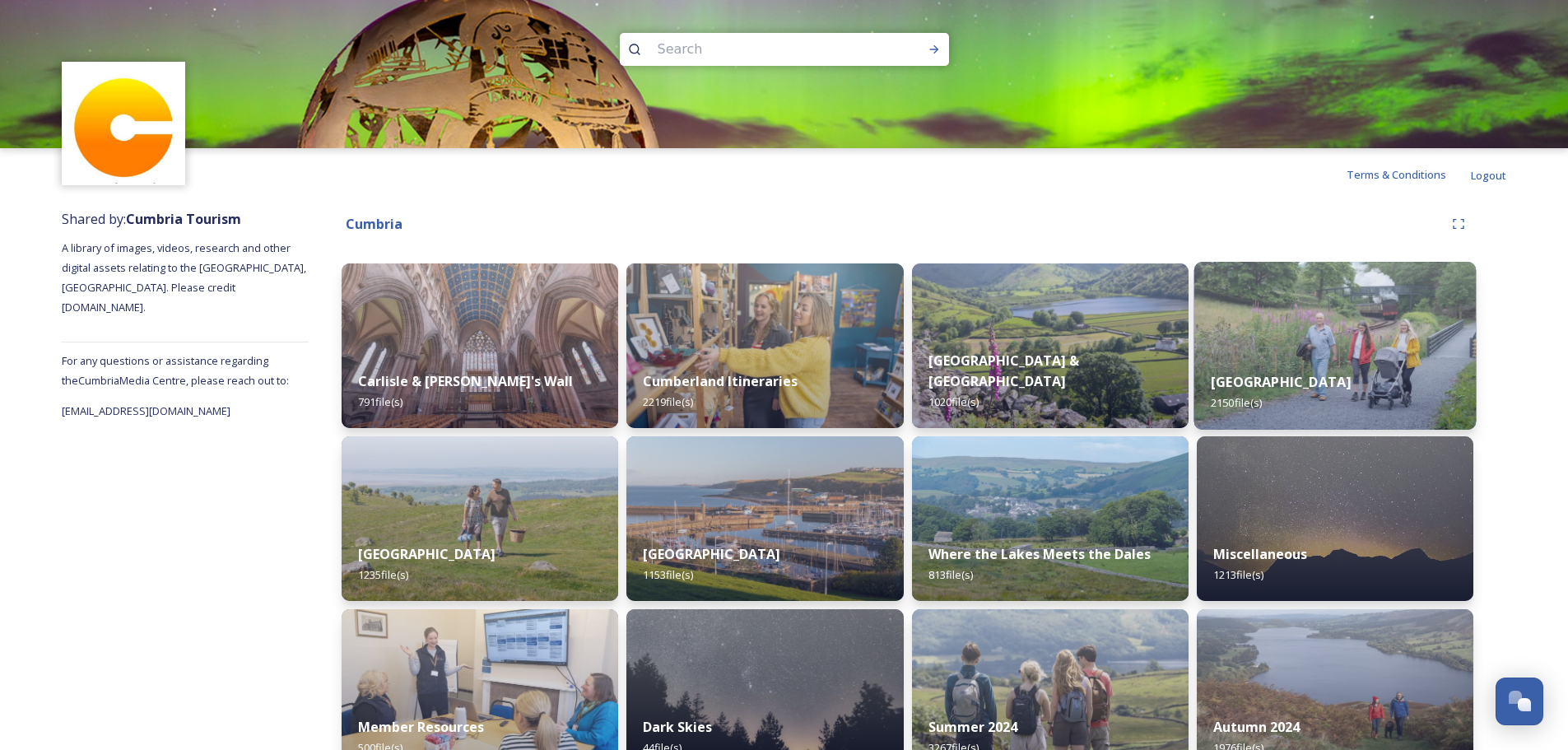
click at [1415, 350] on img at bounding box center [1335, 345] width 283 height 168
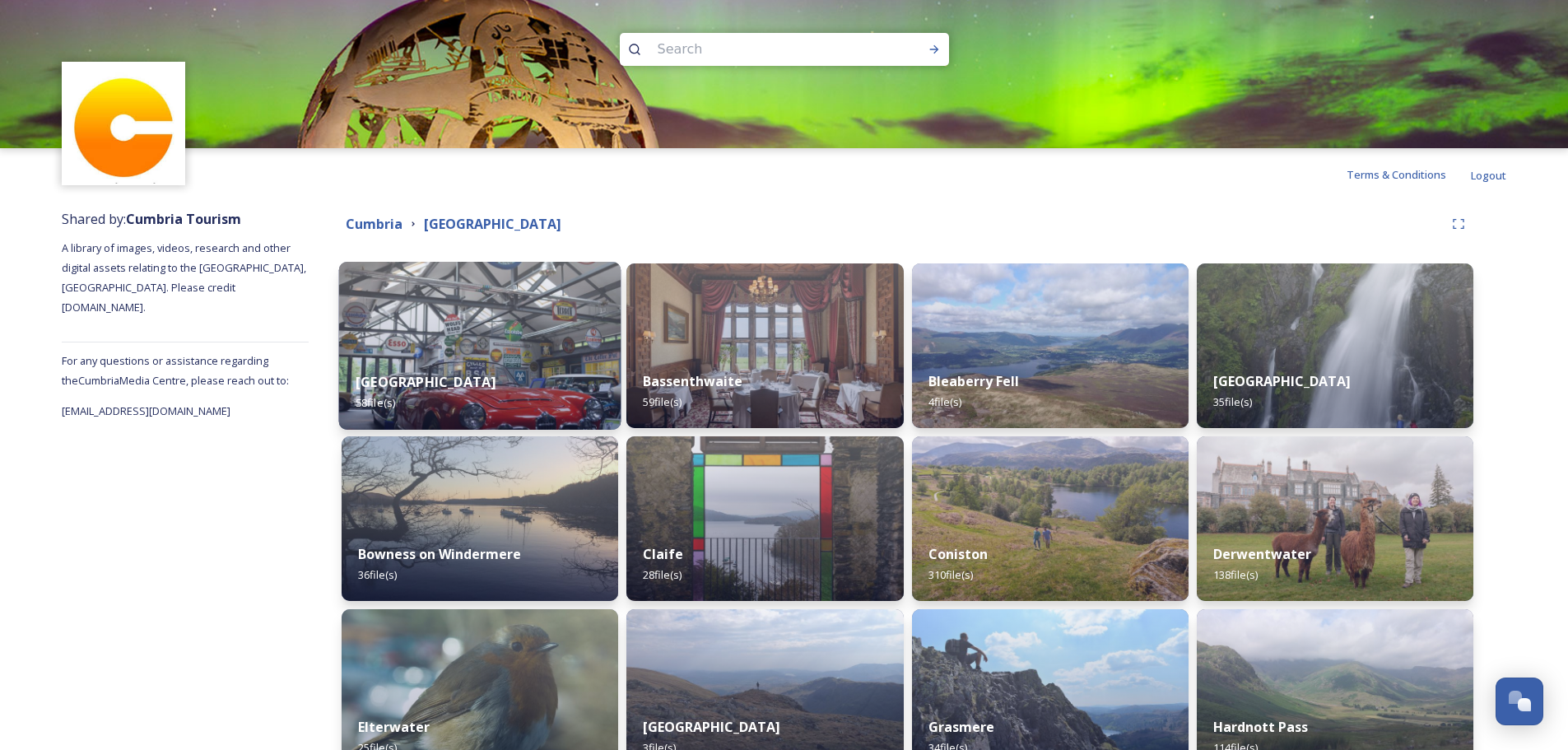
click at [487, 308] on img at bounding box center [480, 345] width 283 height 168
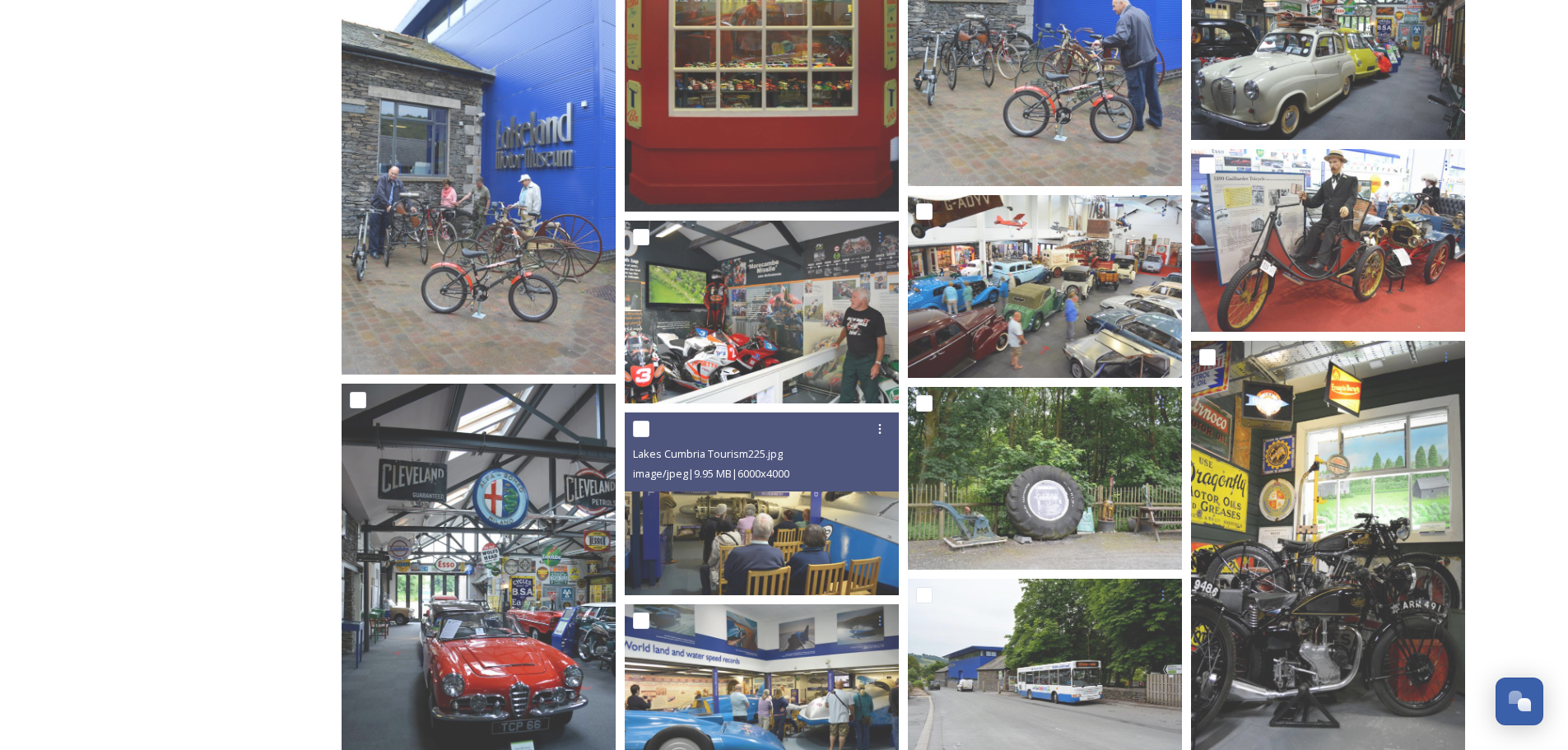
scroll to position [1810, 0]
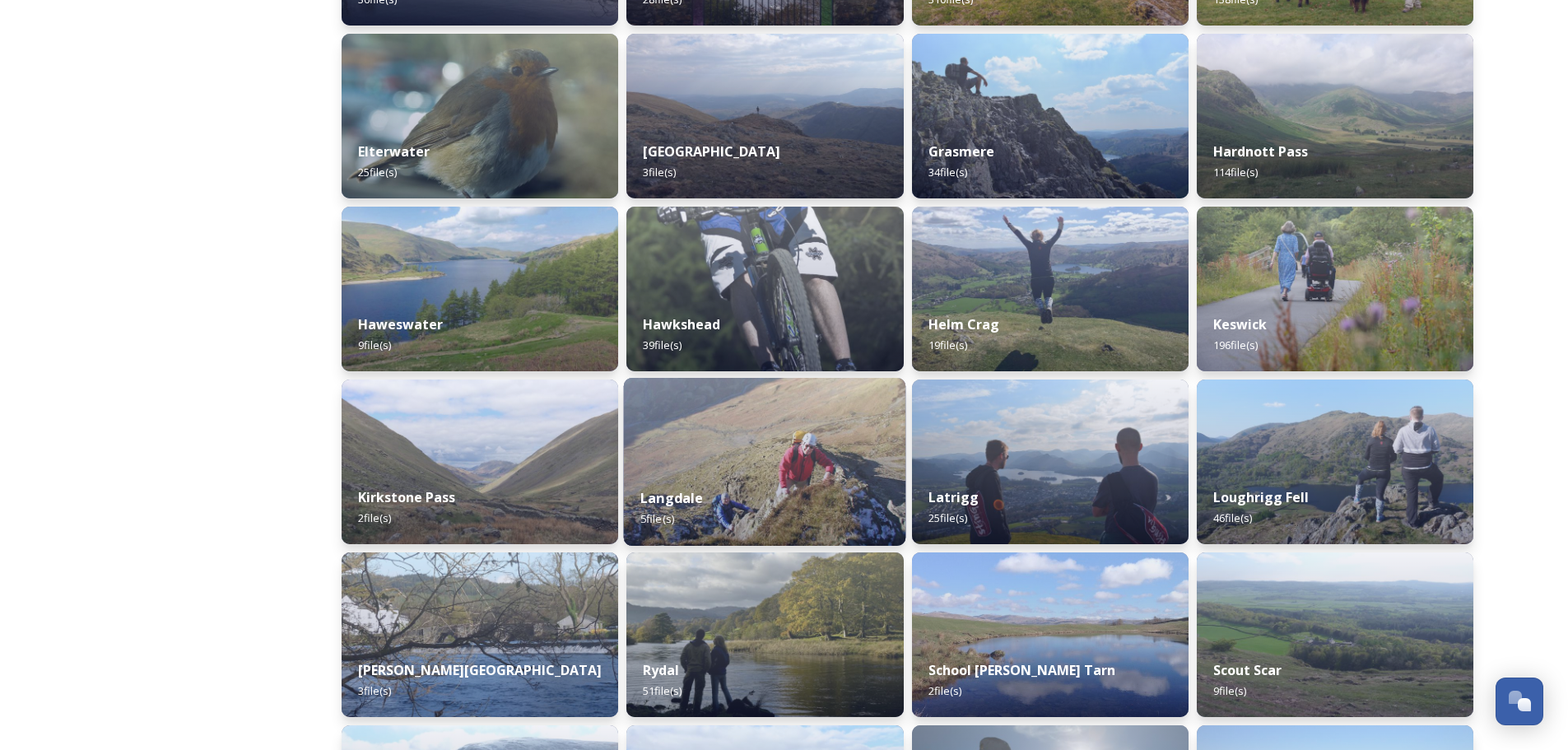
scroll to position [576, 0]
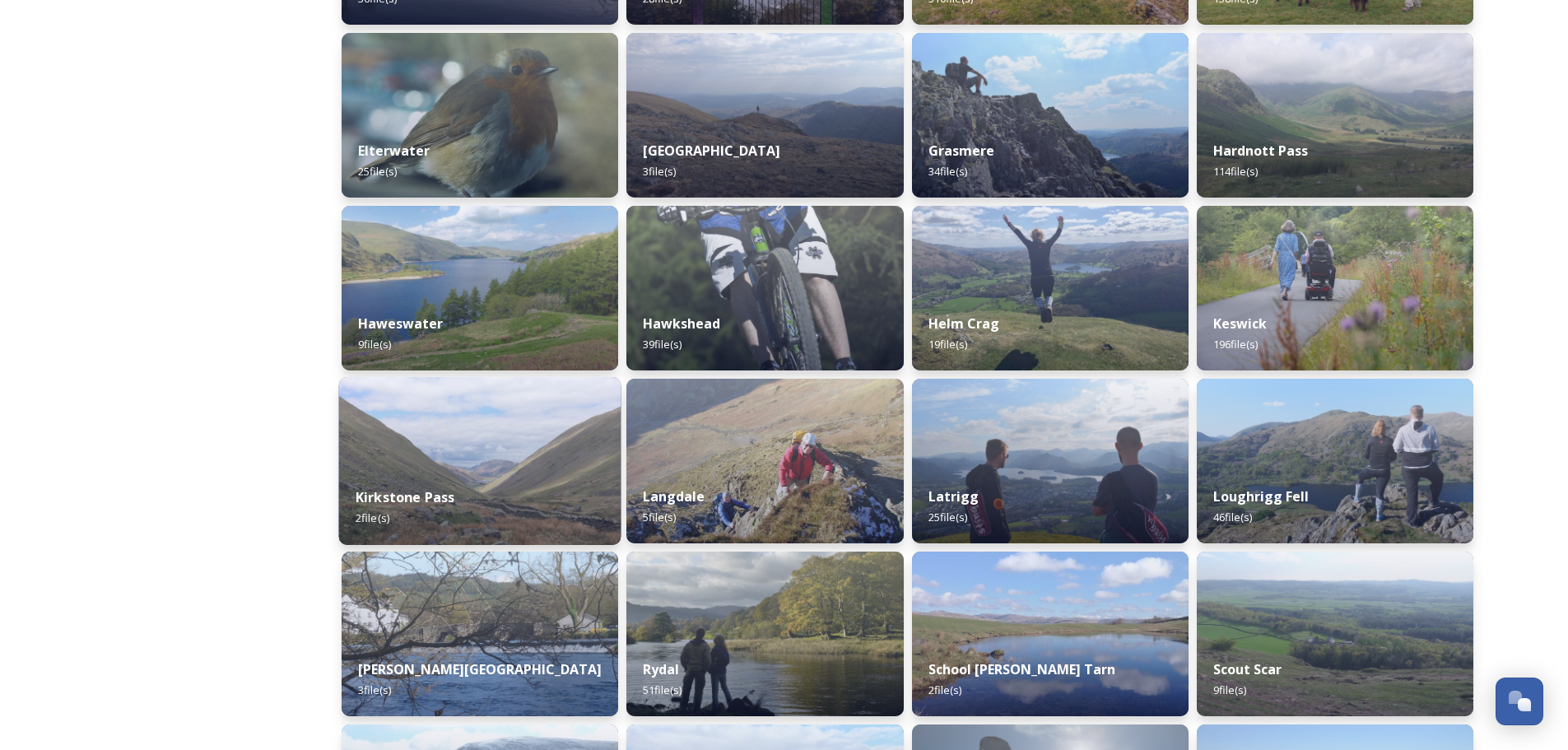
click at [528, 484] on div "Kirkstone Pass 2 file(s)" at bounding box center [480, 507] width 283 height 75
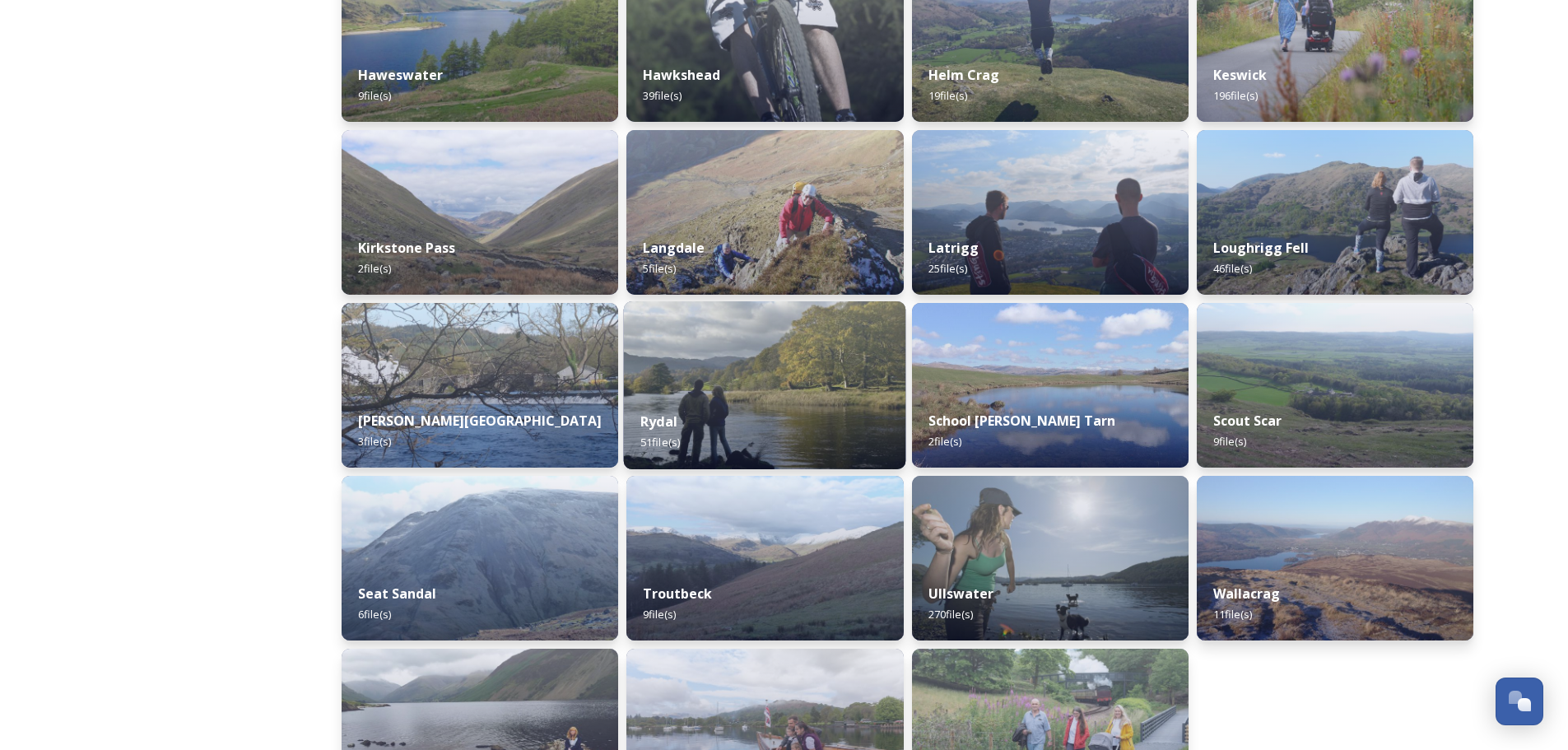
scroll to position [964, 0]
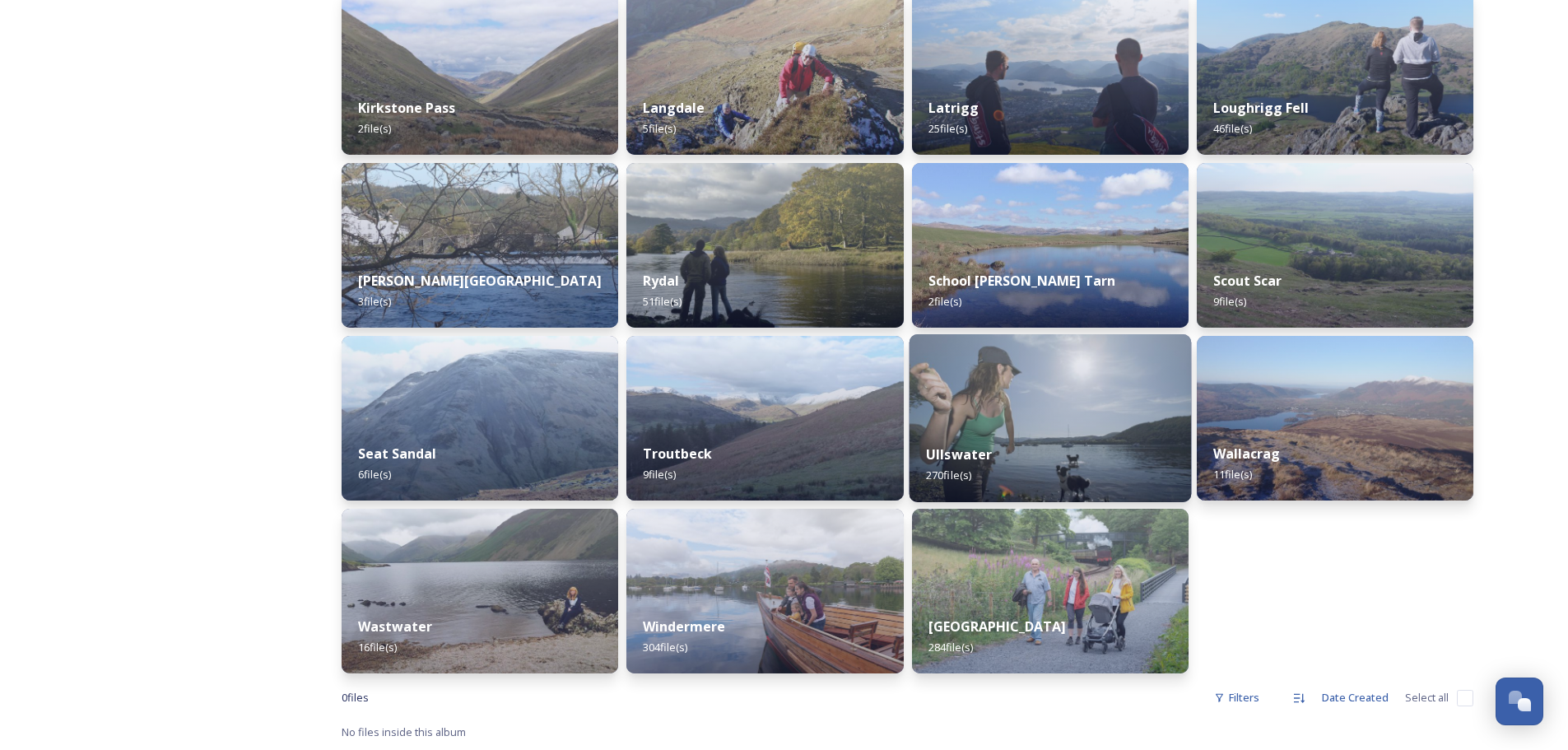
click at [968, 407] on img at bounding box center [1049, 418] width 283 height 168
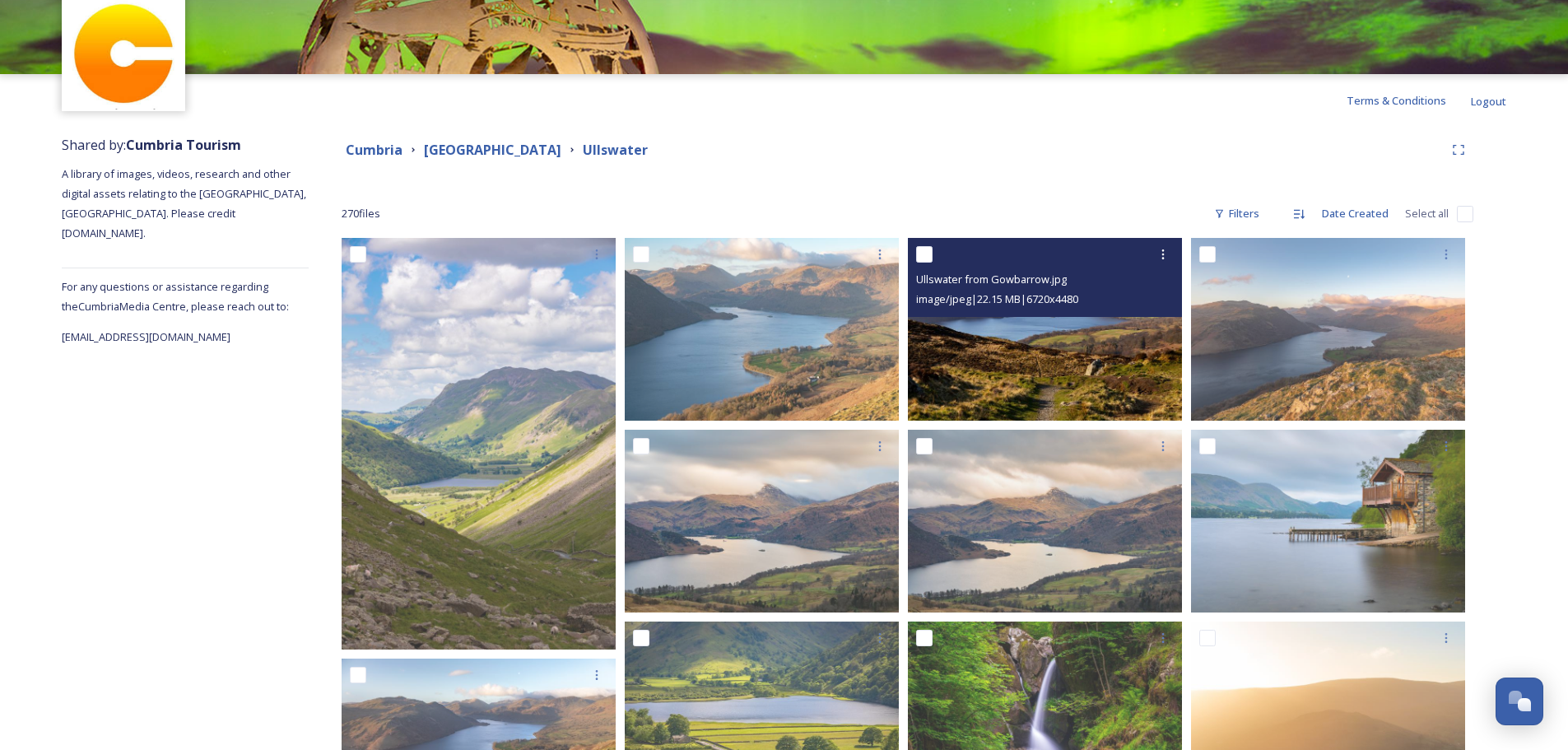
scroll to position [165, 0]
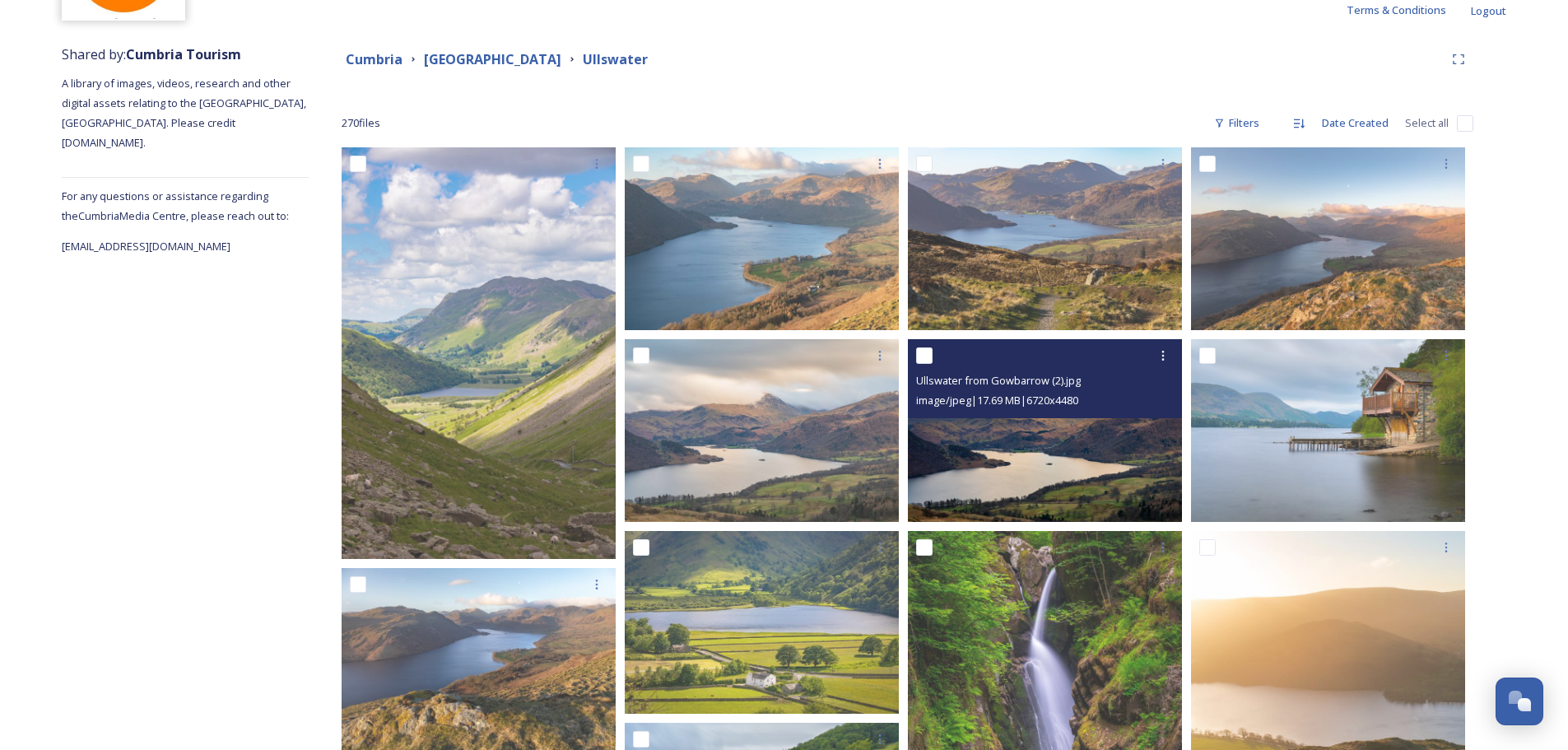
click at [1071, 453] on img at bounding box center [1045, 431] width 274 height 183
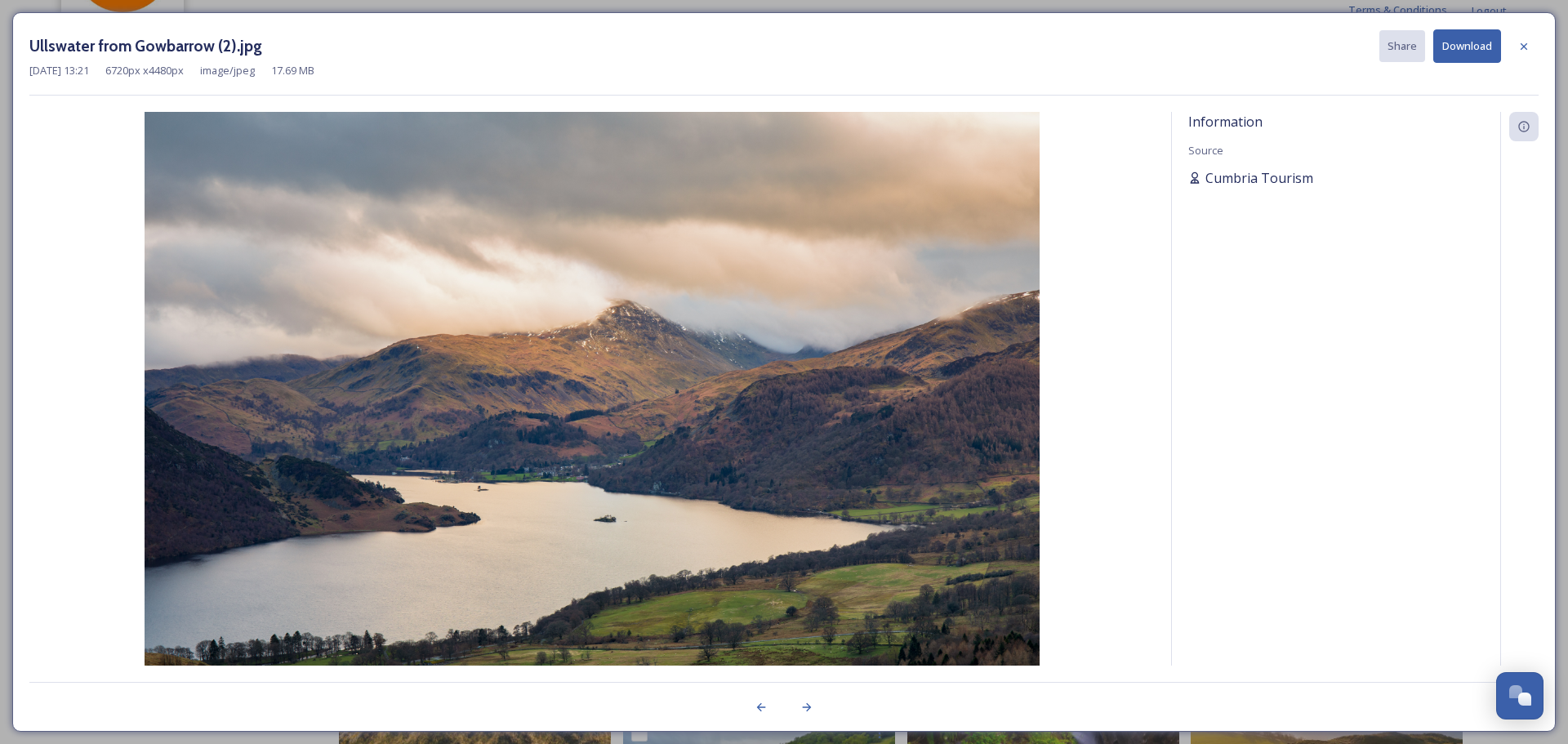
click at [1286, 176] on span "Cumbria Tourism" at bounding box center [1259, 178] width 108 height 19
click at [1520, 120] on icon at bounding box center [1524, 126] width 13 height 13
click at [1475, 55] on button "Download" at bounding box center [1467, 46] width 68 height 33
click at [1529, 40] on icon at bounding box center [1524, 47] width 13 height 13
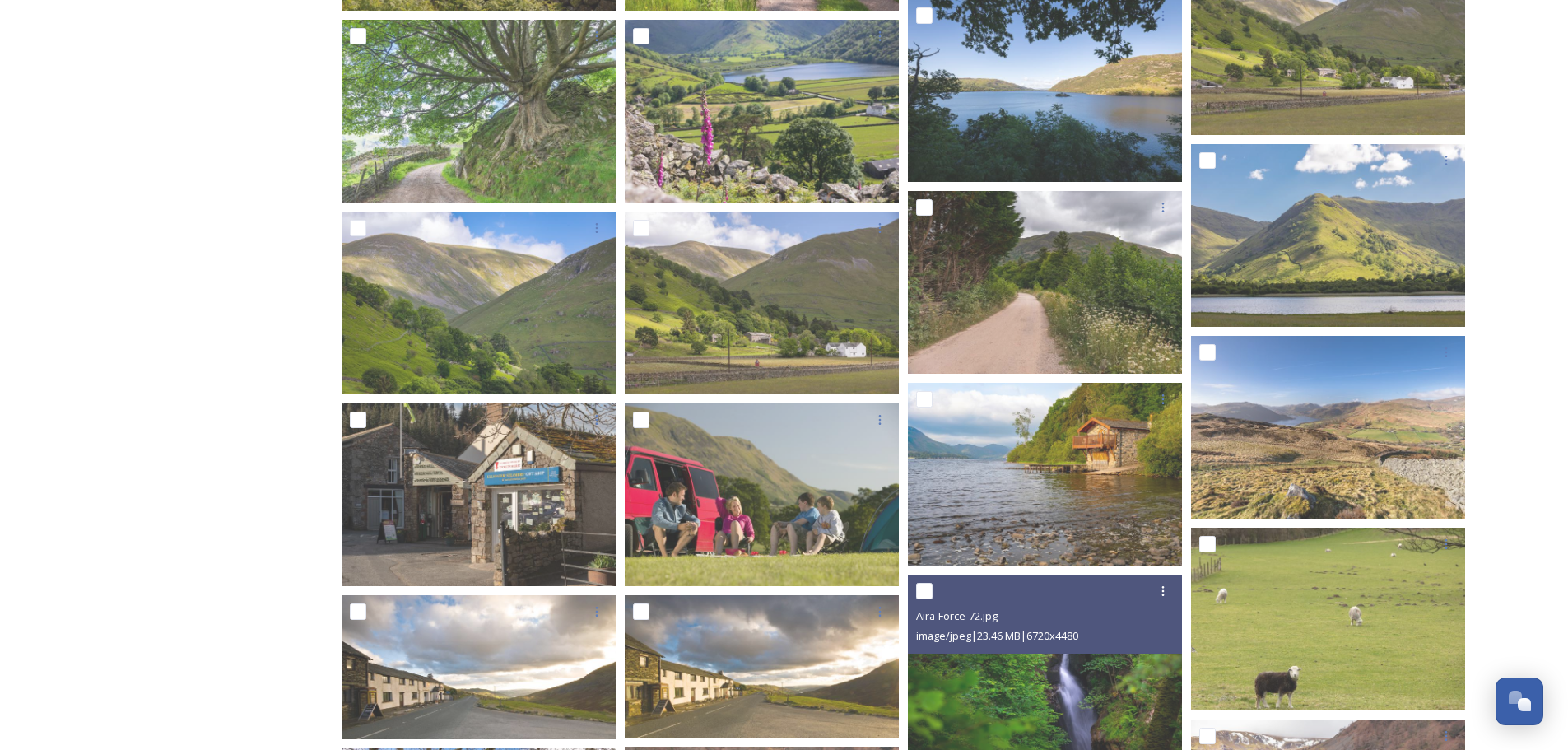
scroll to position [11521, 0]
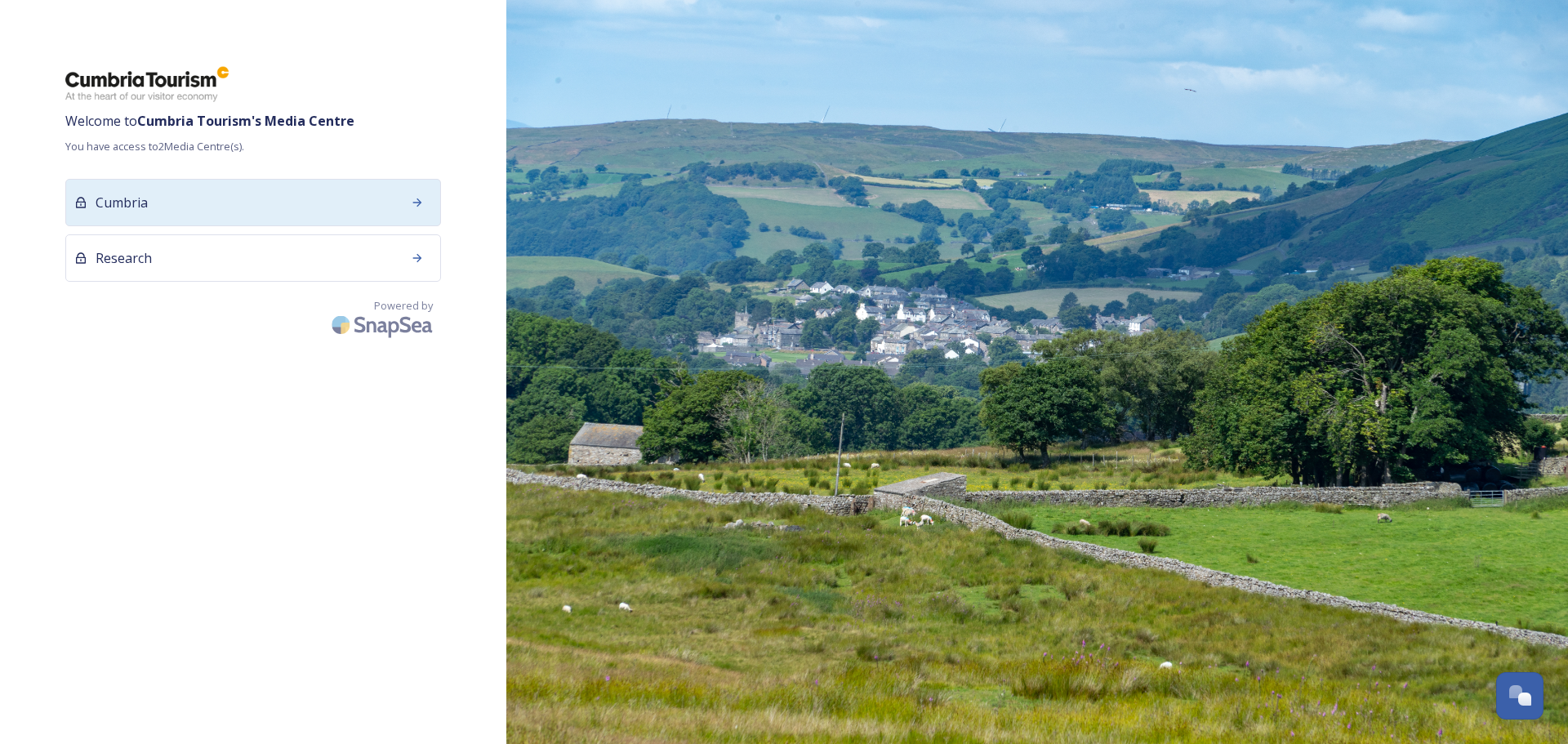
click at [174, 203] on div "Cumbria" at bounding box center [253, 203] width 376 height 48
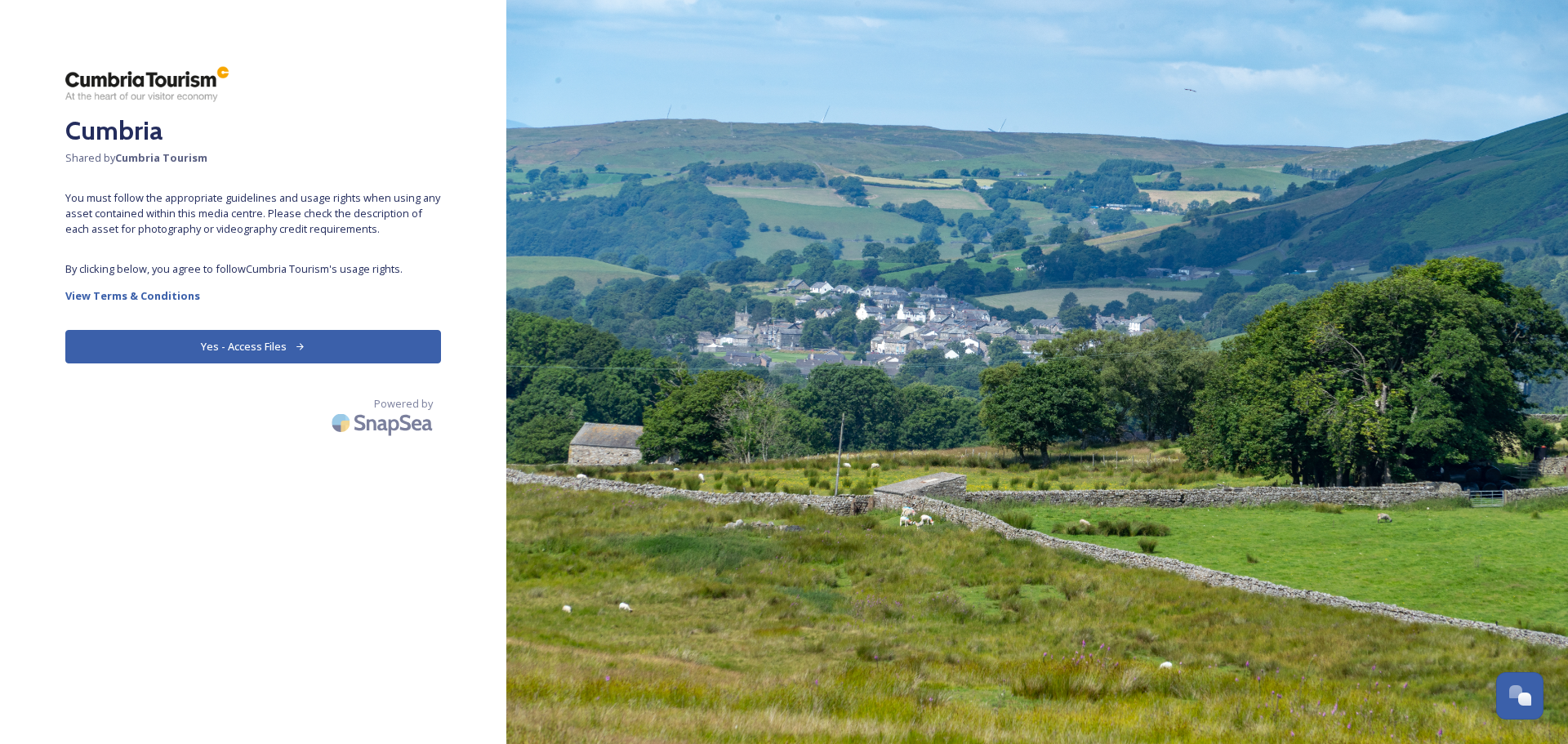
click at [186, 357] on button "Yes - Access Files" at bounding box center [253, 346] width 376 height 33
